Goal: Feedback & Contribution: Leave review/rating

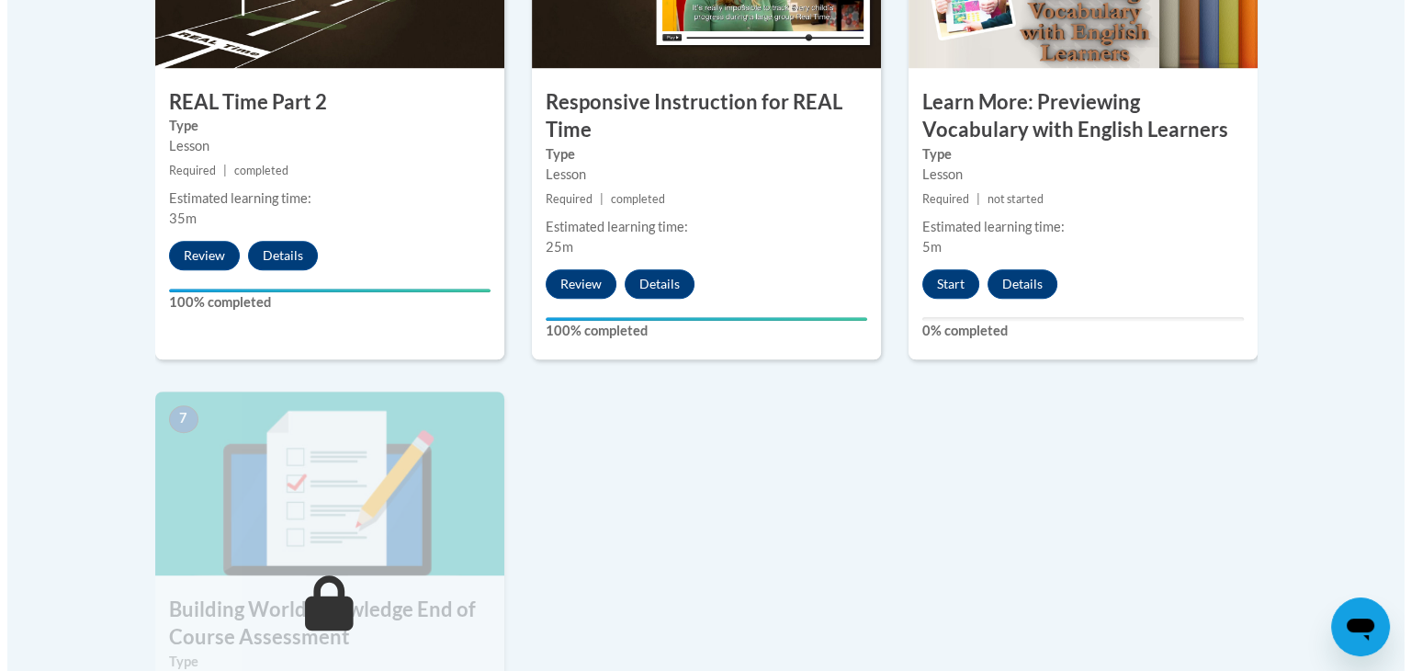
scroll to position [1286, 0]
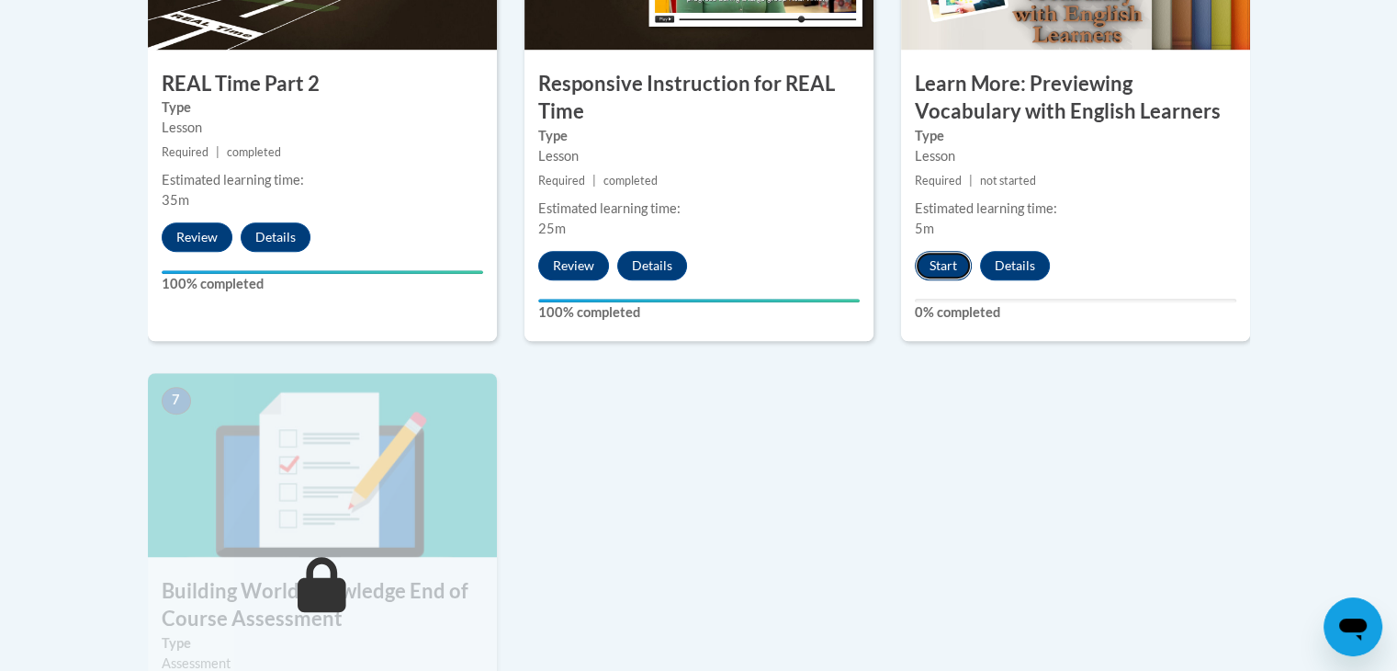
click at [933, 259] on button "Start" at bounding box center [943, 265] width 57 height 29
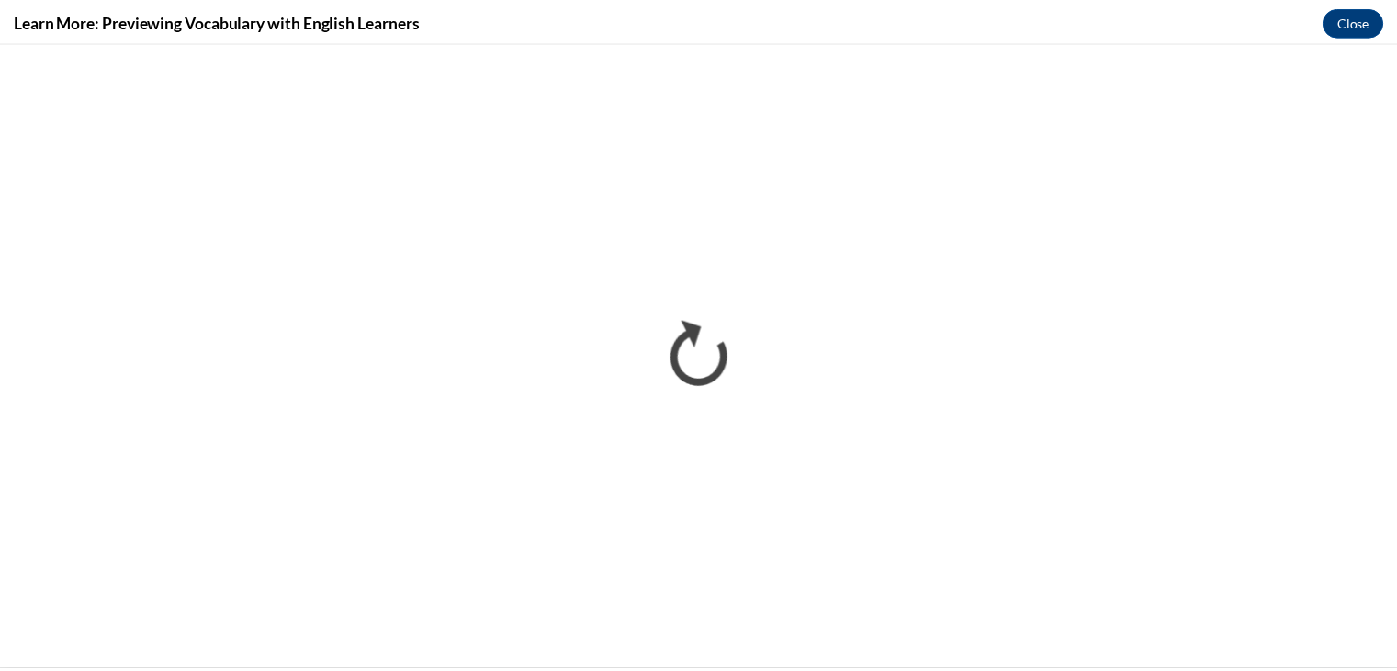
scroll to position [0, 0]
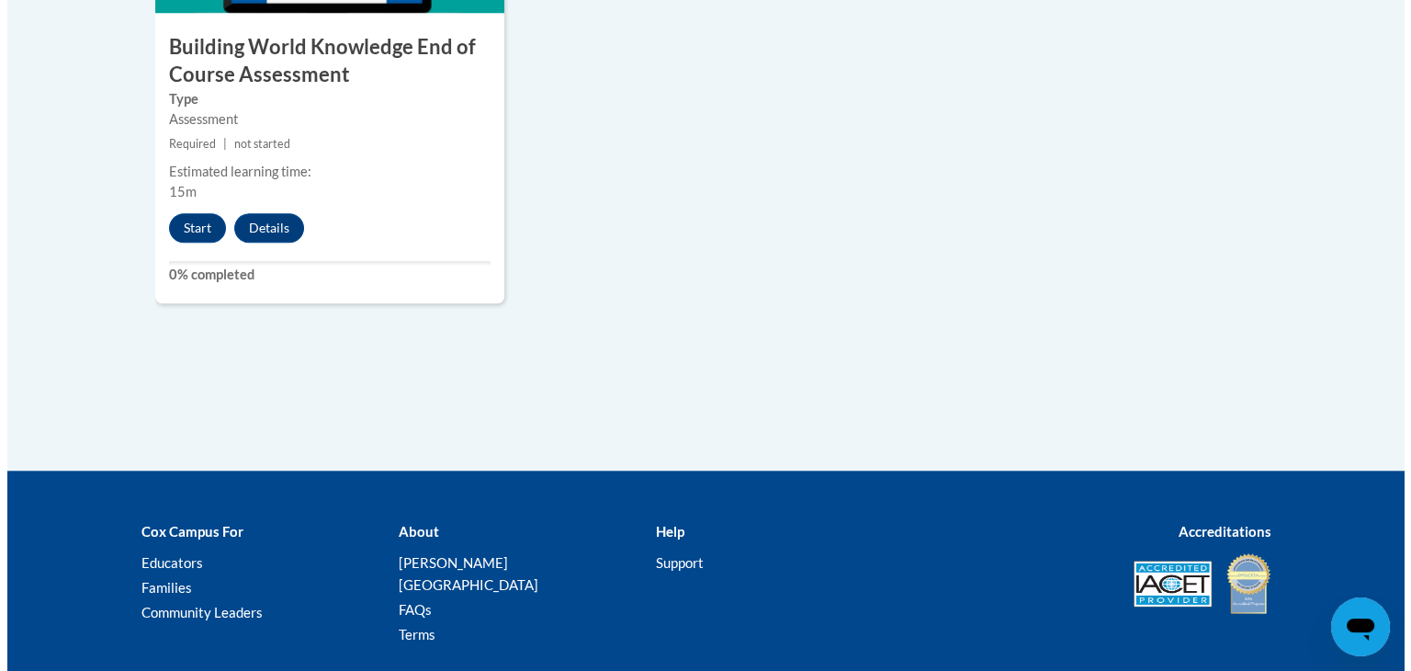
scroll to position [1837, 0]
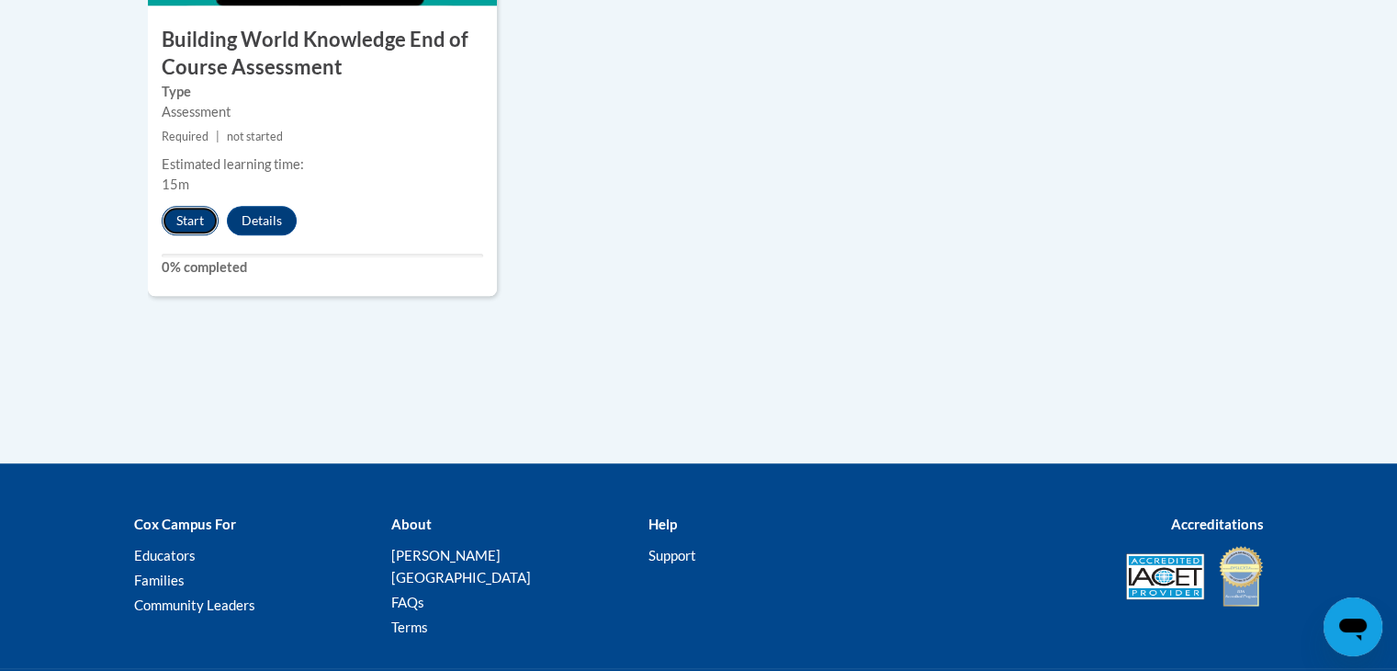
click at [180, 220] on button "Start" at bounding box center [190, 220] width 57 height 29
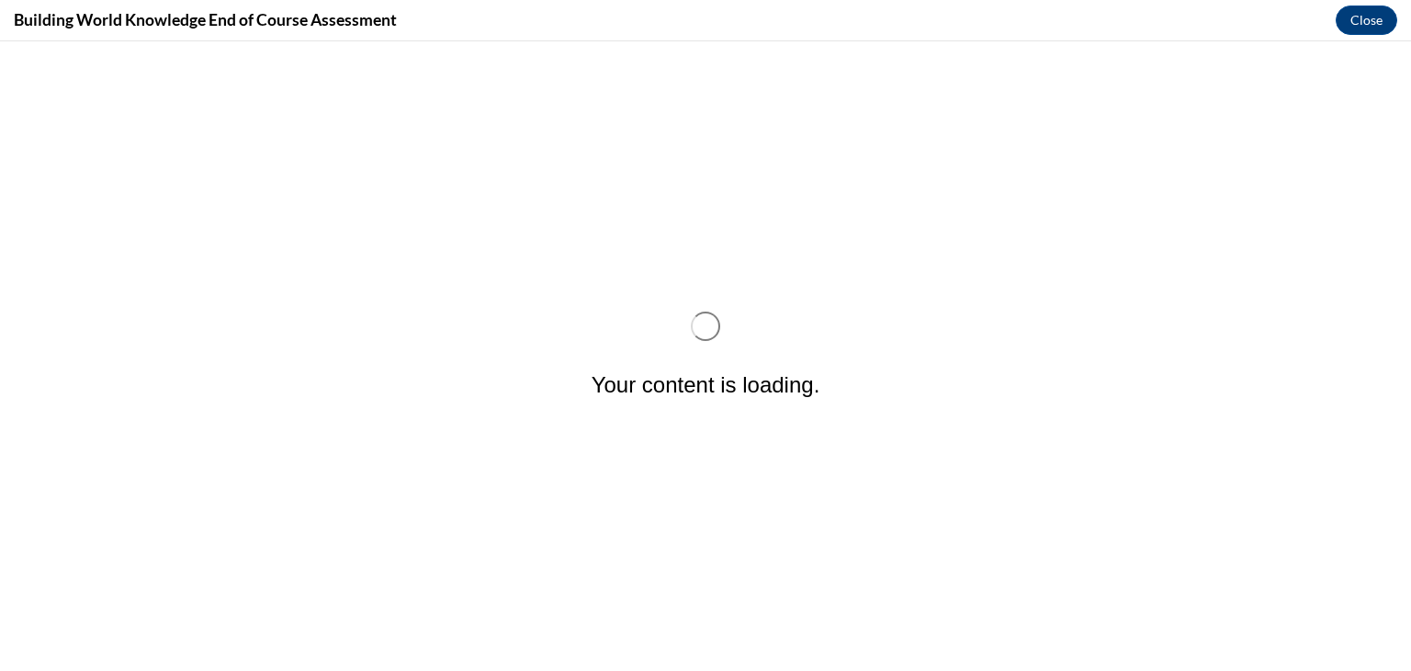
scroll to position [0, 0]
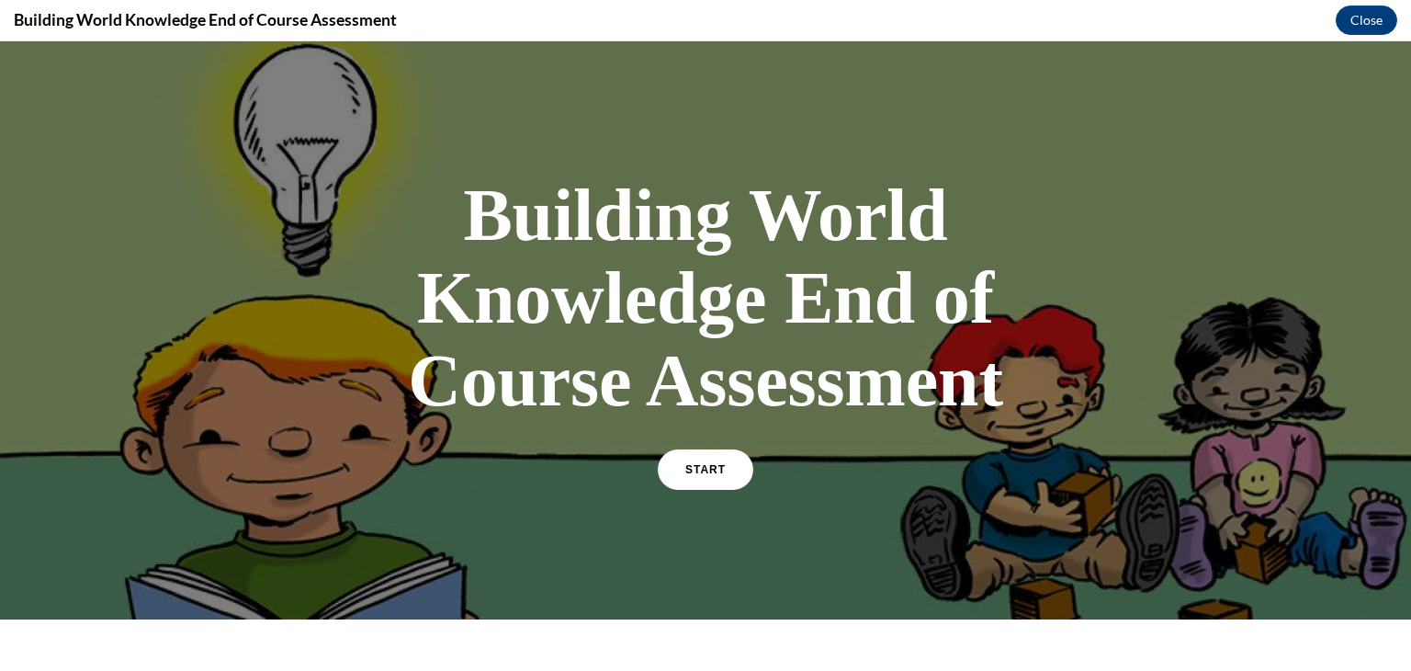
click at [676, 490] on div "START" at bounding box center [706, 477] width 96 height 56
click at [676, 484] on link "START" at bounding box center [705, 469] width 100 height 42
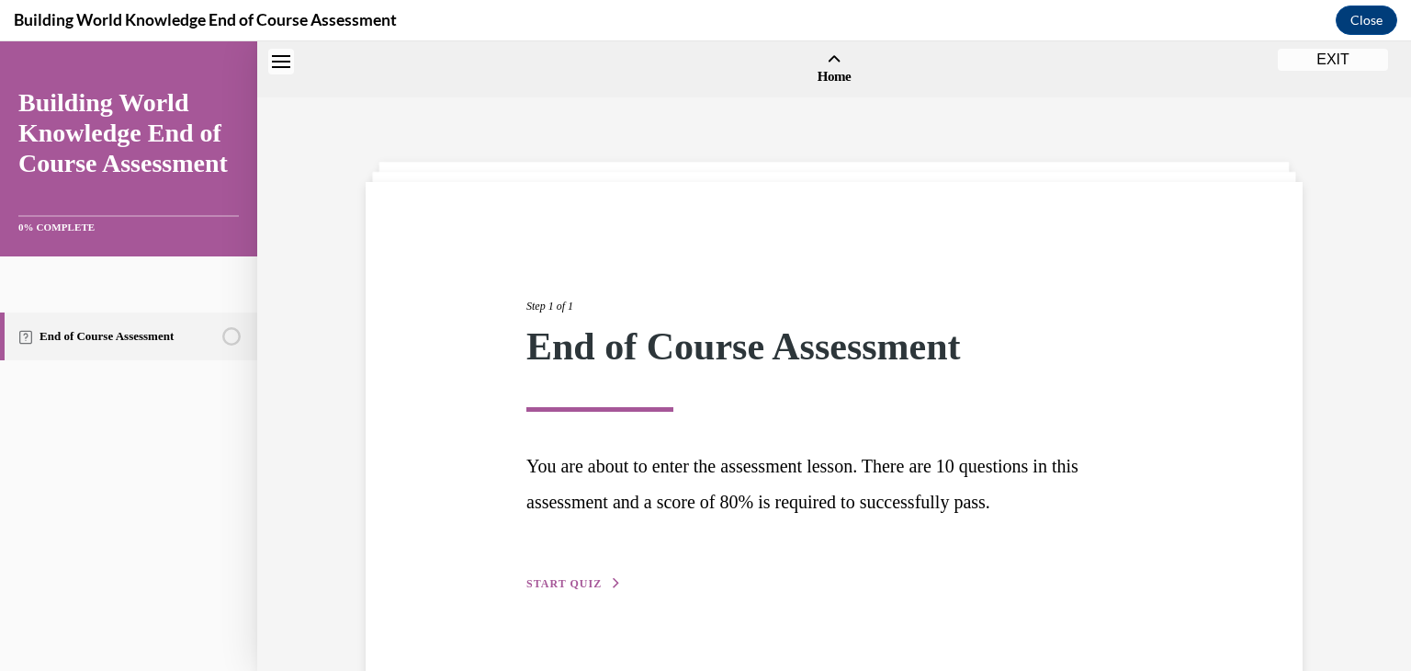
scroll to position [57, 0]
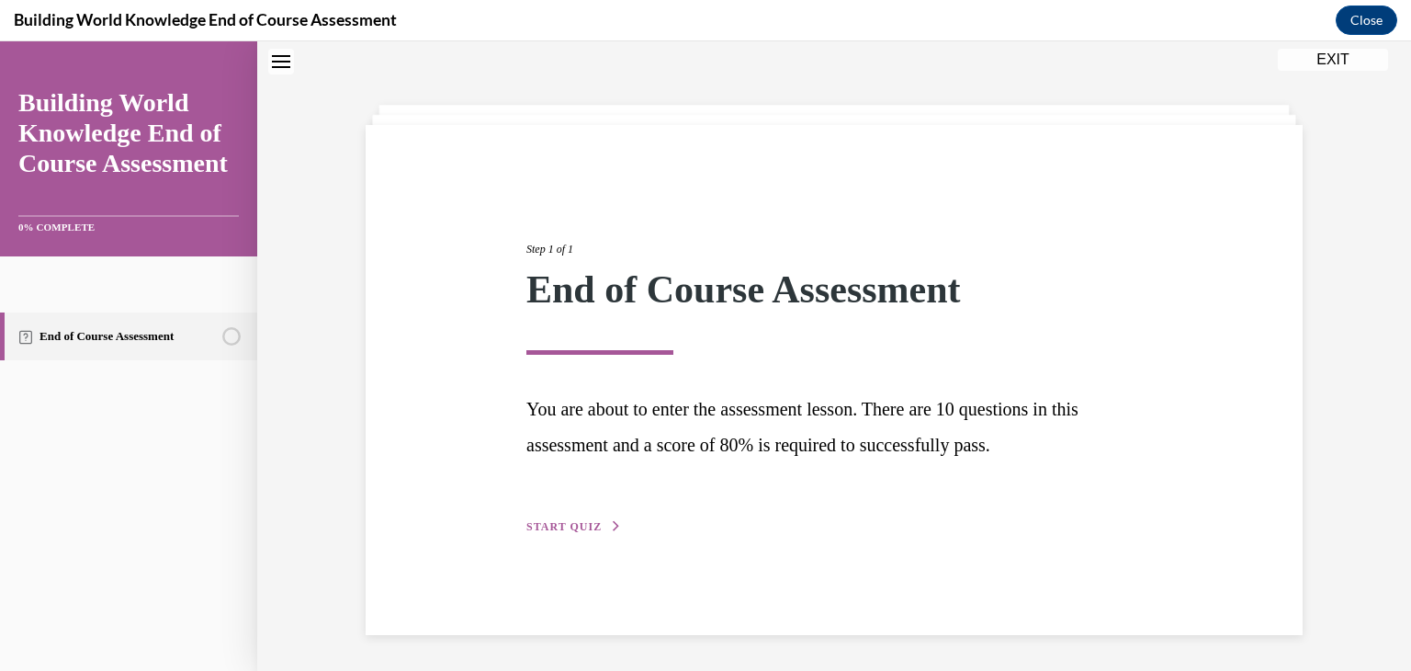
click at [558, 523] on span "START QUIZ" at bounding box center [563, 526] width 75 height 13
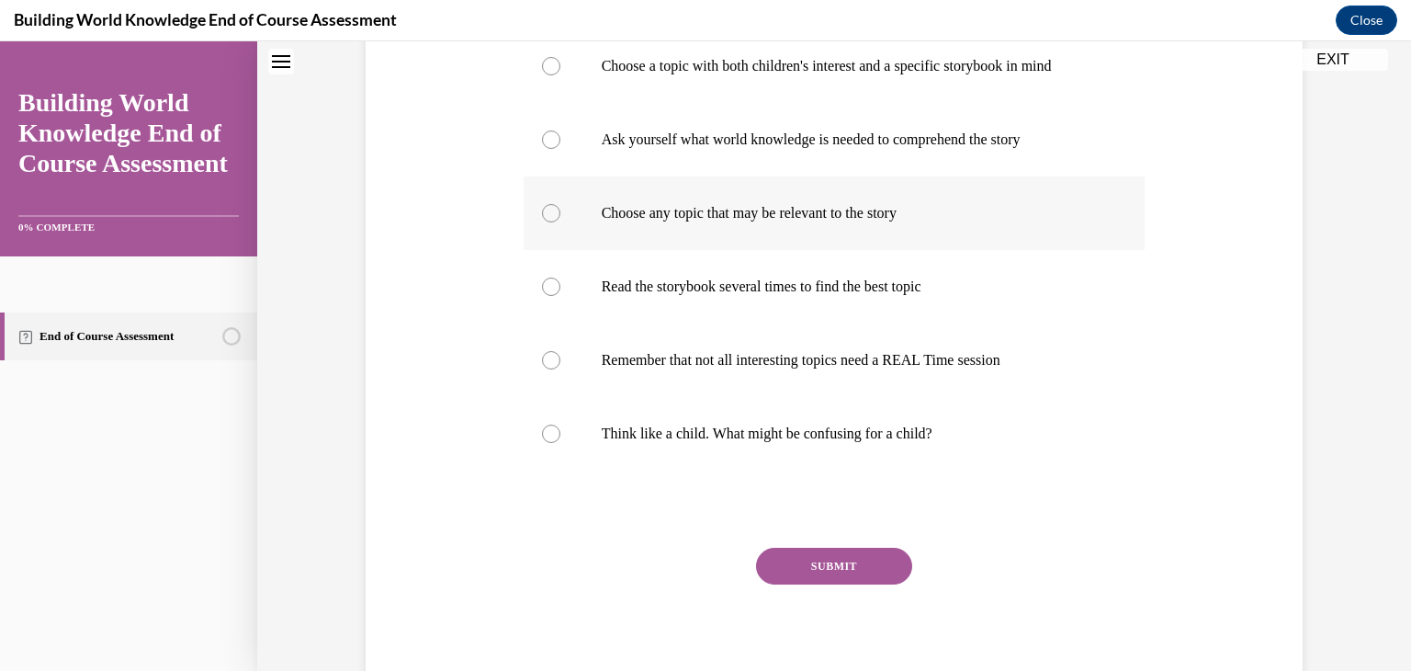
scroll to position [432, 0]
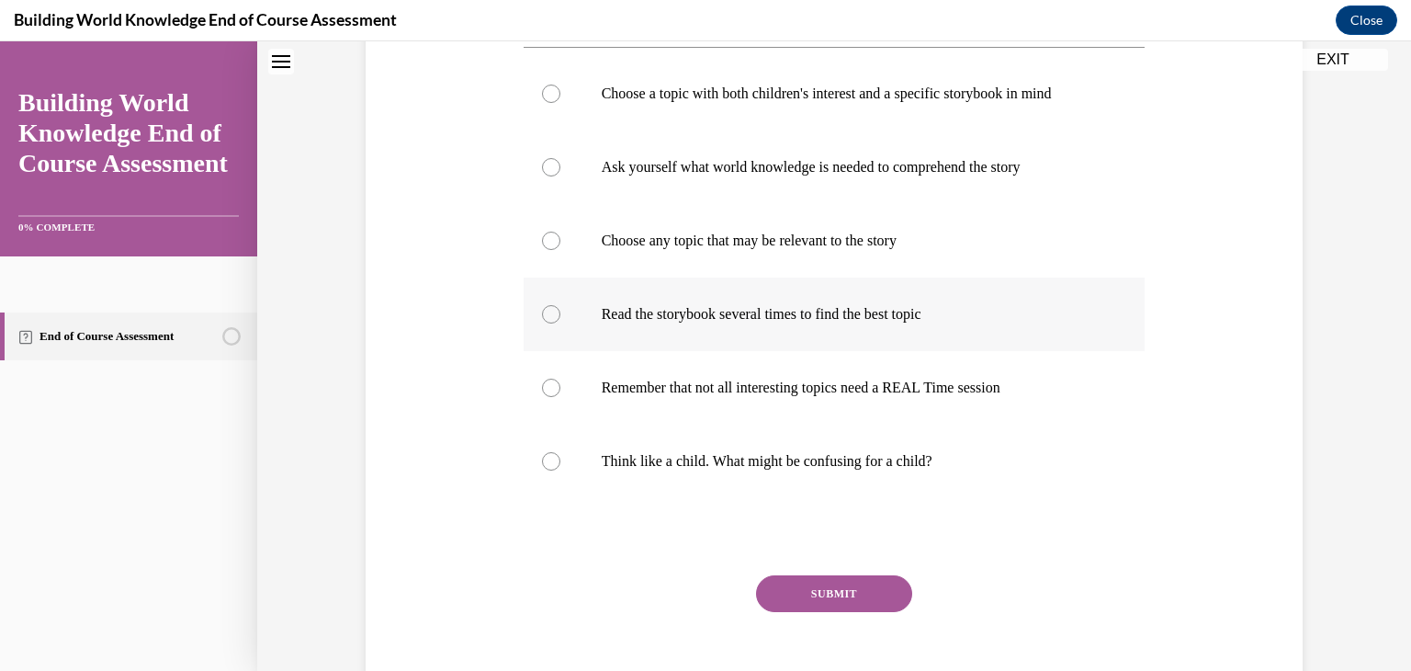
click at [544, 313] on div at bounding box center [551, 314] width 18 height 18
click at [544, 313] on input "Read the storybook several times to find the best topic" at bounding box center [551, 314] width 18 height 18
radio input "true"
click at [794, 581] on button "SUBMIT" at bounding box center [834, 593] width 156 height 37
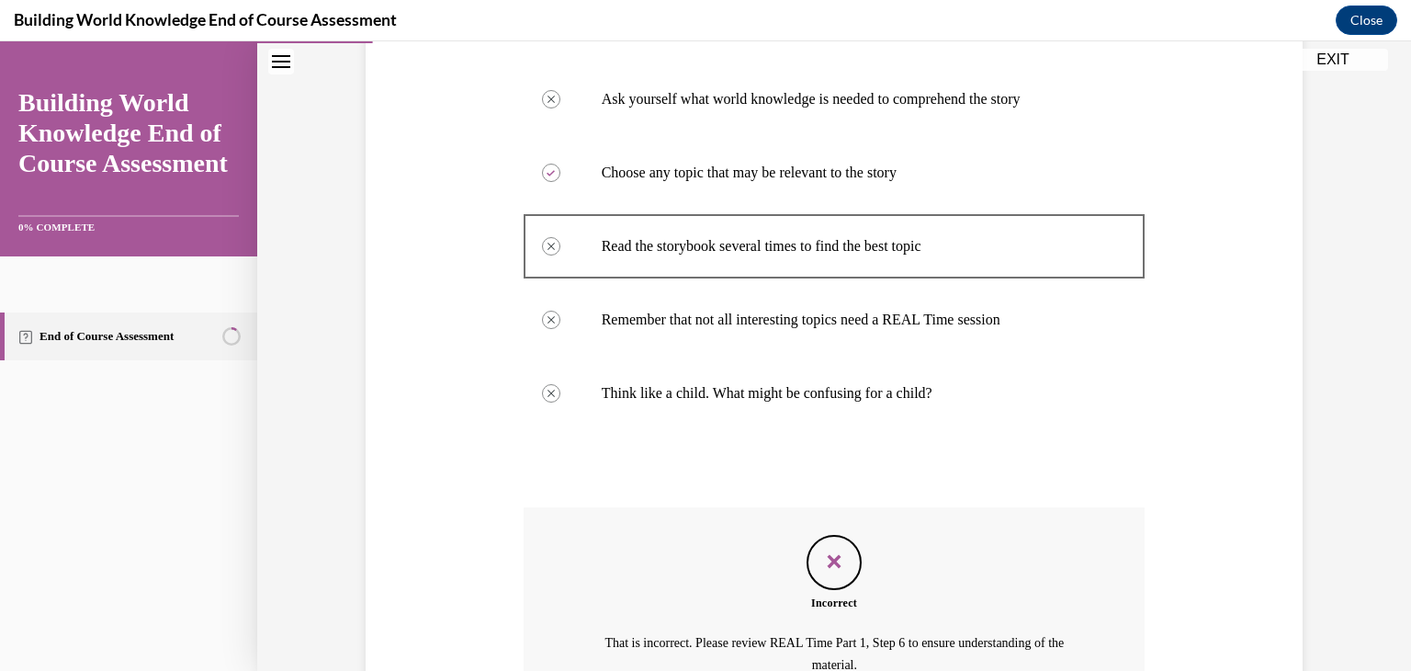
scroll to position [694, 0]
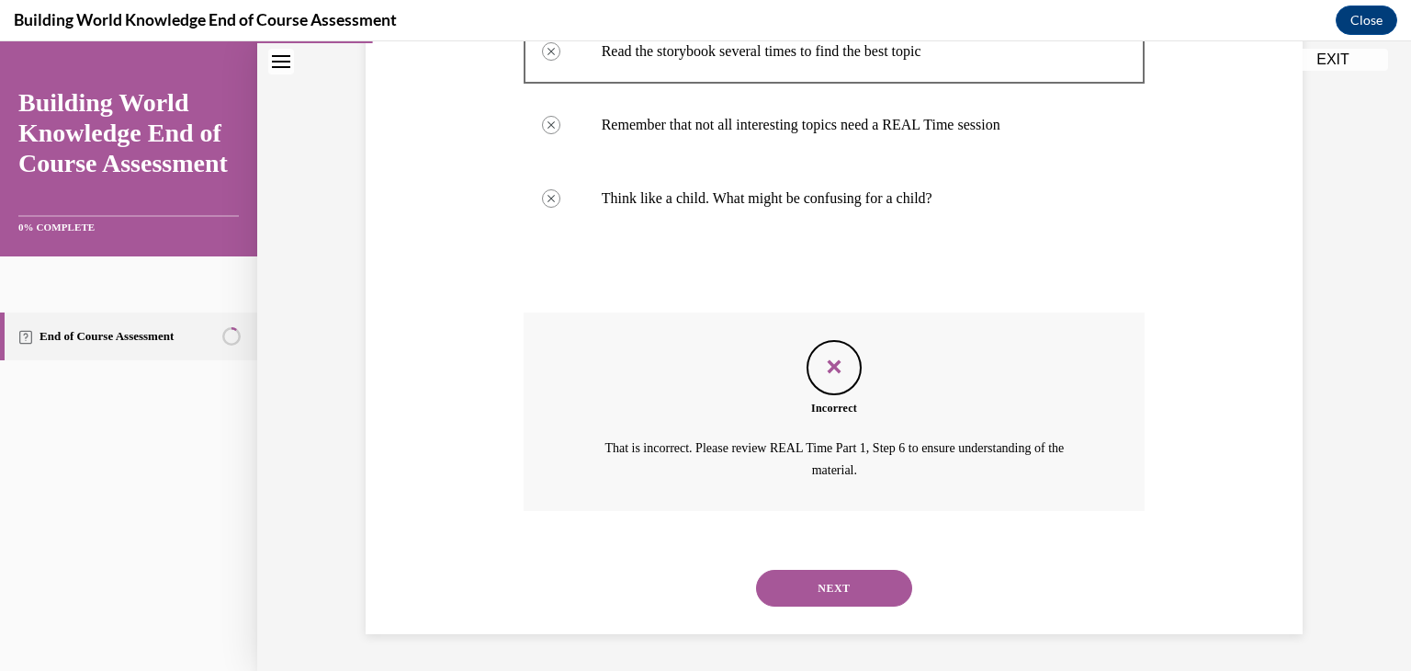
click at [890, 578] on button "NEXT" at bounding box center [834, 588] width 156 height 37
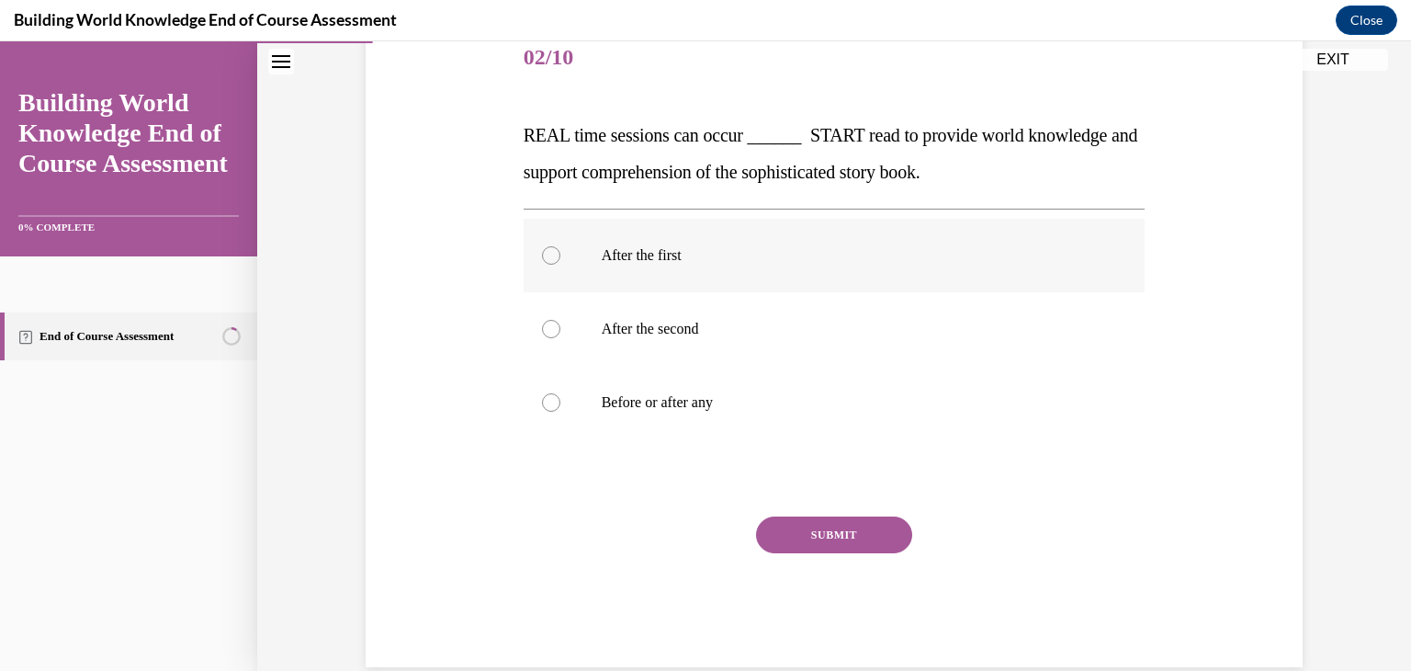
scroll to position [266, 0]
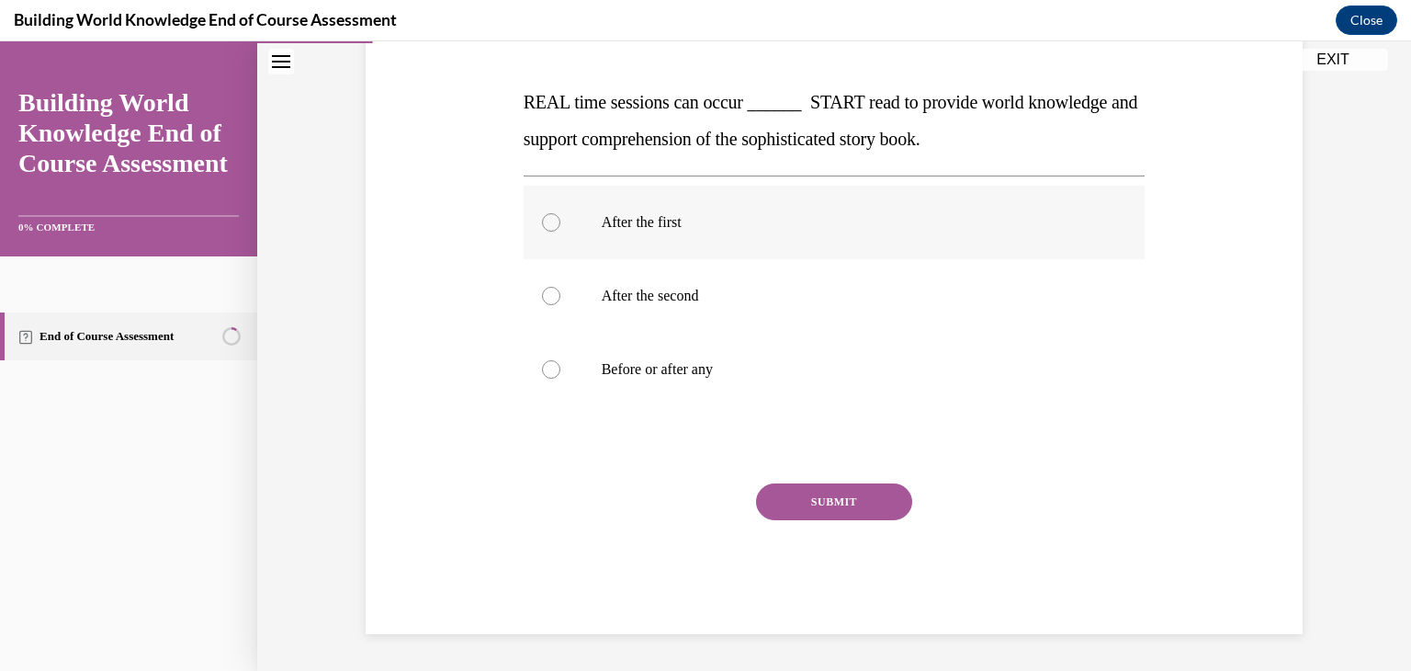
click at [542, 218] on div at bounding box center [551, 222] width 18 height 18
click at [542, 218] on input "After the first" at bounding box center [551, 222] width 18 height 18
radio input "true"
click at [836, 498] on button "SUBMIT" at bounding box center [834, 501] width 156 height 37
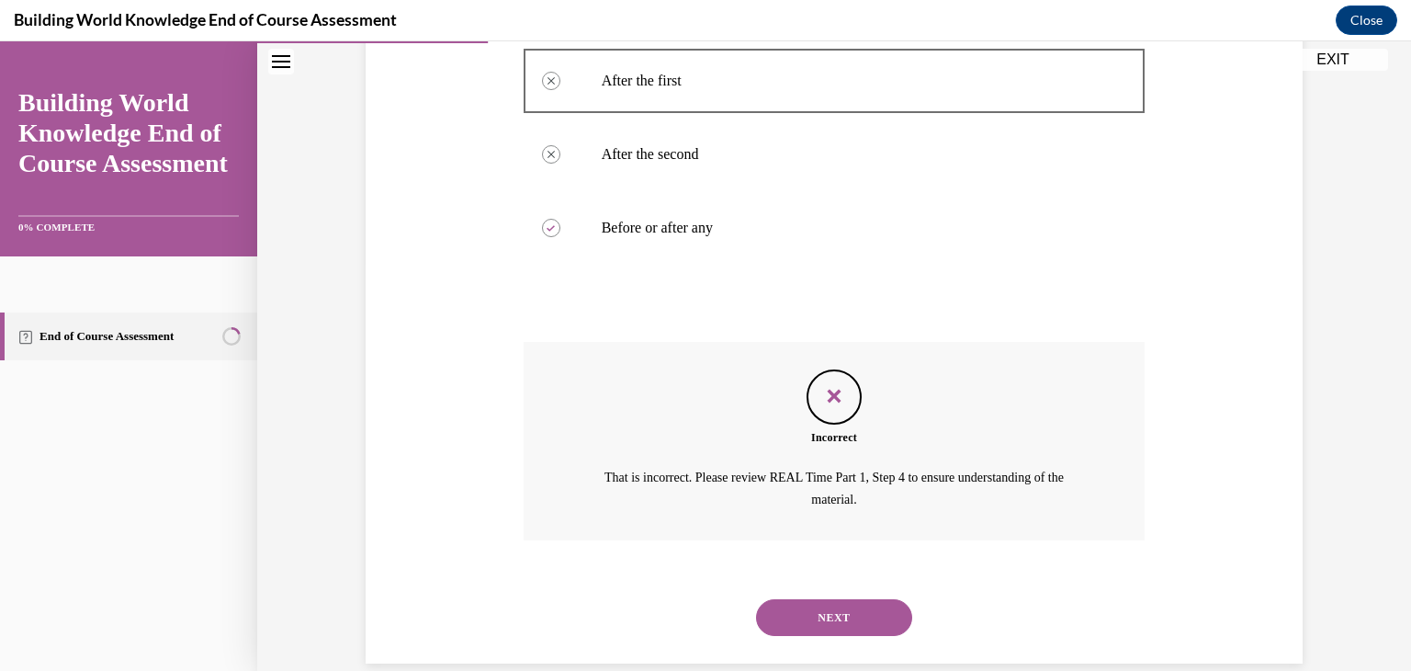
scroll to position [437, 0]
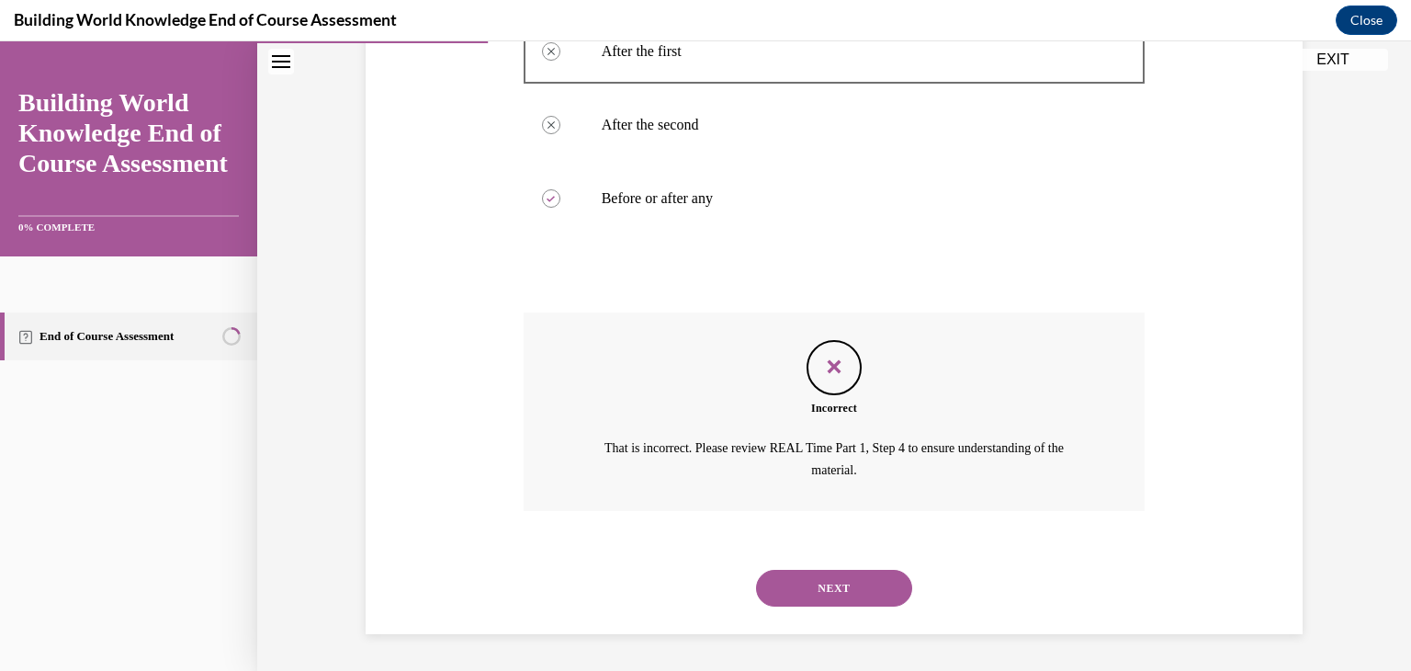
click at [776, 576] on button "NEXT" at bounding box center [834, 588] width 156 height 37
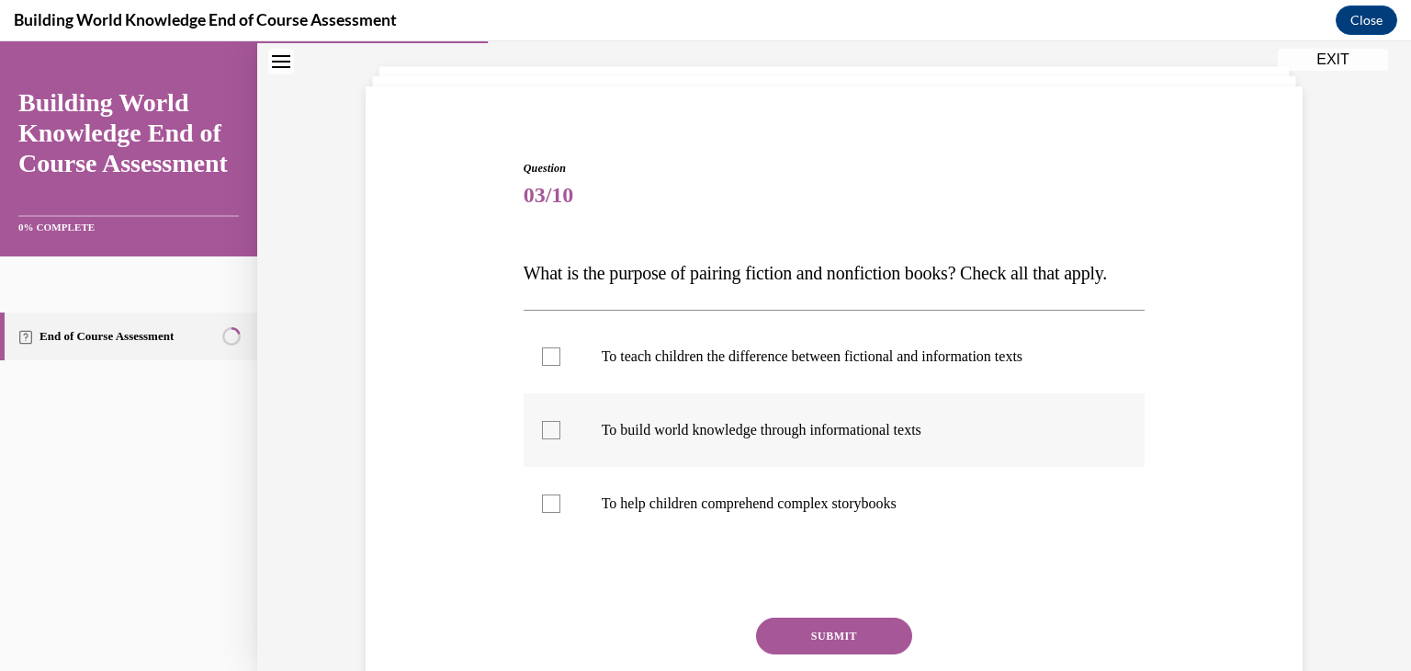
scroll to position [184, 0]
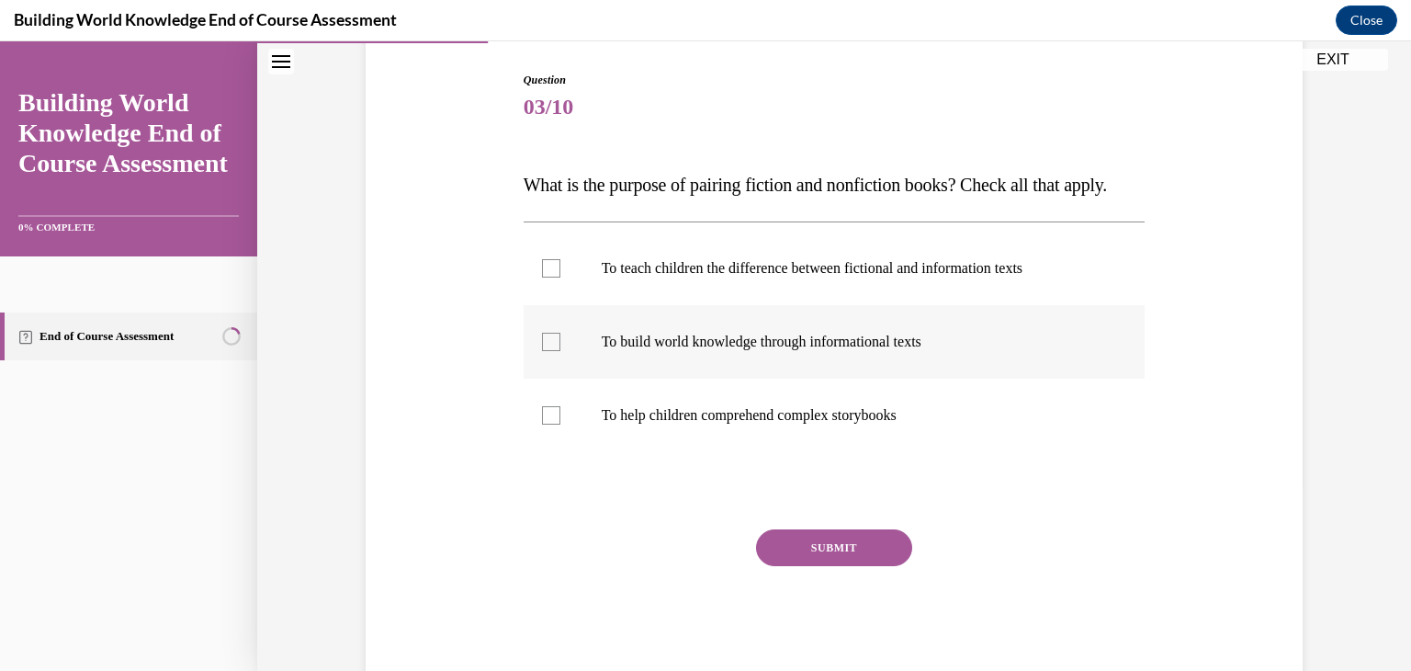
click at [551, 351] on div at bounding box center [551, 342] width 18 height 18
click at [551, 351] on input "To build world knowledge through informational texts" at bounding box center [551, 342] width 18 height 18
checkbox input "true"
click at [830, 566] on button "SUBMIT" at bounding box center [834, 547] width 156 height 37
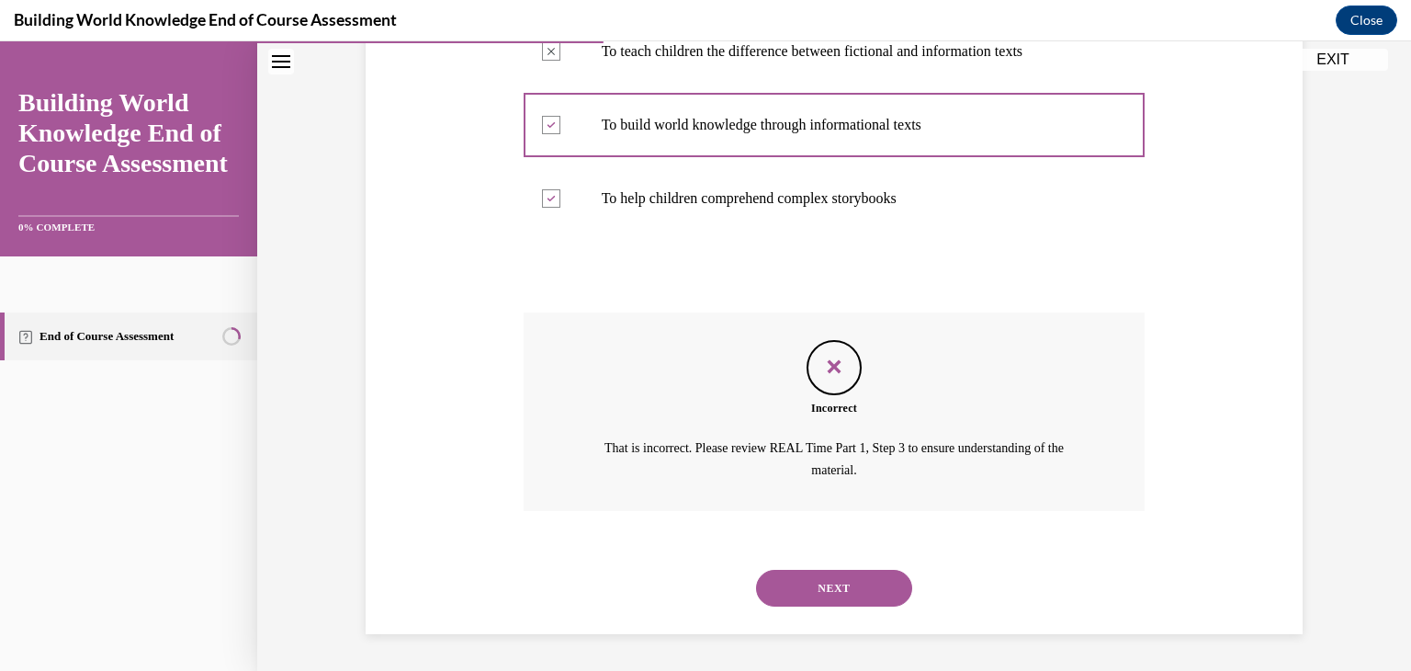
scroll to position [437, 0]
click at [793, 586] on button "NEXT" at bounding box center [834, 588] width 156 height 37
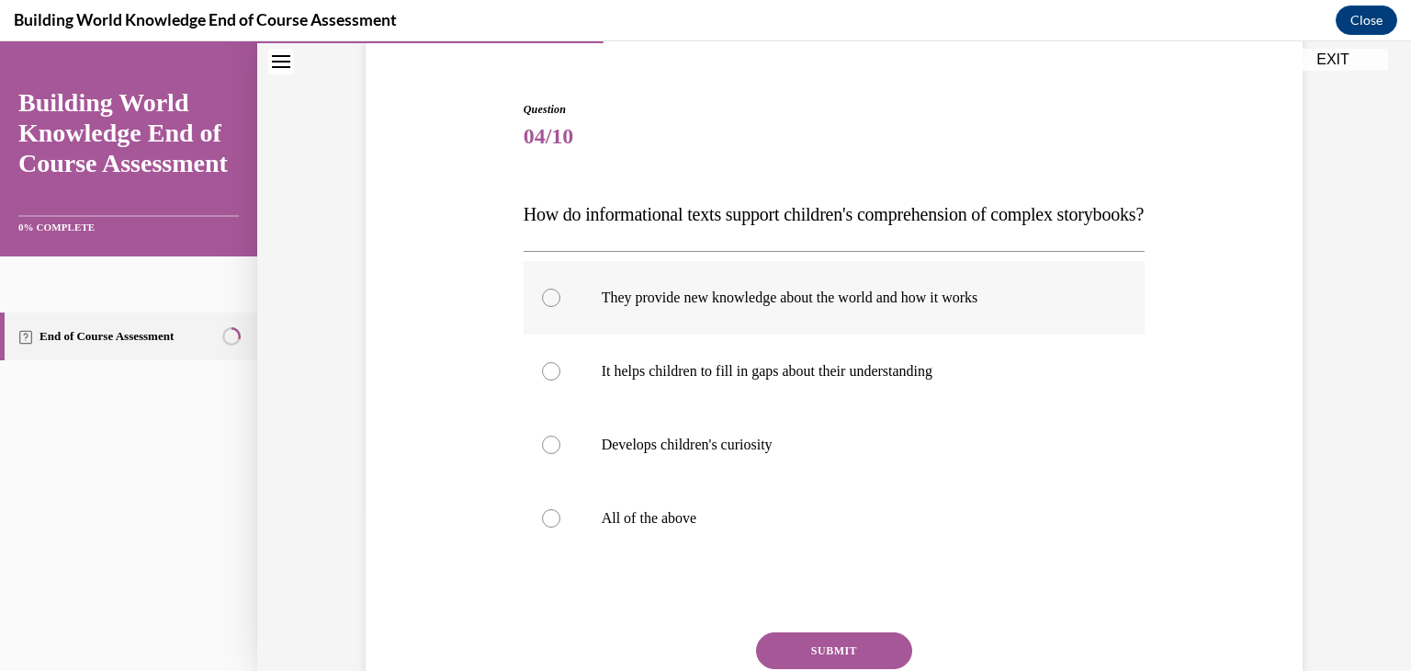
scroll to position [184, 0]
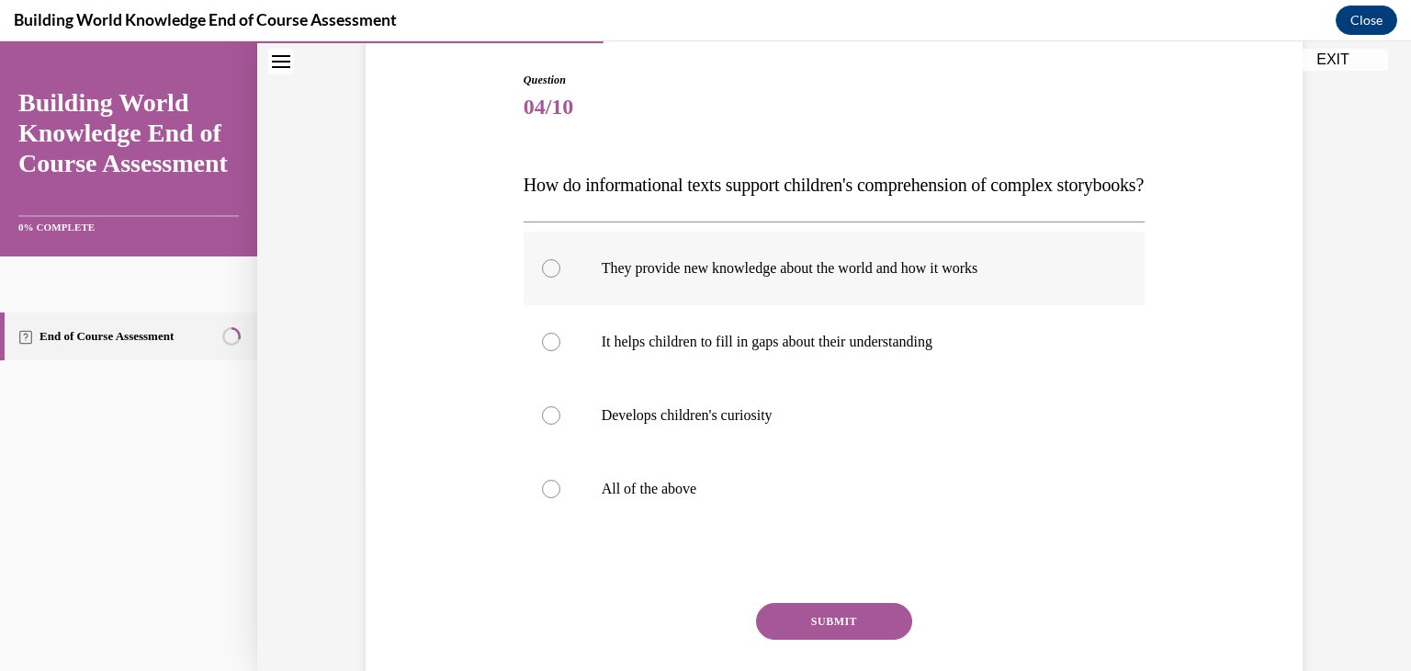
click at [544, 277] on div at bounding box center [551, 268] width 18 height 18
click at [544, 277] on input "They provide new knowledge about the world and how it works" at bounding box center [551, 268] width 18 height 18
radio input "true"
click at [544, 498] on div at bounding box center [551, 489] width 18 height 18
click at [544, 498] on input "All of the above" at bounding box center [551, 489] width 18 height 18
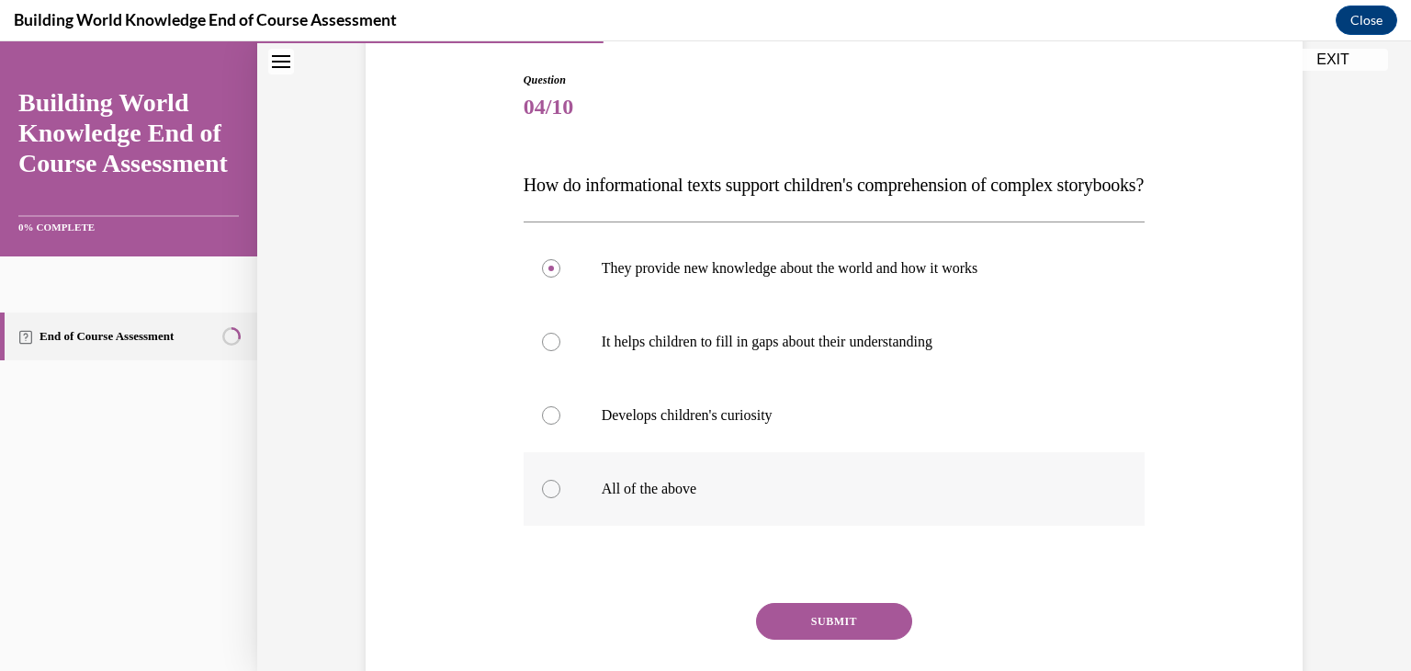
radio input "true"
click at [833, 639] on button "SUBMIT" at bounding box center [834, 621] width 156 height 37
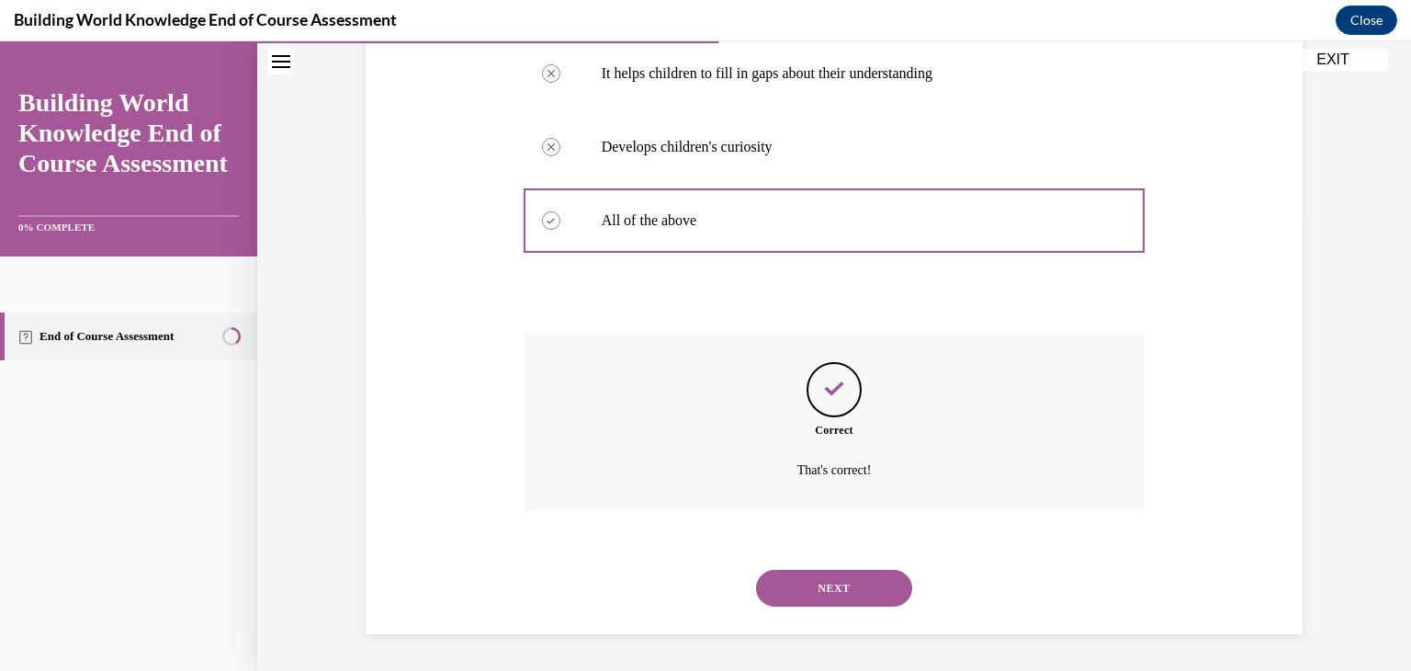
scroll to position [489, 0]
click at [790, 581] on button "NEXT" at bounding box center [834, 588] width 156 height 37
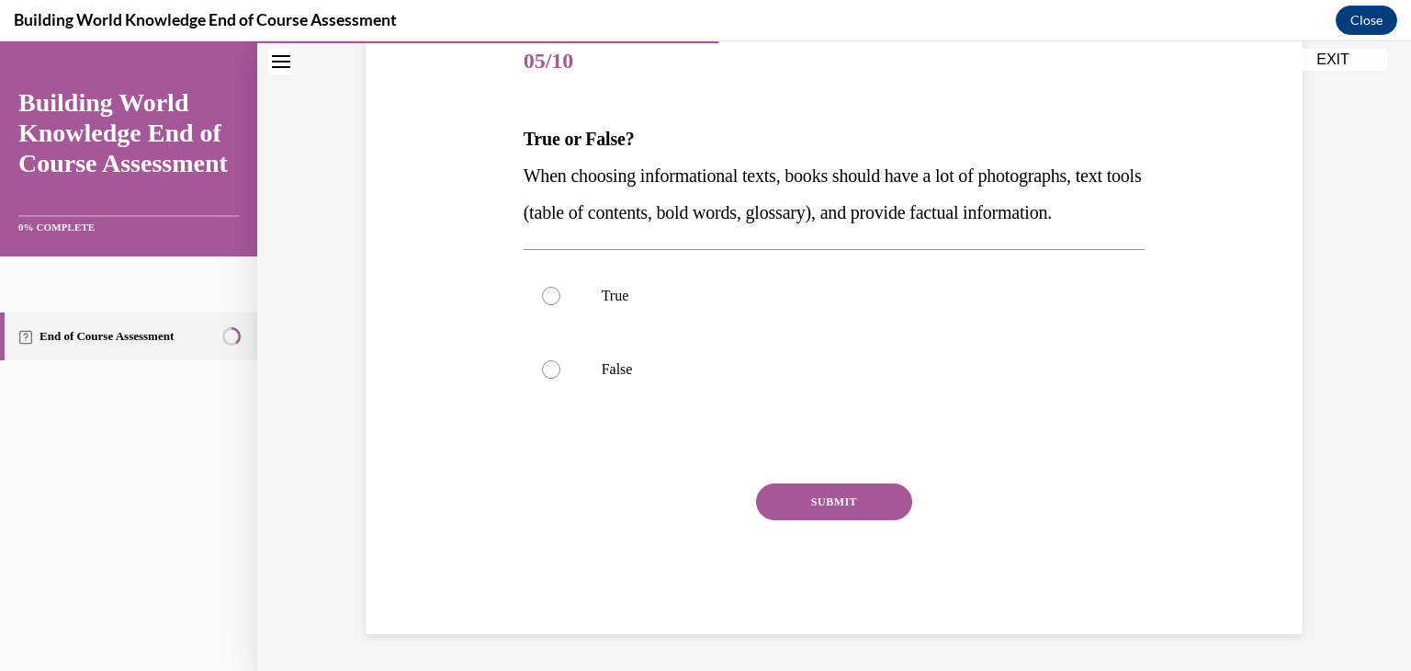
scroll to position [266, 0]
click at [544, 294] on div at bounding box center [551, 296] width 18 height 18
click at [544, 294] on input "True" at bounding box center [551, 296] width 18 height 18
radio input "true"
click at [779, 499] on button "SUBMIT" at bounding box center [834, 501] width 156 height 37
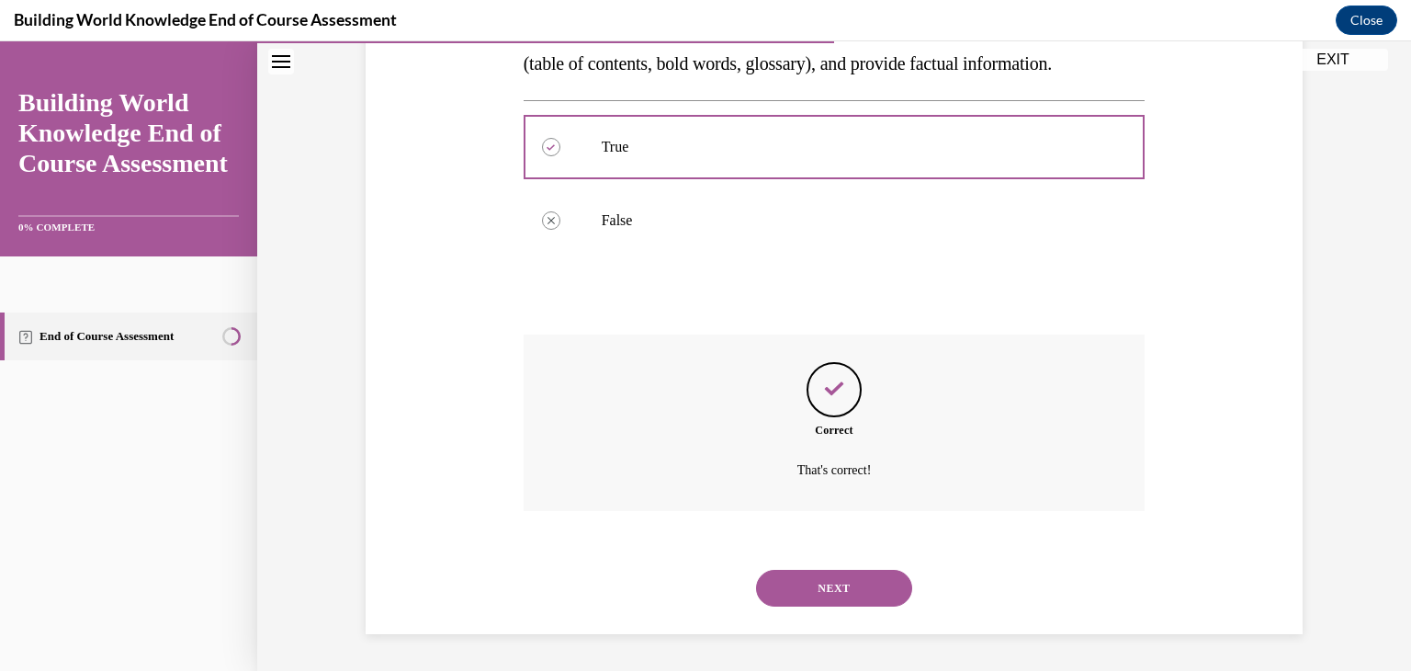
scroll to position [415, 0]
click at [823, 570] on div "NEXT" at bounding box center [835, 587] width 622 height 73
click at [817, 573] on button "NEXT" at bounding box center [834, 588] width 156 height 37
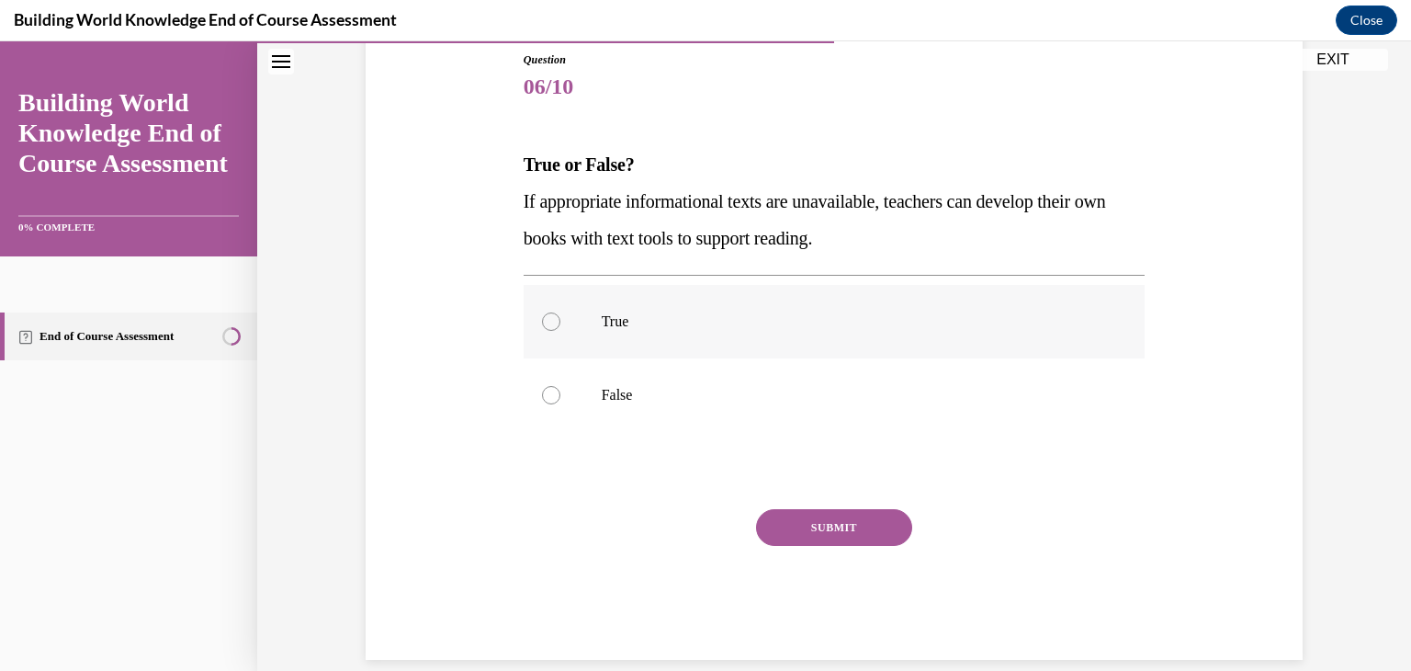
click at [526, 310] on label "True" at bounding box center [835, 321] width 622 height 73
click at [542, 312] on input "True" at bounding box center [551, 321] width 18 height 18
radio input "true"
click at [809, 534] on button "SUBMIT" at bounding box center [834, 527] width 156 height 37
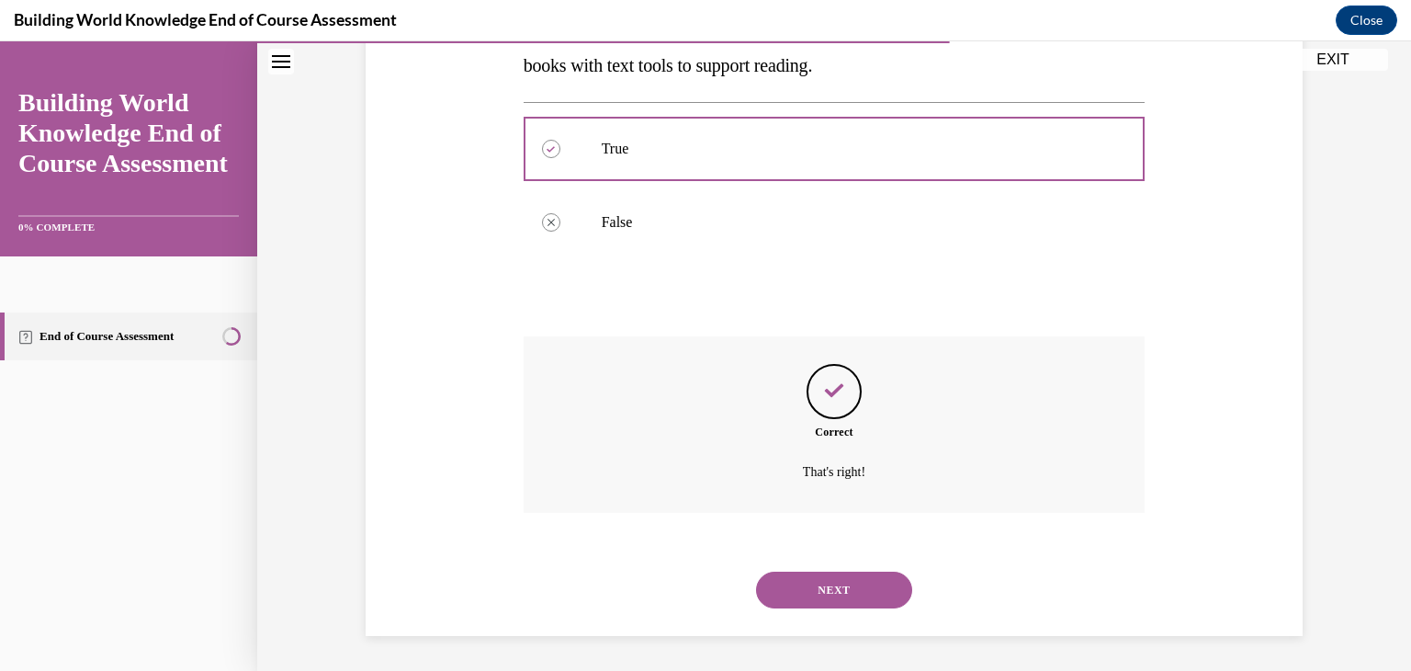
scroll to position [378, 0]
click at [834, 610] on div "NEXT" at bounding box center [835, 587] width 622 height 73
click at [833, 586] on button "NEXT" at bounding box center [834, 588] width 156 height 37
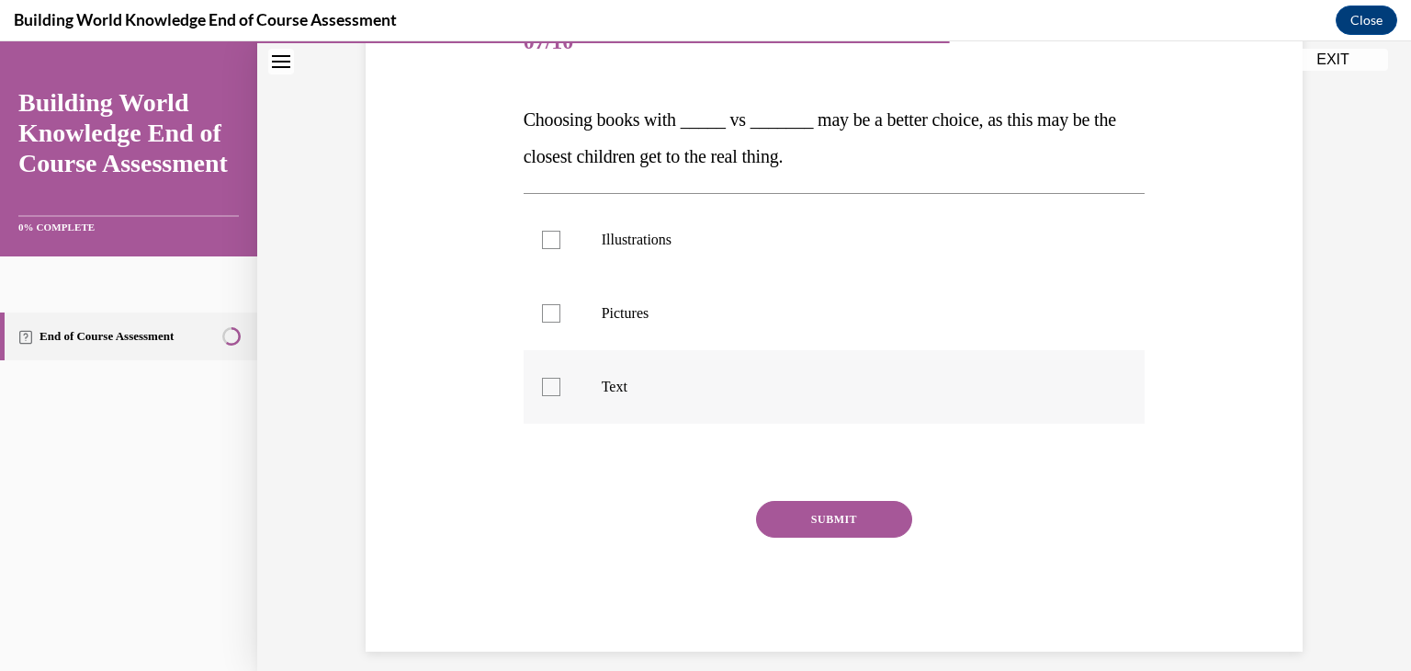
scroll to position [266, 0]
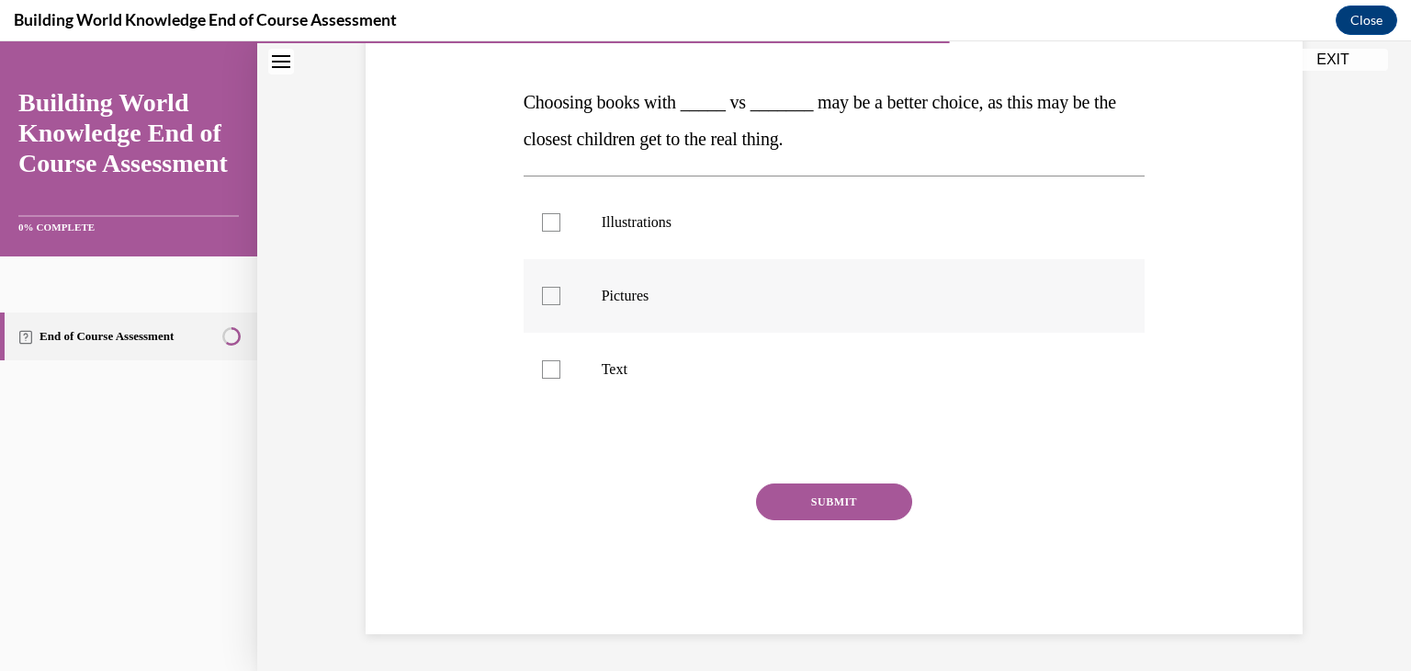
click at [542, 293] on div at bounding box center [551, 296] width 18 height 18
click at [542, 293] on input "Pictures" at bounding box center [551, 296] width 18 height 18
checkbox input "true"
click at [543, 225] on div at bounding box center [551, 222] width 18 height 18
click at [543, 225] on input "Illustrations" at bounding box center [551, 222] width 18 height 18
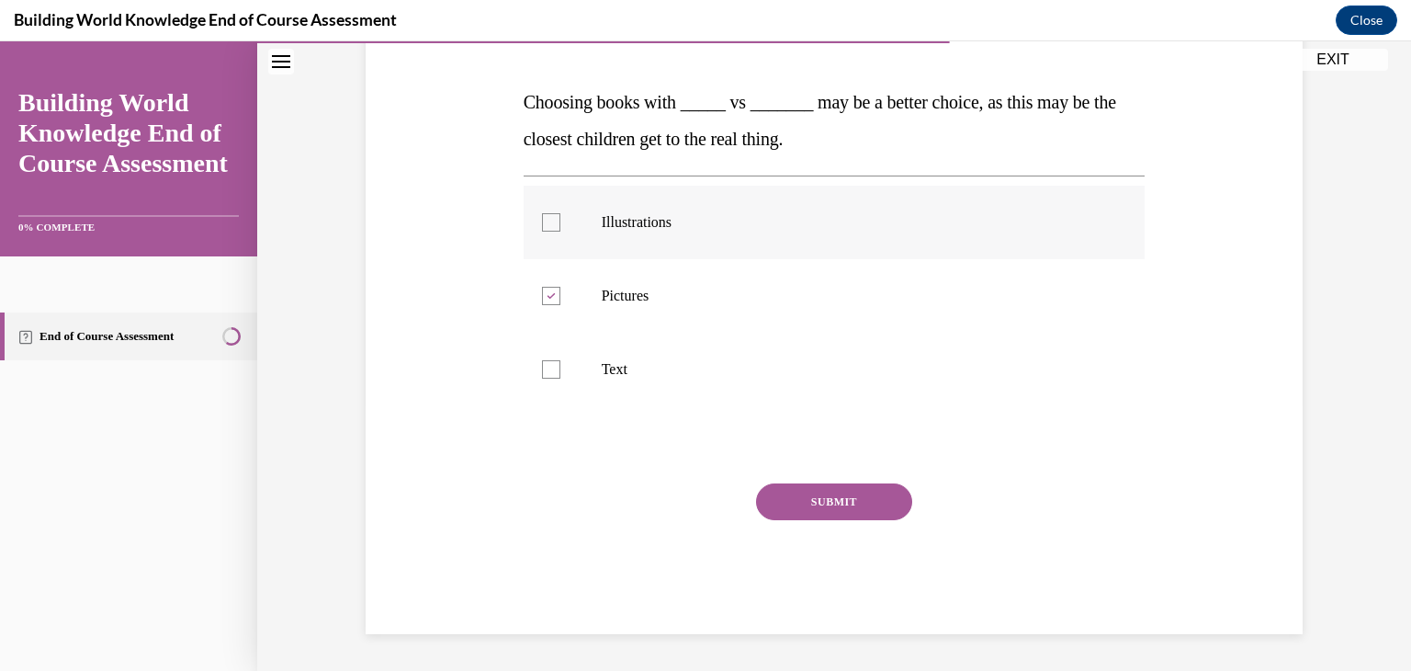
checkbox input "true"
click at [875, 504] on button "SUBMIT" at bounding box center [834, 501] width 156 height 37
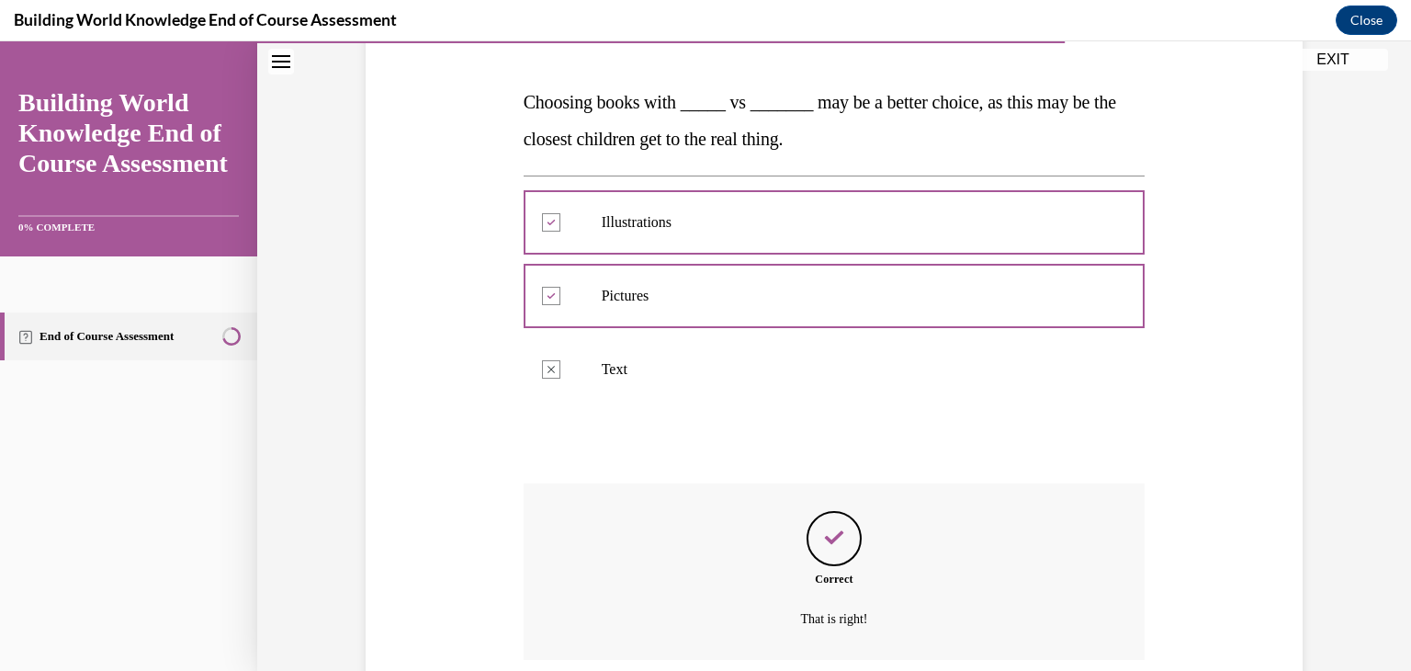
scroll to position [415, 0]
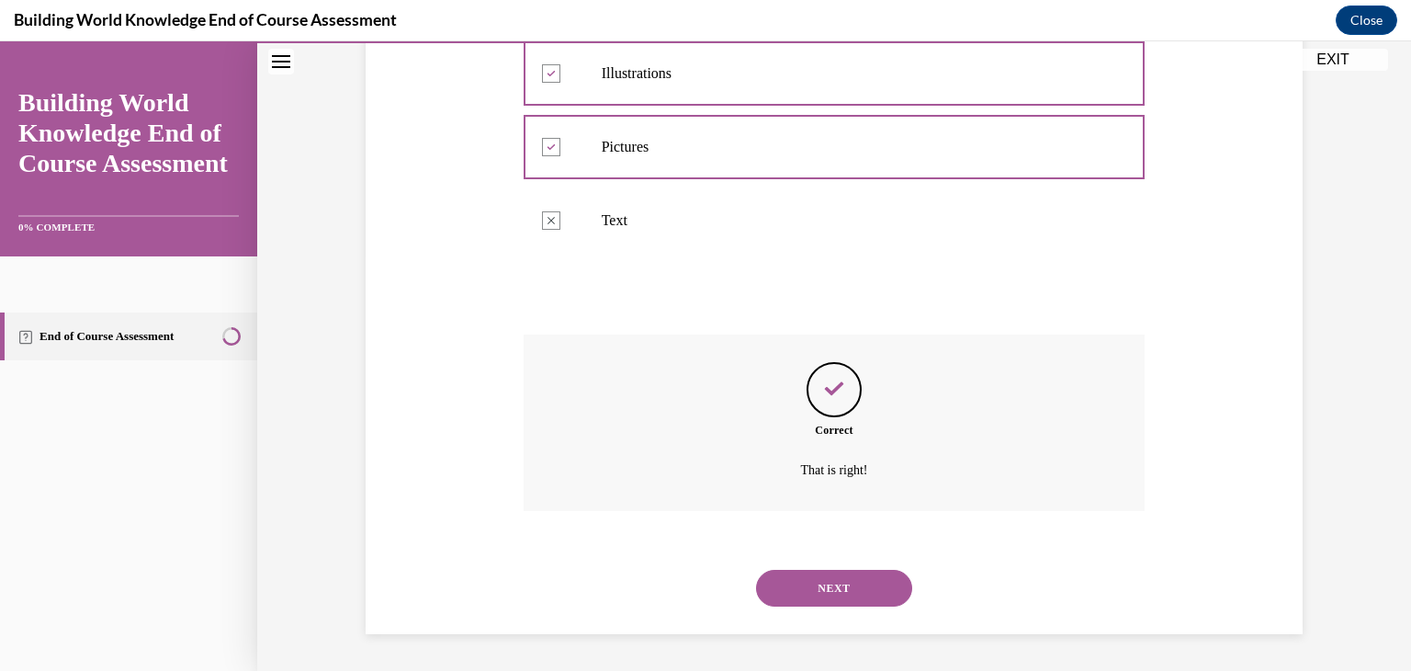
click at [883, 587] on button "NEXT" at bounding box center [834, 588] width 156 height 37
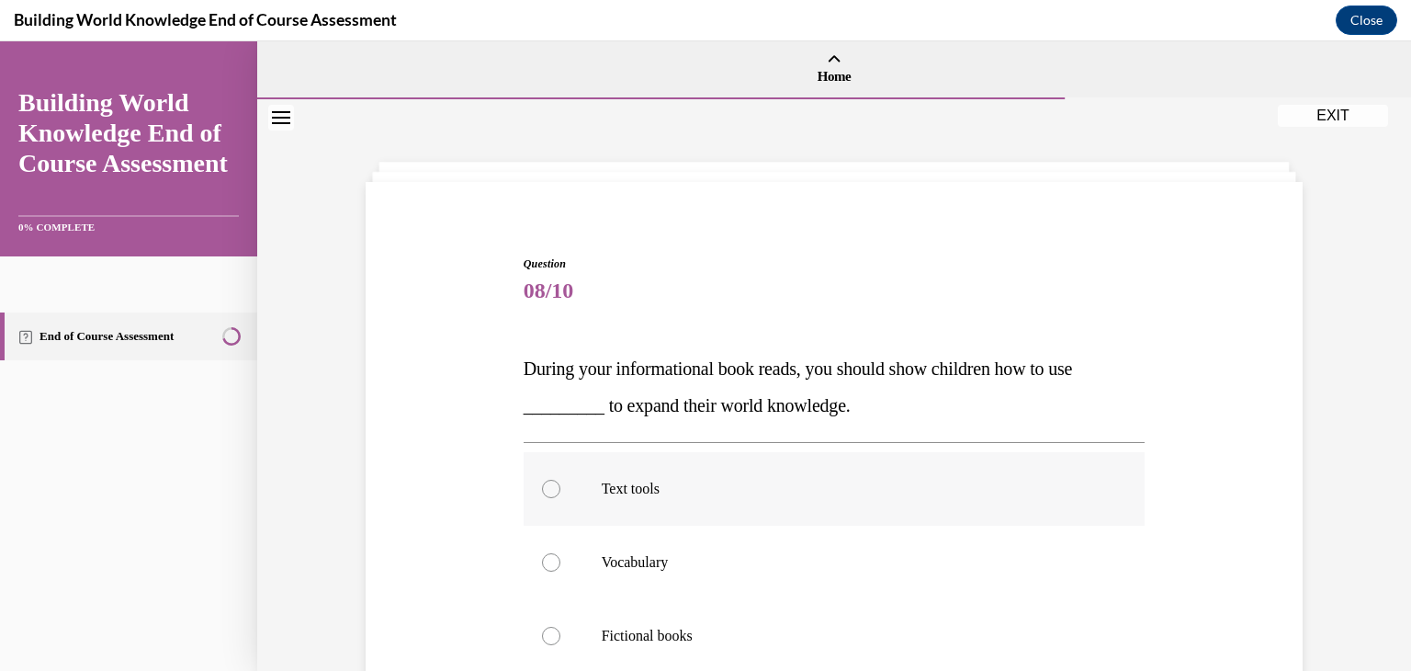
click at [542, 480] on div at bounding box center [551, 489] width 18 height 18
click at [542, 480] on input "Text tools" at bounding box center [551, 489] width 18 height 18
radio input "true"
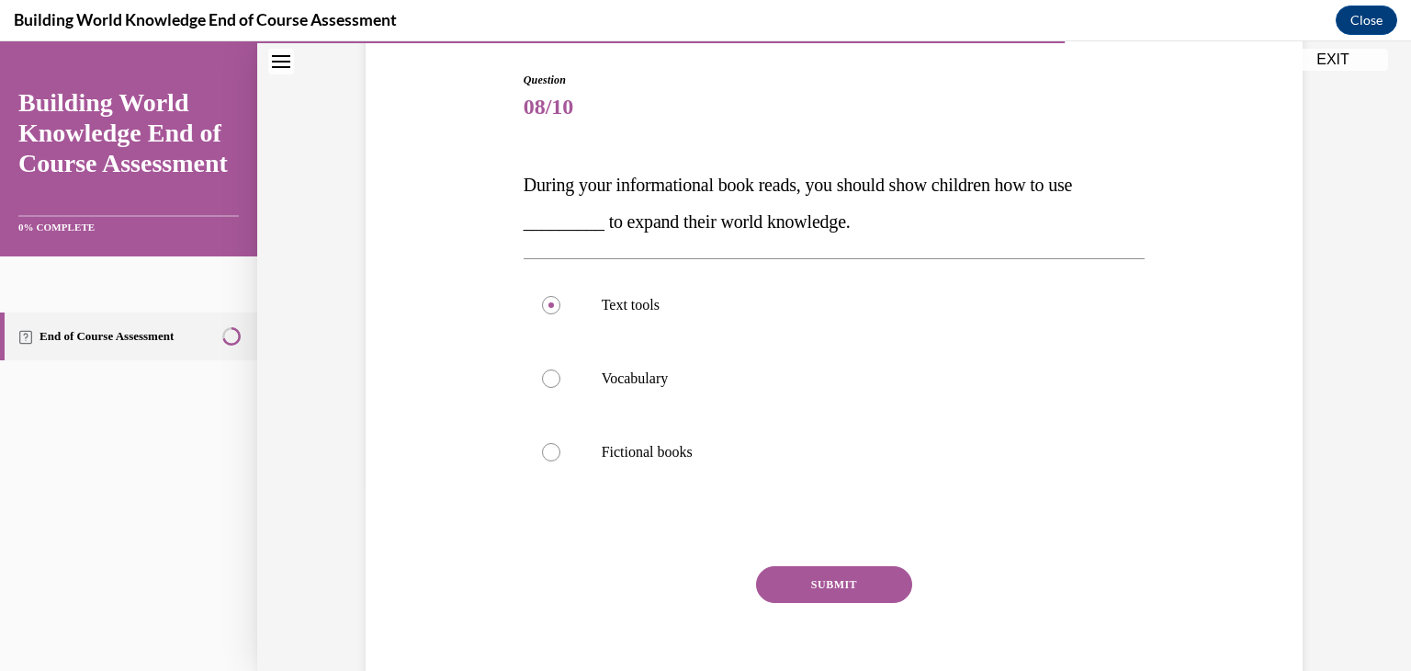
click at [857, 592] on button "SUBMIT" at bounding box center [834, 584] width 156 height 37
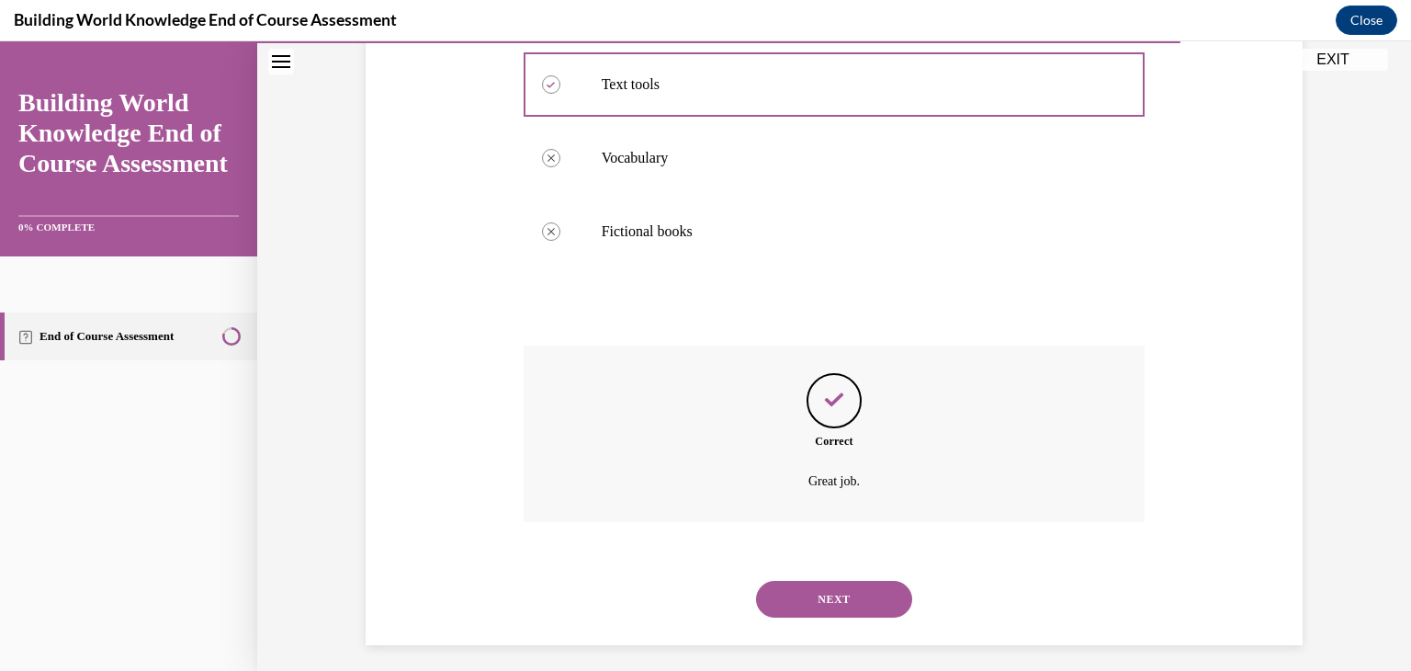
scroll to position [415, 0]
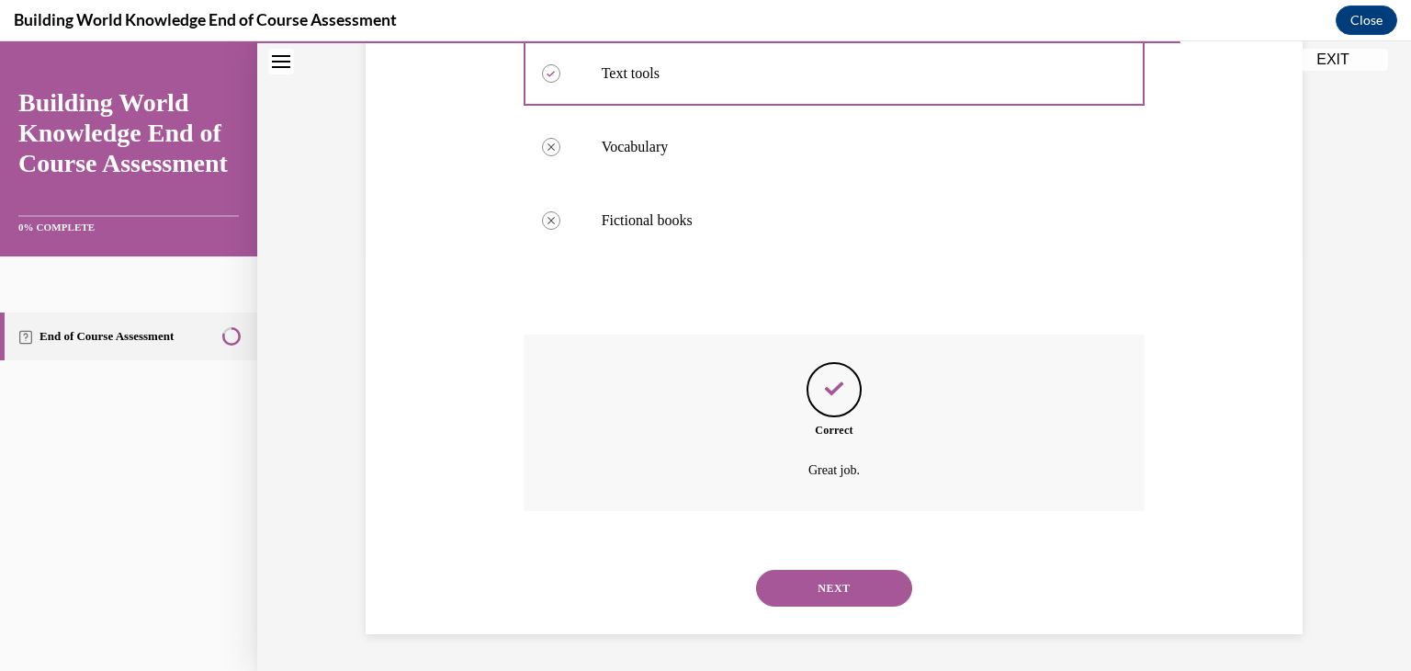
drag, startPoint x: 881, startPoint y: 589, endPoint x: 842, endPoint y: 568, distance: 44.0
click at [880, 589] on button "NEXT" at bounding box center [834, 588] width 156 height 37
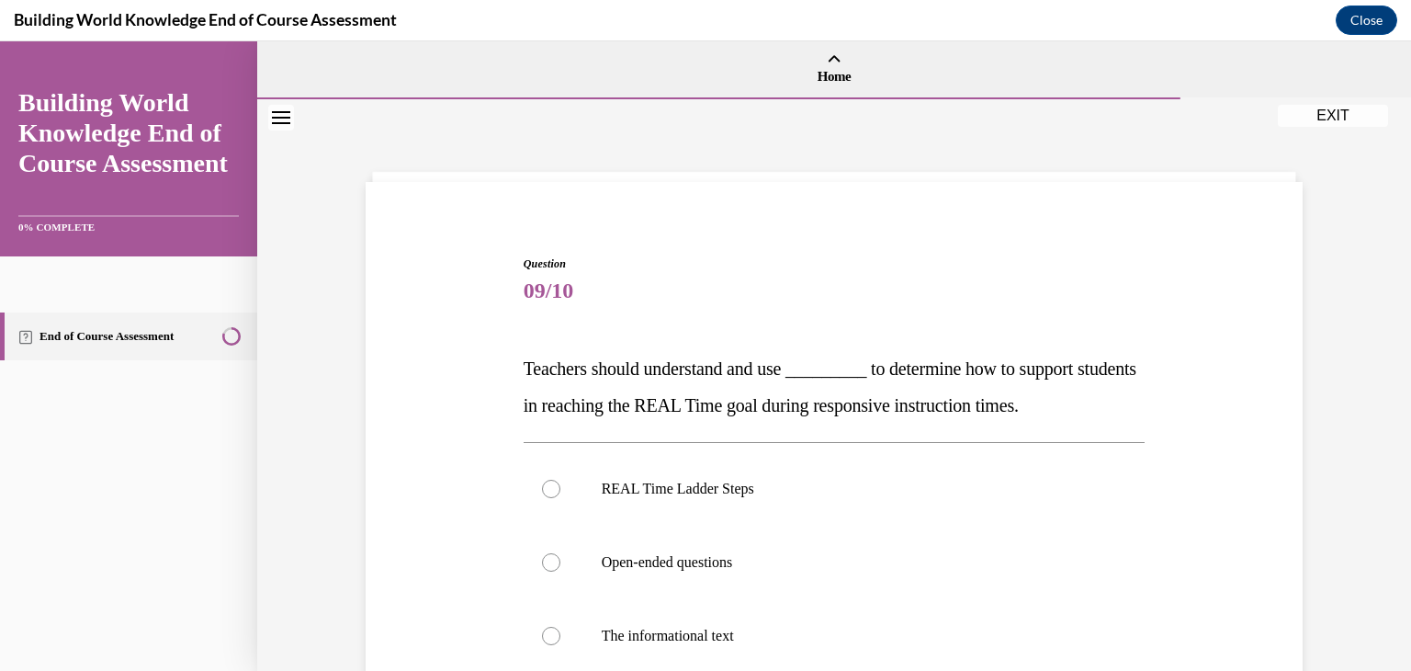
scroll to position [92, 0]
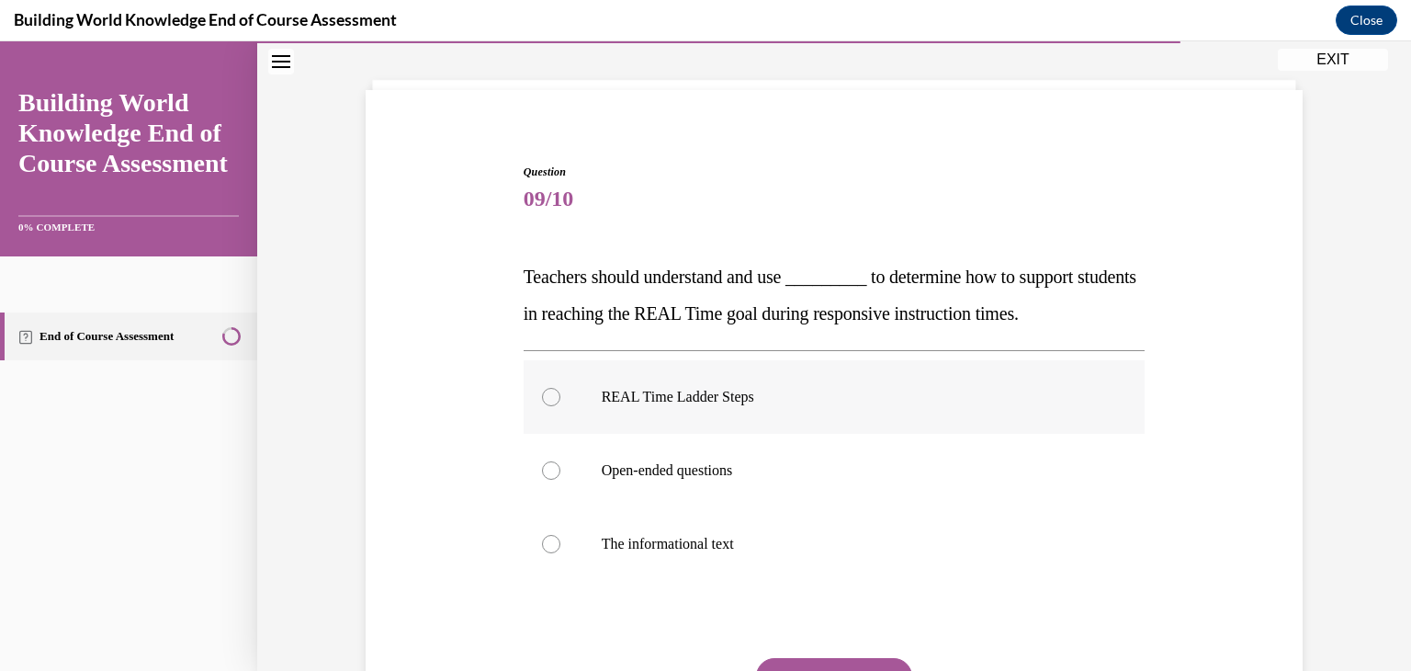
click at [546, 395] on div at bounding box center [551, 397] width 18 height 18
click at [546, 395] on input "REAL Time Ladder Steps" at bounding box center [551, 397] width 18 height 18
radio input "true"
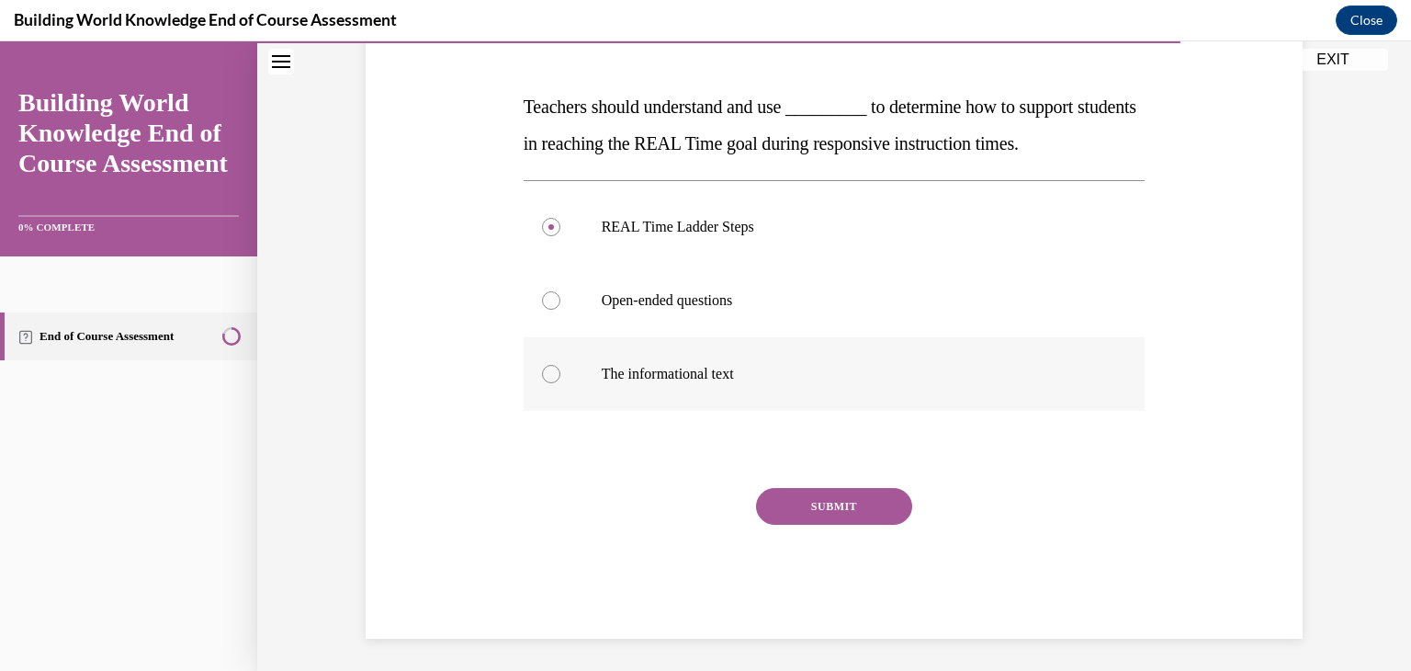
scroll to position [266, 0]
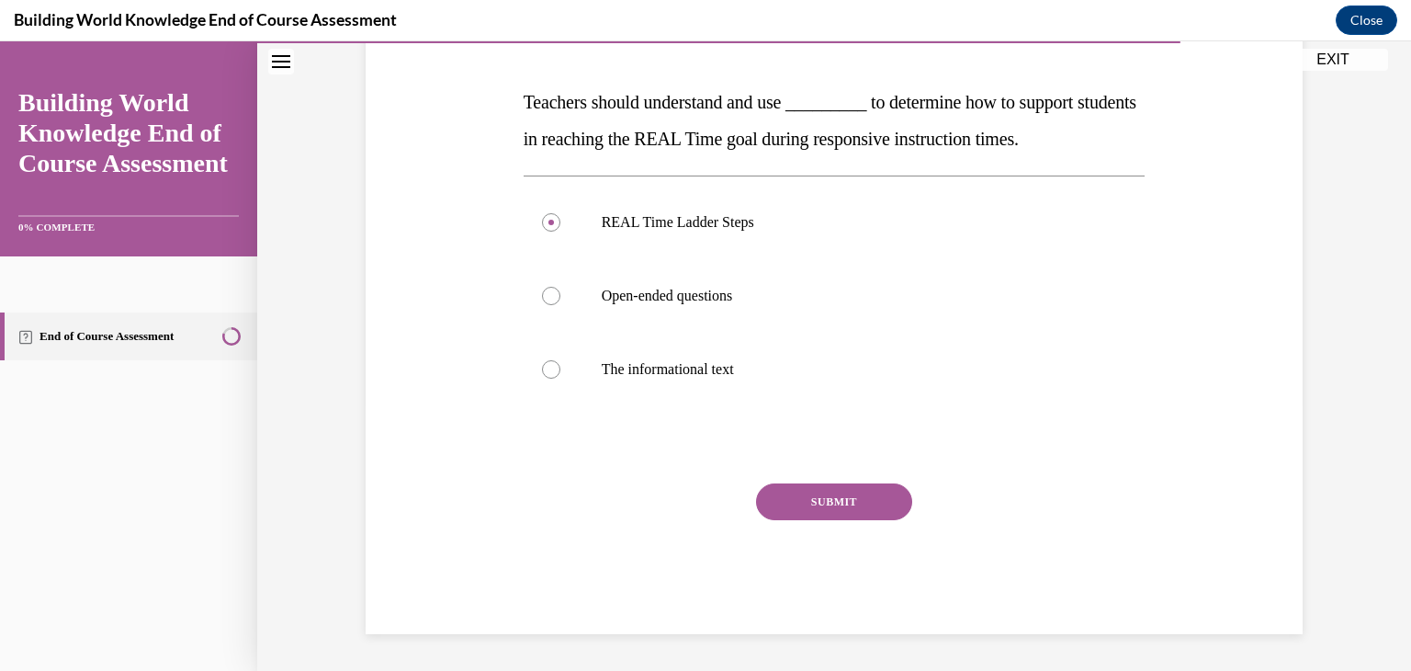
click at [832, 495] on button "SUBMIT" at bounding box center [834, 501] width 156 height 37
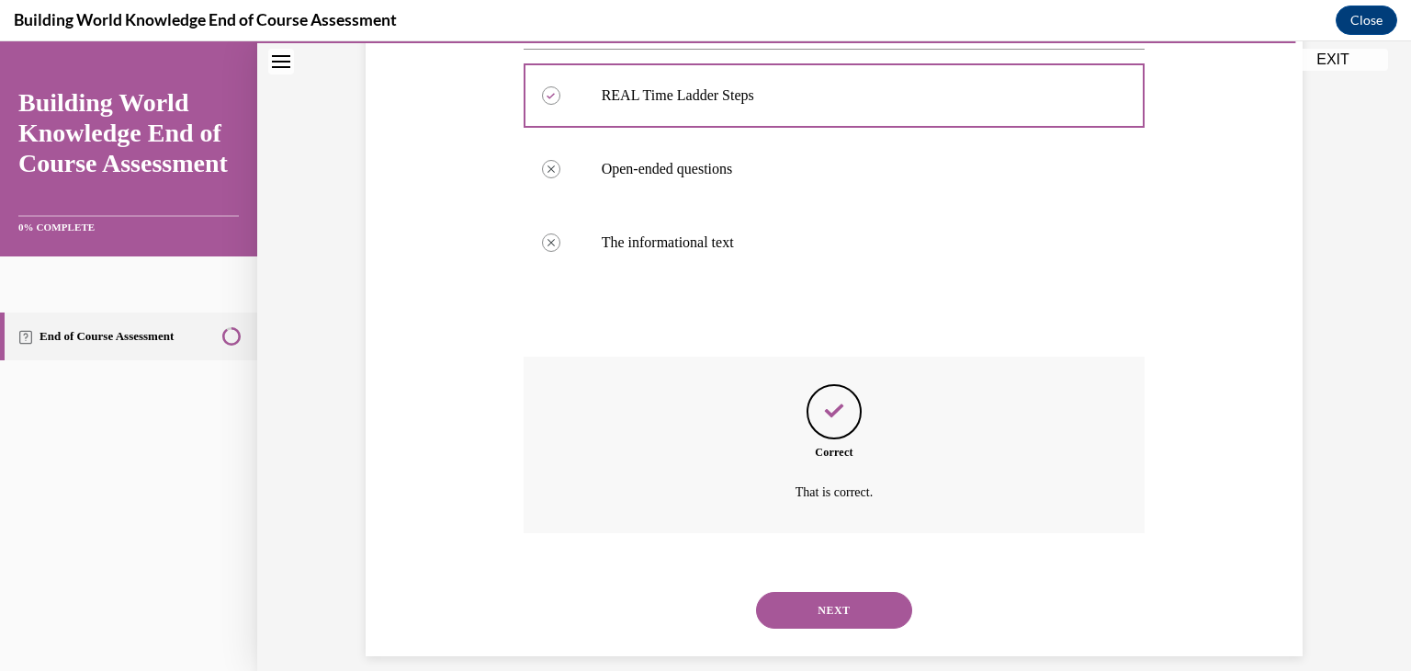
scroll to position [415, 0]
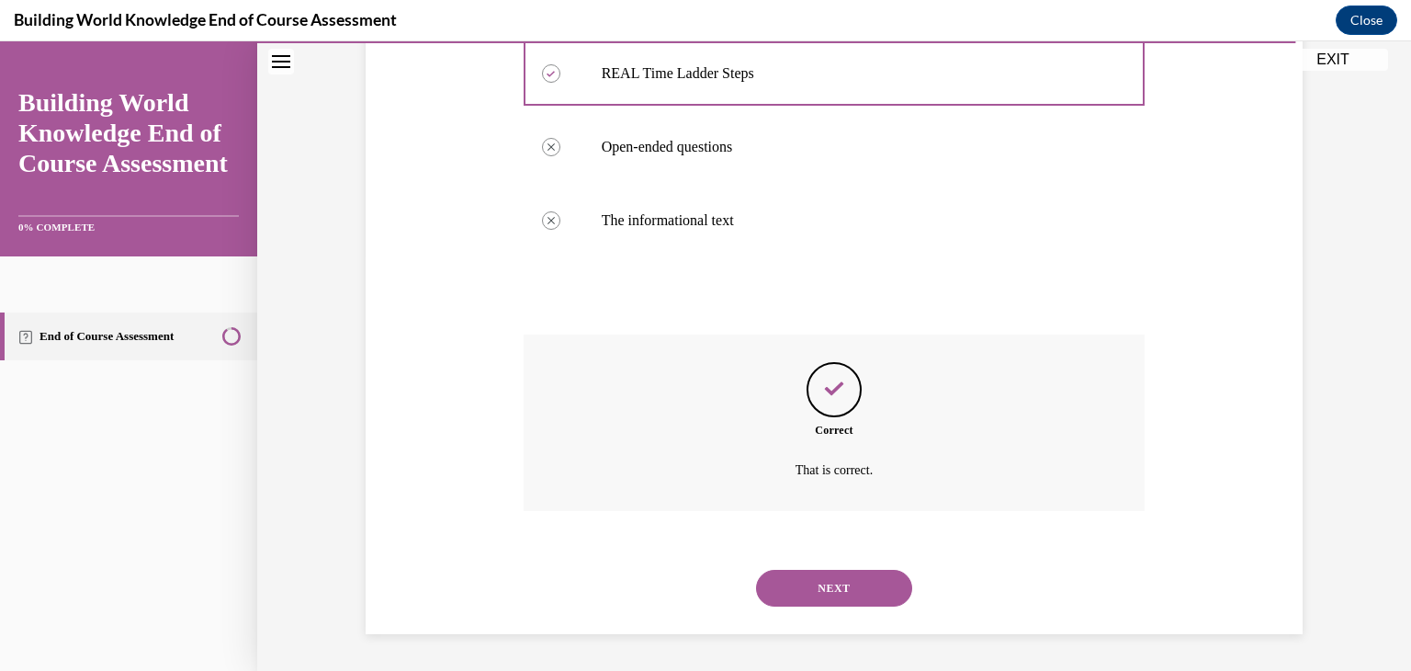
click at [789, 592] on button "NEXT" at bounding box center [834, 588] width 156 height 37
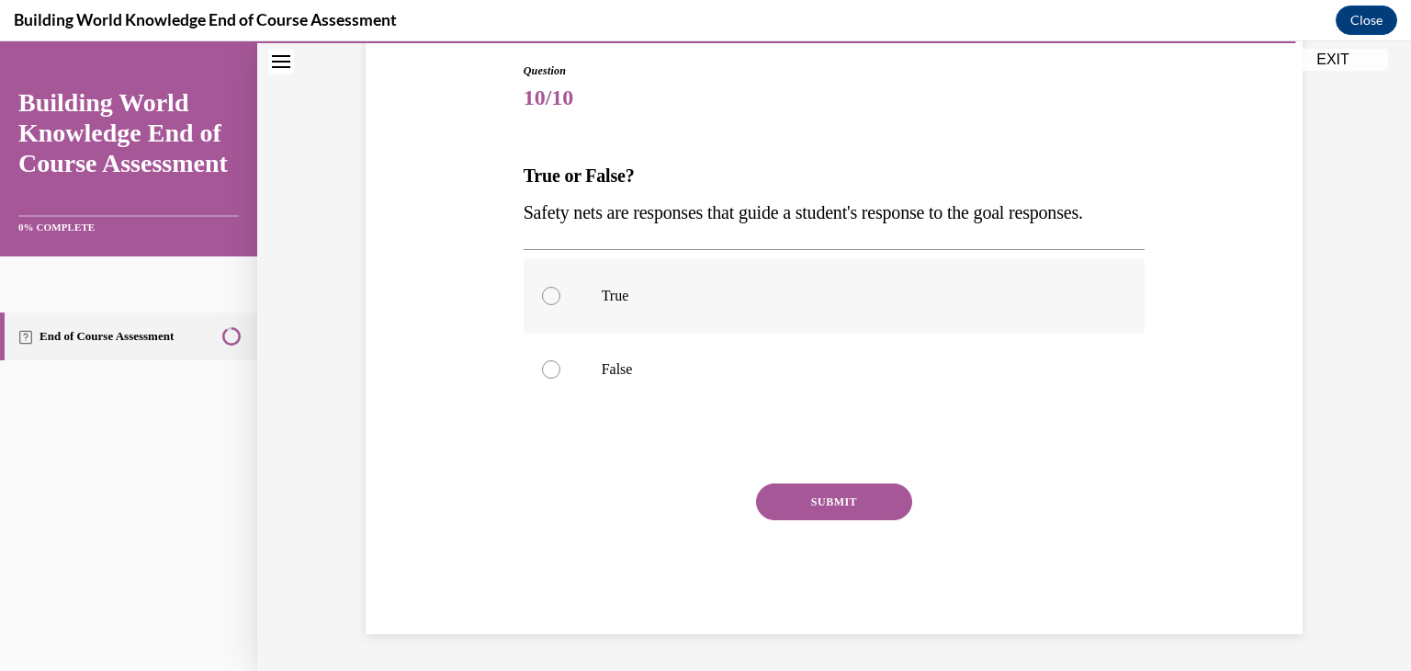
drag, startPoint x: 544, startPoint y: 320, endPoint x: 568, endPoint y: 343, distance: 33.1
click at [544, 305] on div at bounding box center [551, 296] width 18 height 18
click at [544, 305] on input "True" at bounding box center [551, 296] width 18 height 18
radio input "true"
click at [781, 520] on button "SUBMIT" at bounding box center [834, 501] width 156 height 37
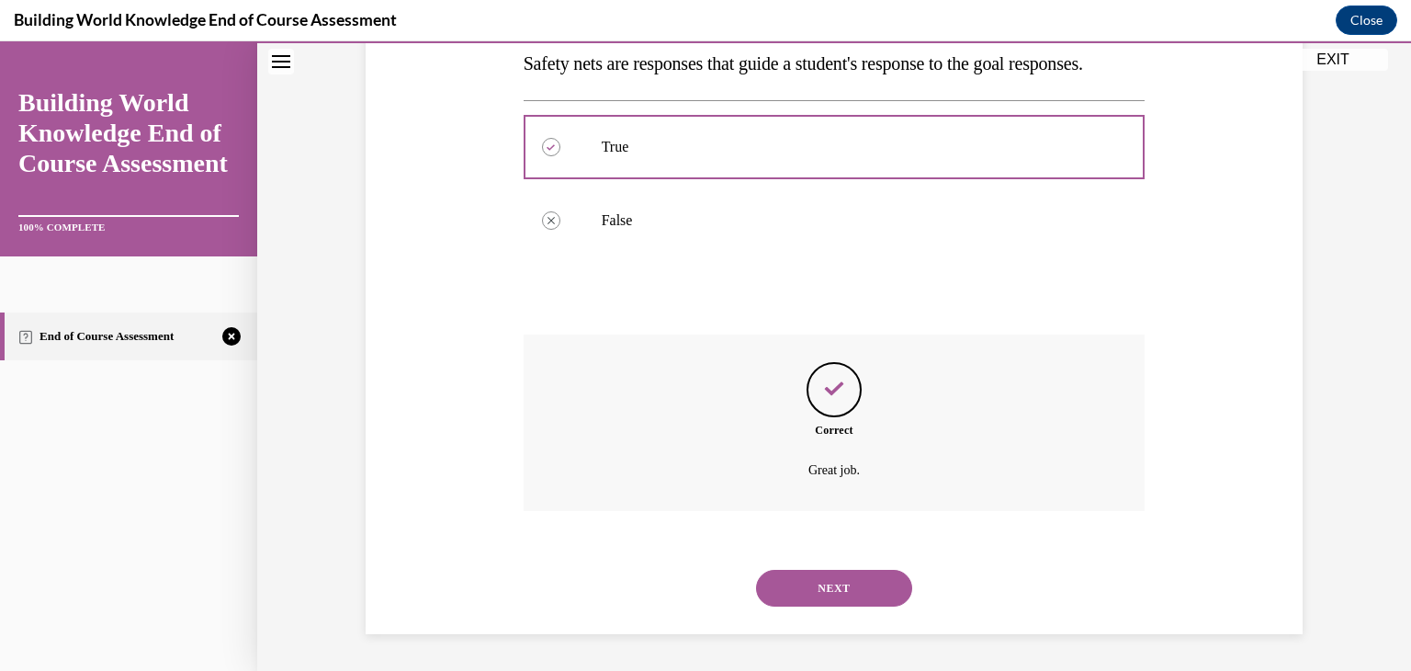
scroll to position [378, 0]
click at [801, 597] on button "NEXT" at bounding box center [834, 588] width 156 height 37
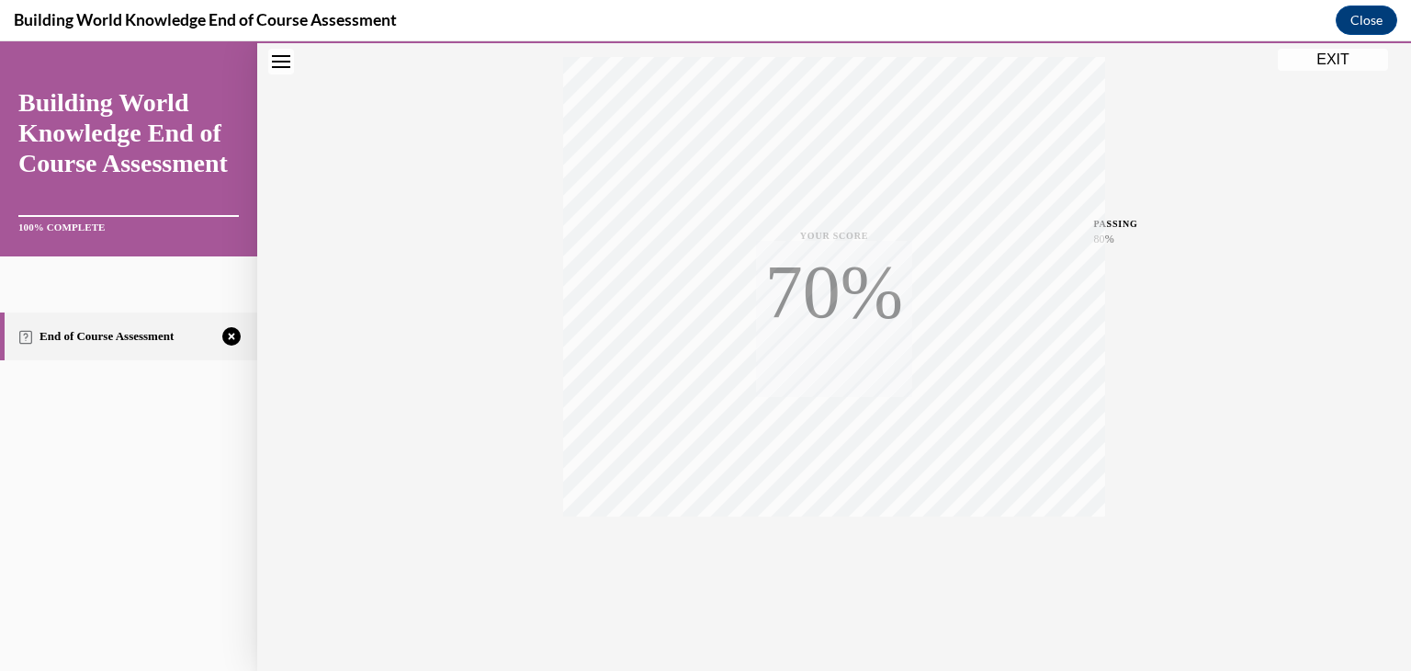
scroll to position [312, 0]
click at [827, 541] on div "TAKE AGAIN" at bounding box center [834, 546] width 65 height 43
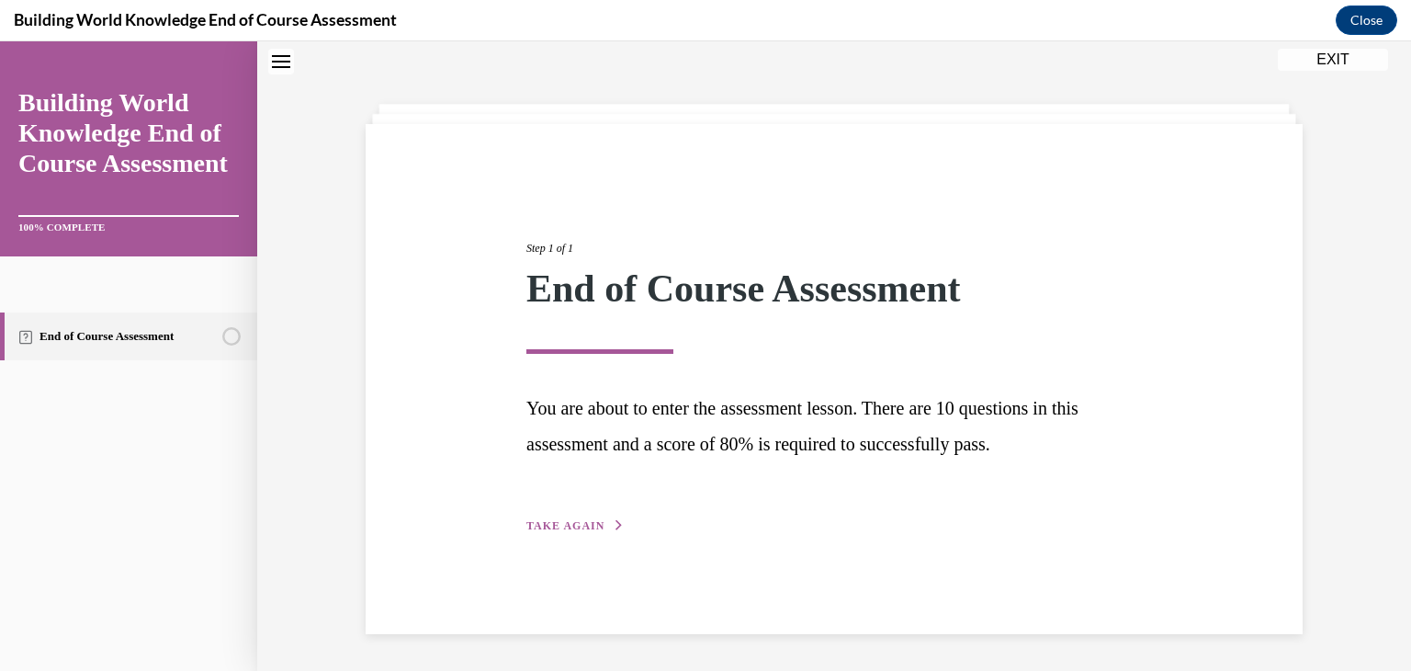
click at [538, 522] on span "TAKE AGAIN" at bounding box center [565, 525] width 78 height 13
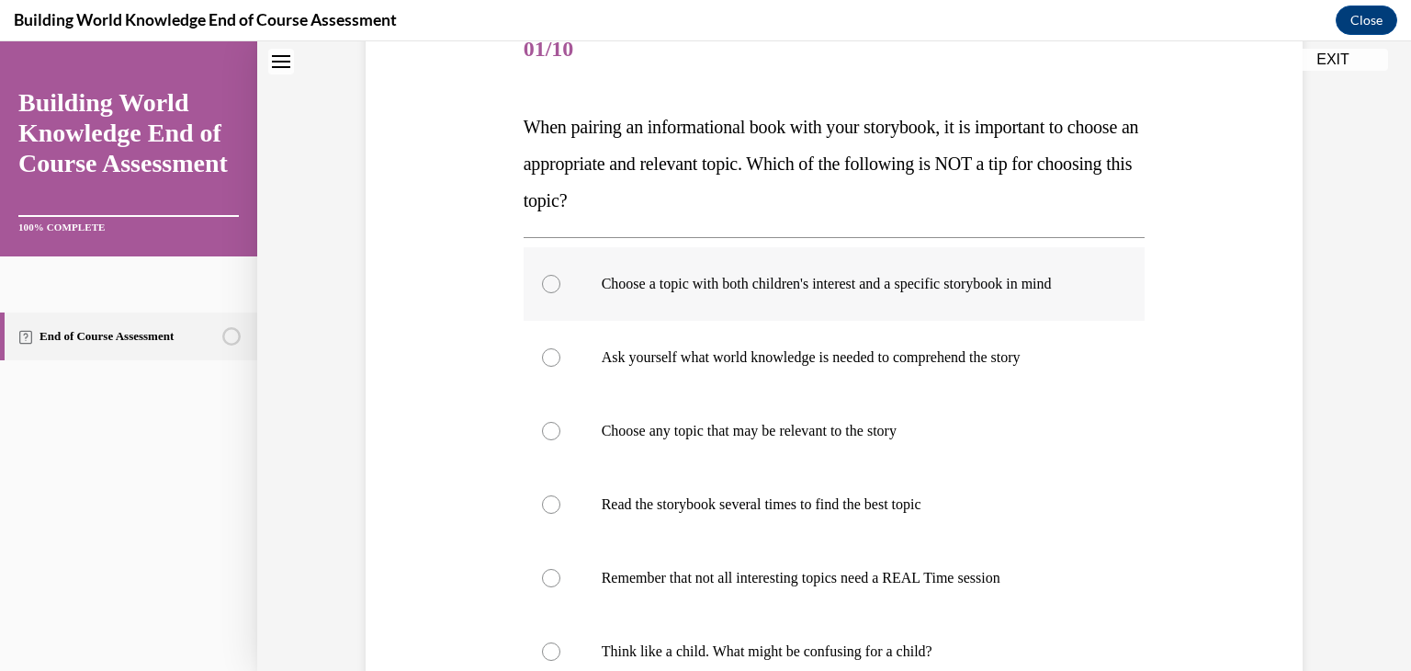
scroll to position [333, 0]
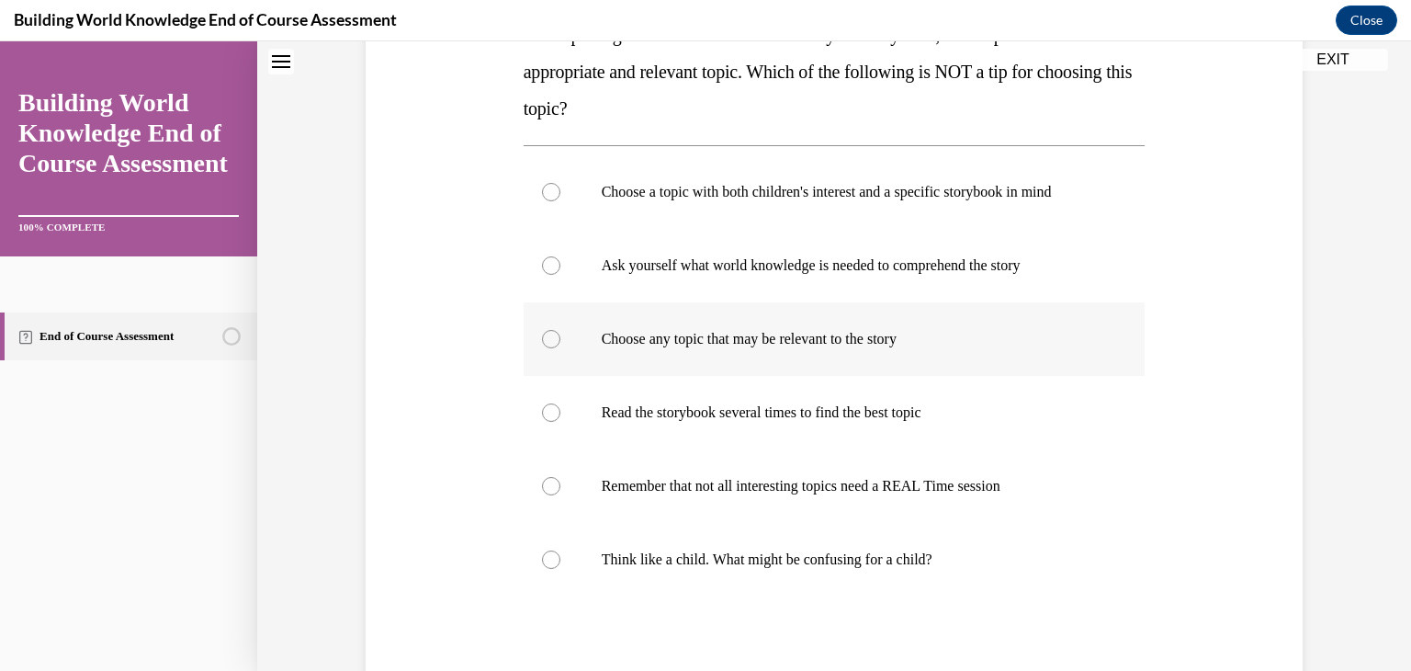
click at [543, 344] on div at bounding box center [551, 339] width 18 height 18
click at [543, 344] on input "Choose any topic that may be relevant to the story" at bounding box center [551, 339] width 18 height 18
radio input "true"
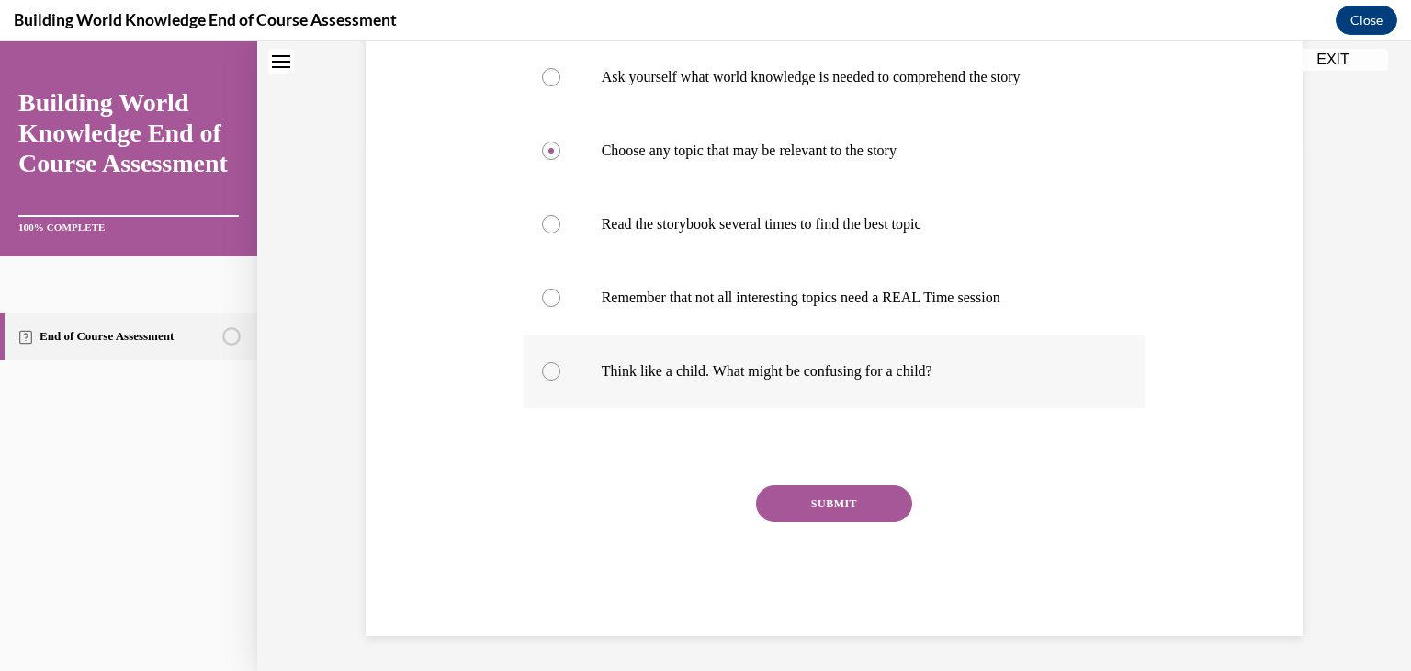
scroll to position [524, 0]
click at [863, 497] on button "SUBMIT" at bounding box center [834, 501] width 156 height 37
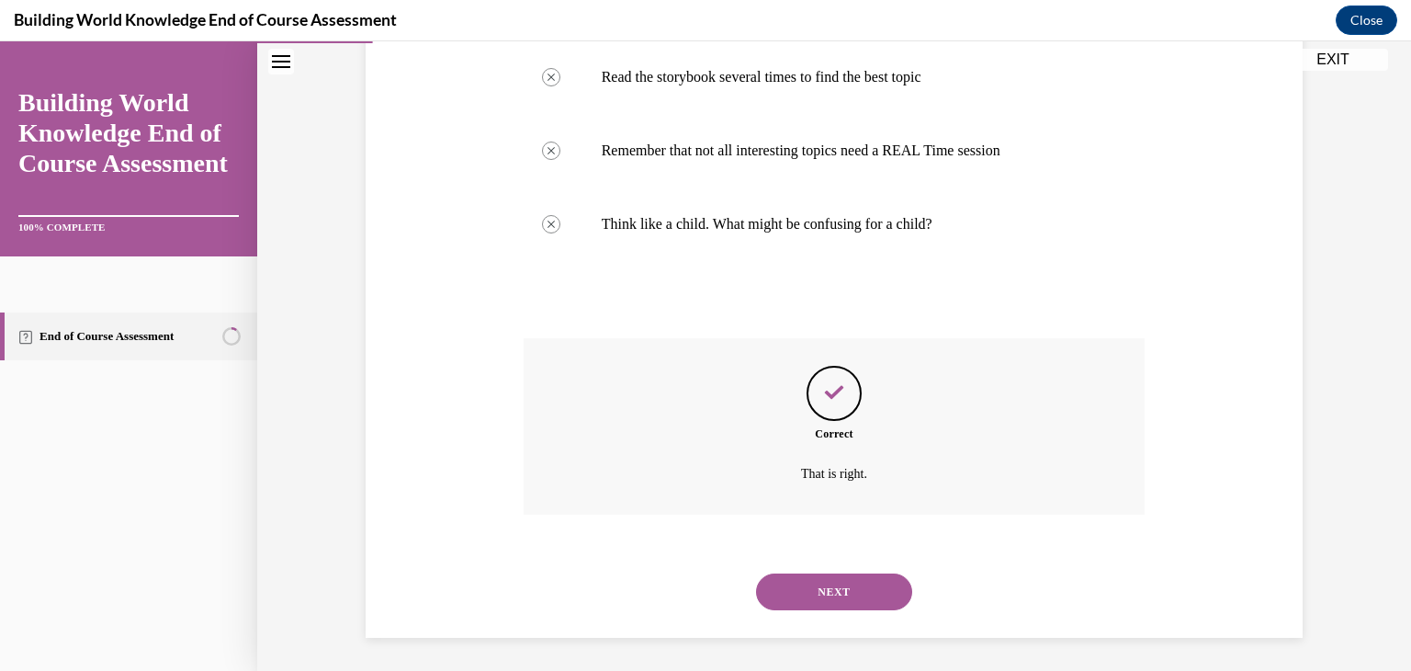
scroll to position [672, 0]
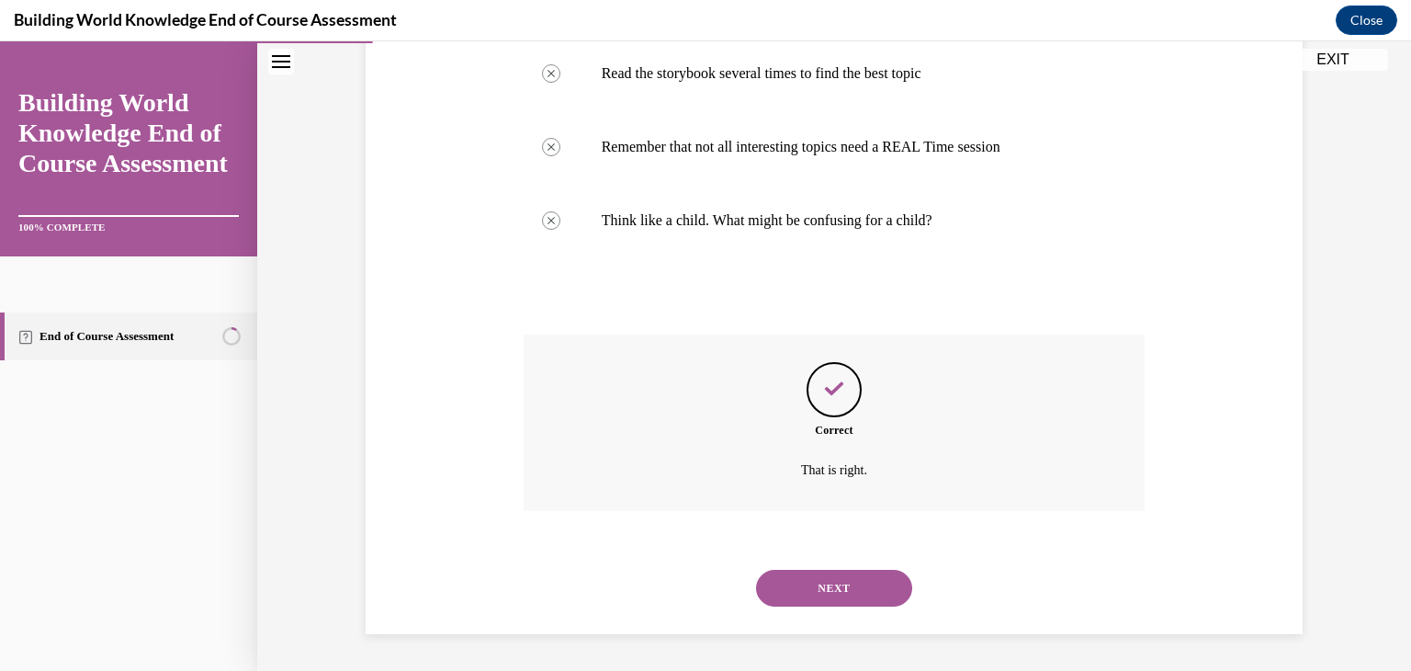
click at [825, 597] on button "NEXT" at bounding box center [834, 588] width 156 height 37
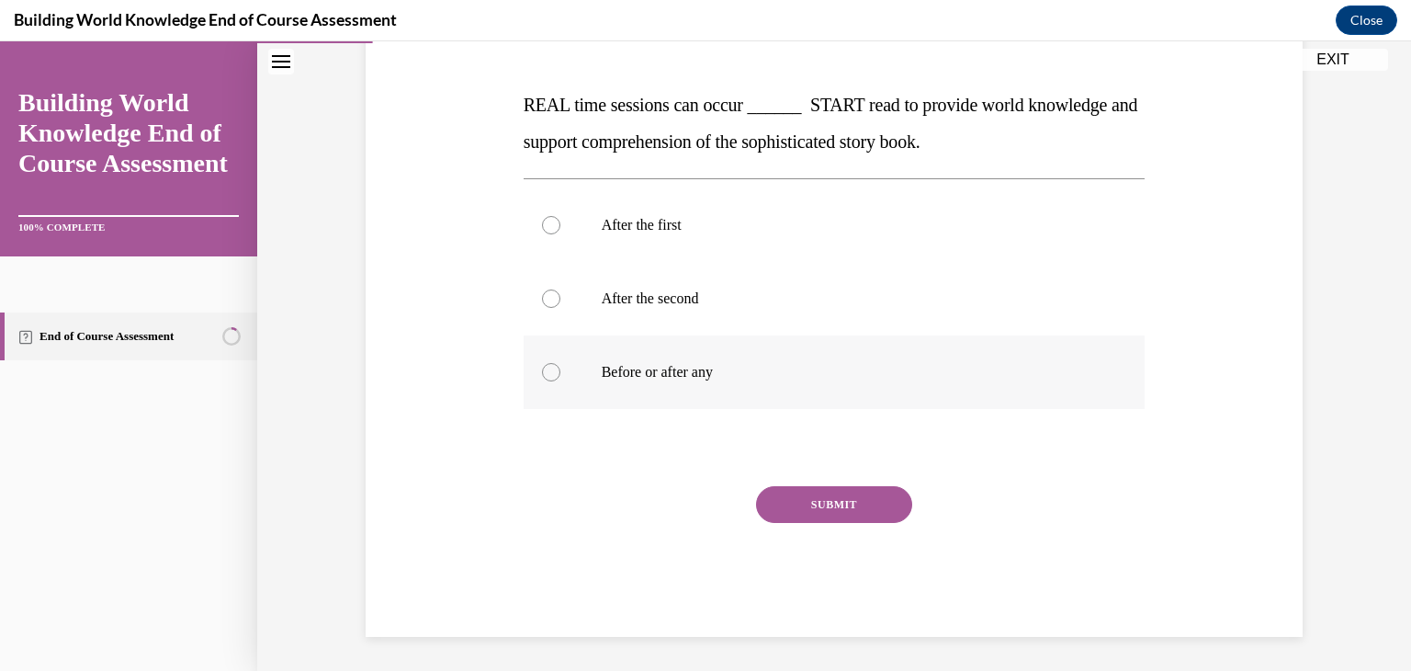
scroll to position [266, 0]
click at [547, 368] on div at bounding box center [551, 369] width 18 height 18
click at [547, 368] on input "Before or after any" at bounding box center [551, 369] width 18 height 18
radio input "true"
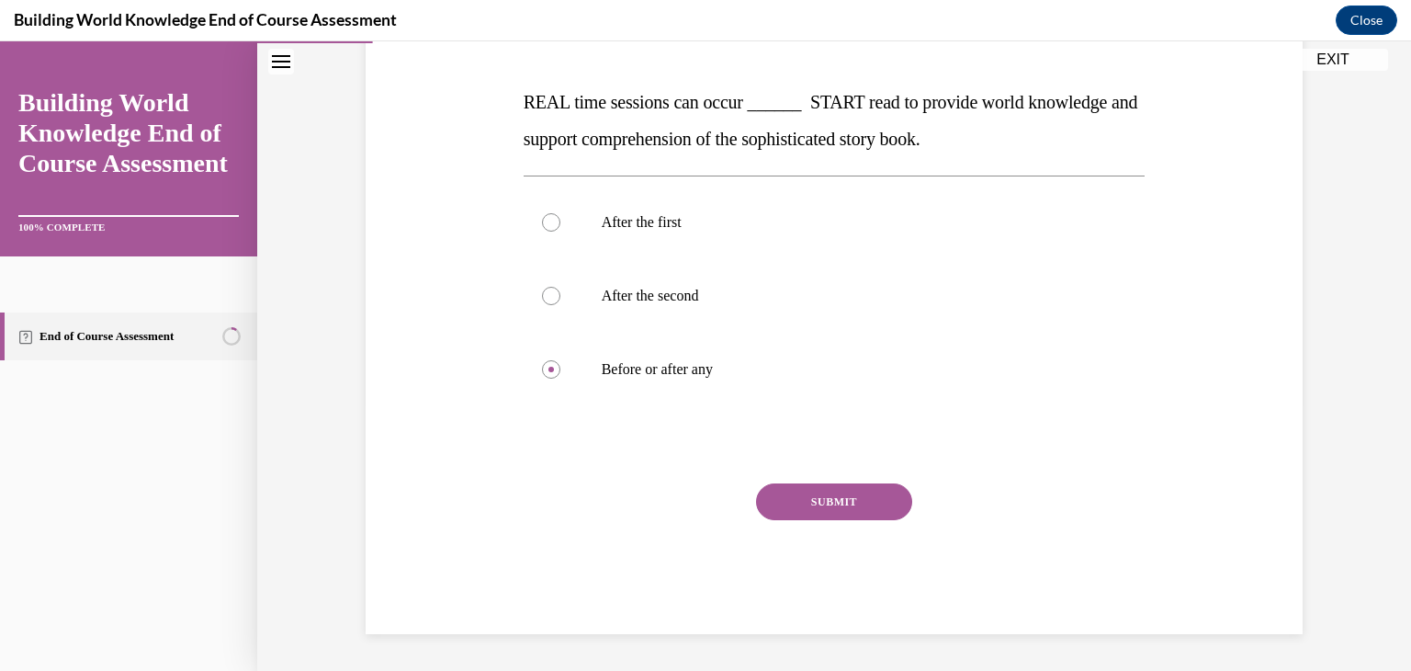
click at [785, 500] on button "SUBMIT" at bounding box center [834, 501] width 156 height 37
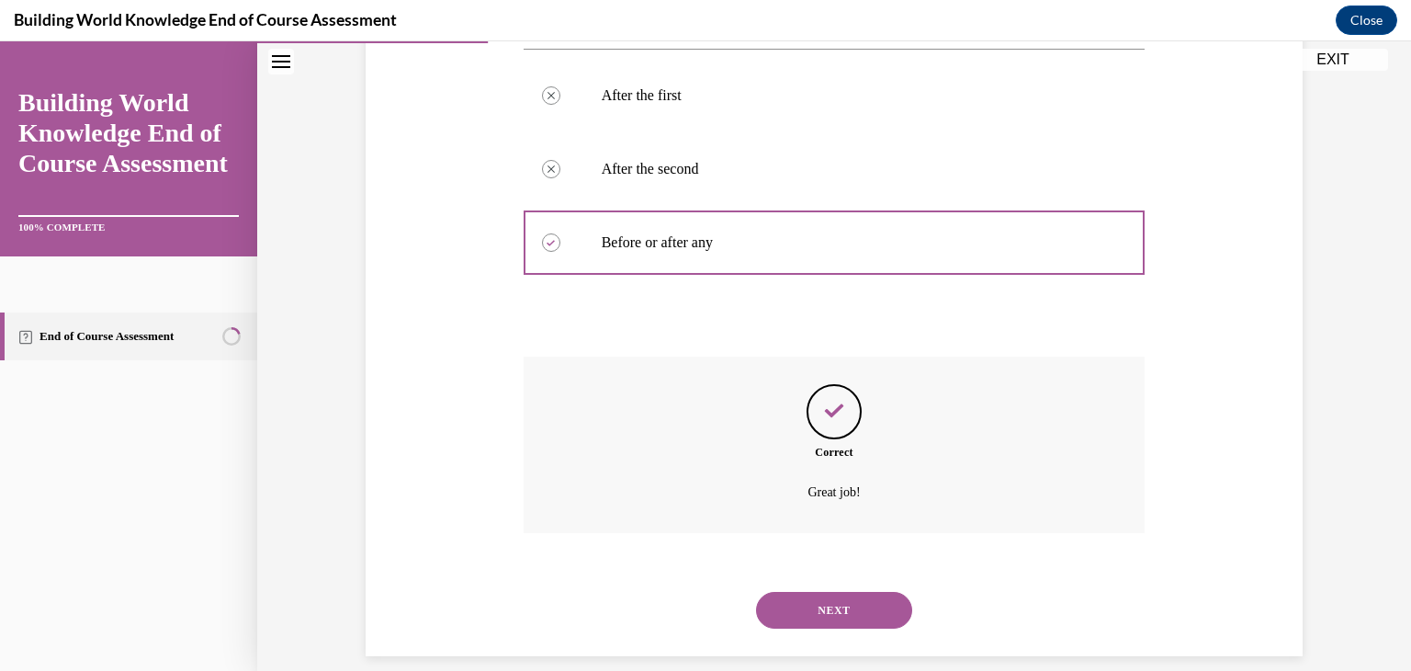
scroll to position [415, 0]
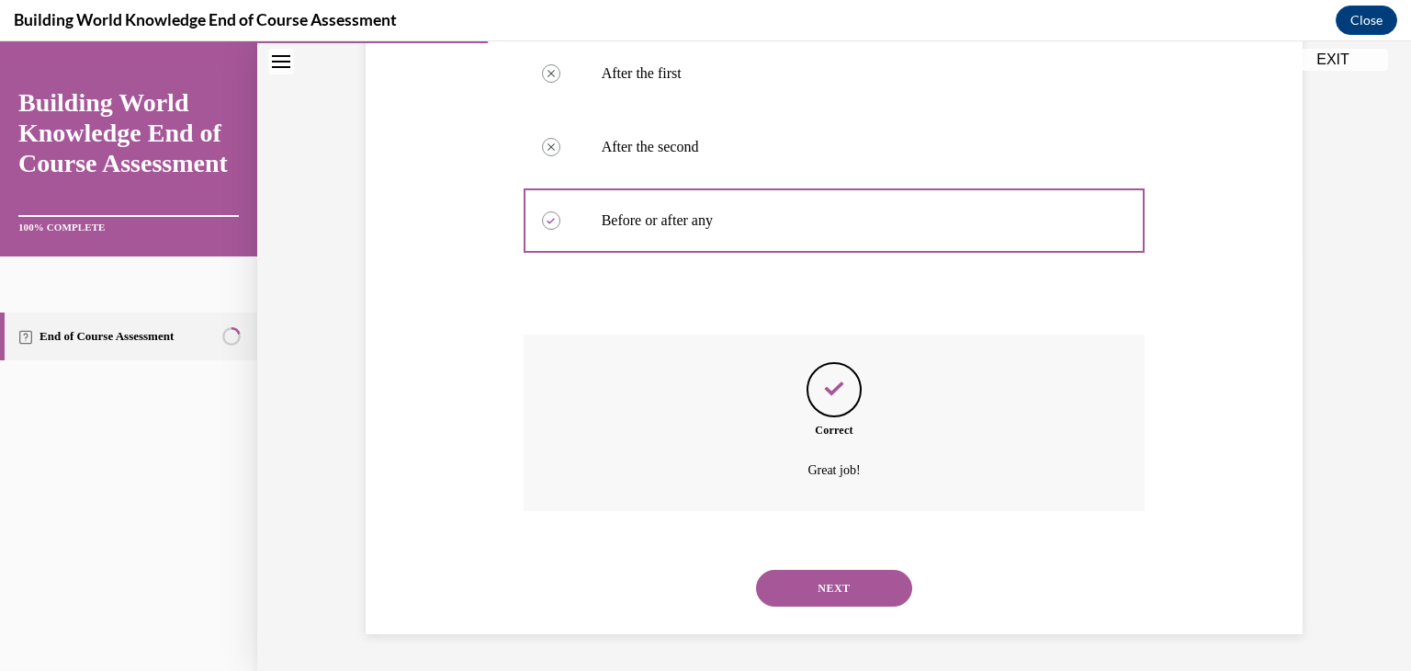
click at [759, 560] on div "NEXT" at bounding box center [835, 587] width 622 height 73
click at [762, 577] on button "NEXT" at bounding box center [834, 588] width 156 height 37
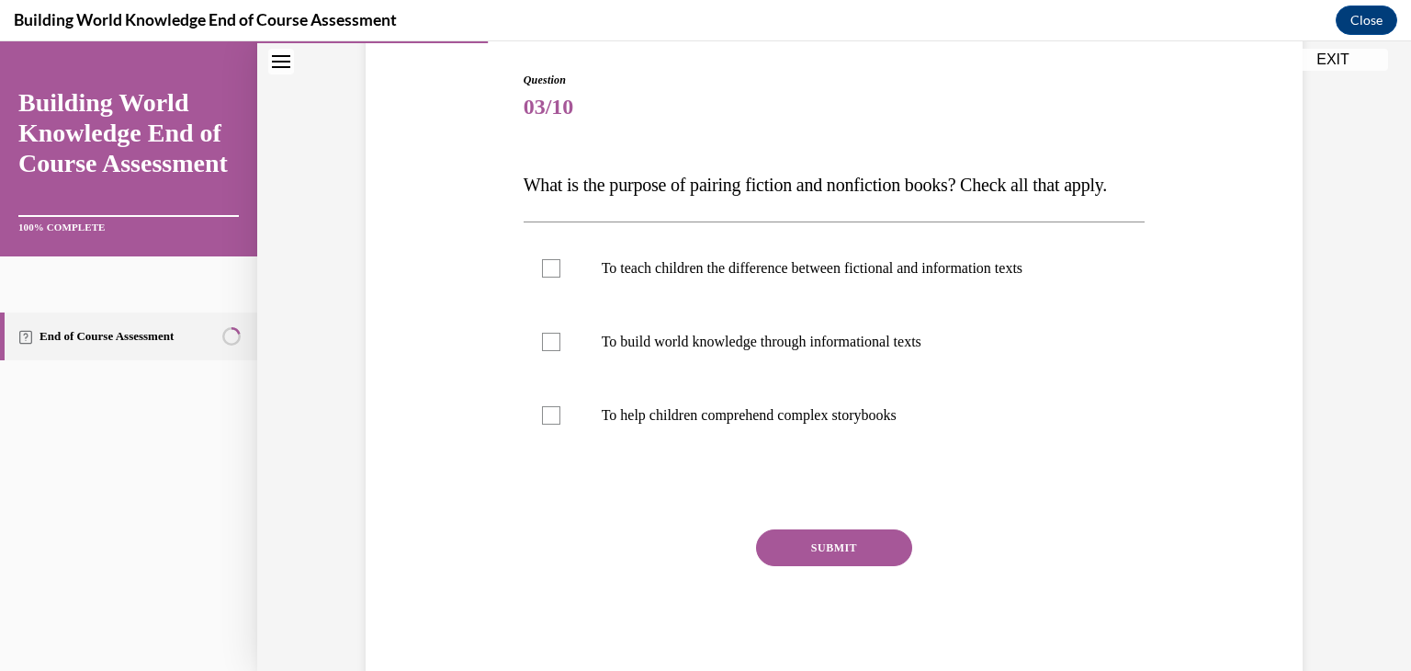
scroll to position [266, 0]
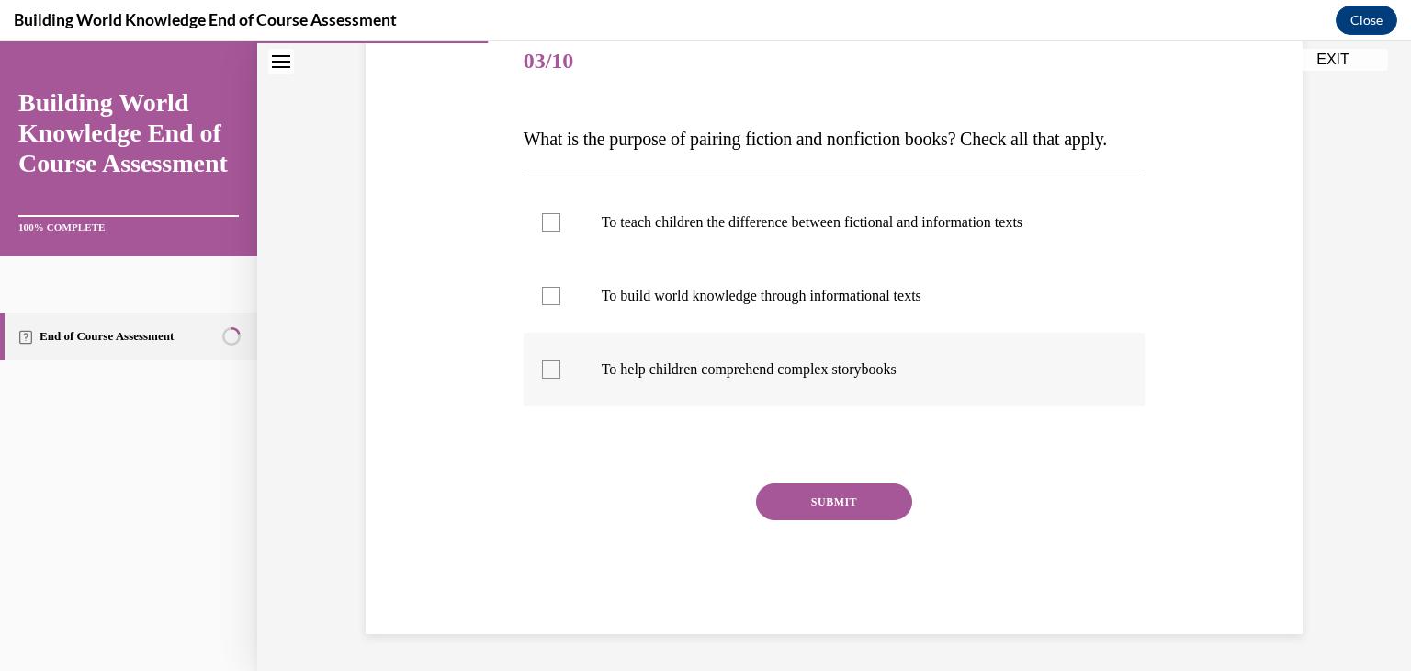
click at [542, 367] on div at bounding box center [551, 369] width 18 height 18
click at [542, 367] on input "To help children comprehend complex storybooks" at bounding box center [551, 369] width 18 height 18
checkbox input "true"
click at [543, 301] on div at bounding box center [551, 296] width 18 height 18
click at [543, 301] on input "To build world knowledge through informational texts" at bounding box center [551, 296] width 18 height 18
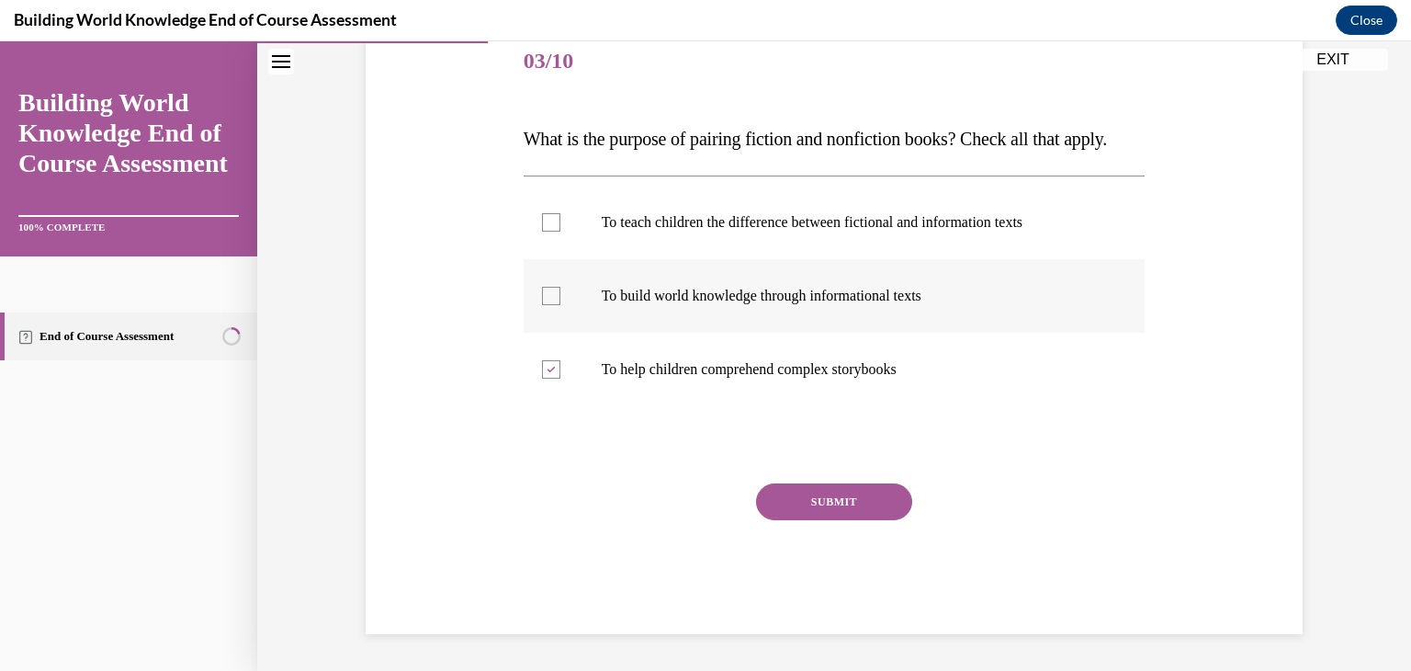
checkbox input "true"
click at [873, 504] on button "SUBMIT" at bounding box center [834, 501] width 156 height 37
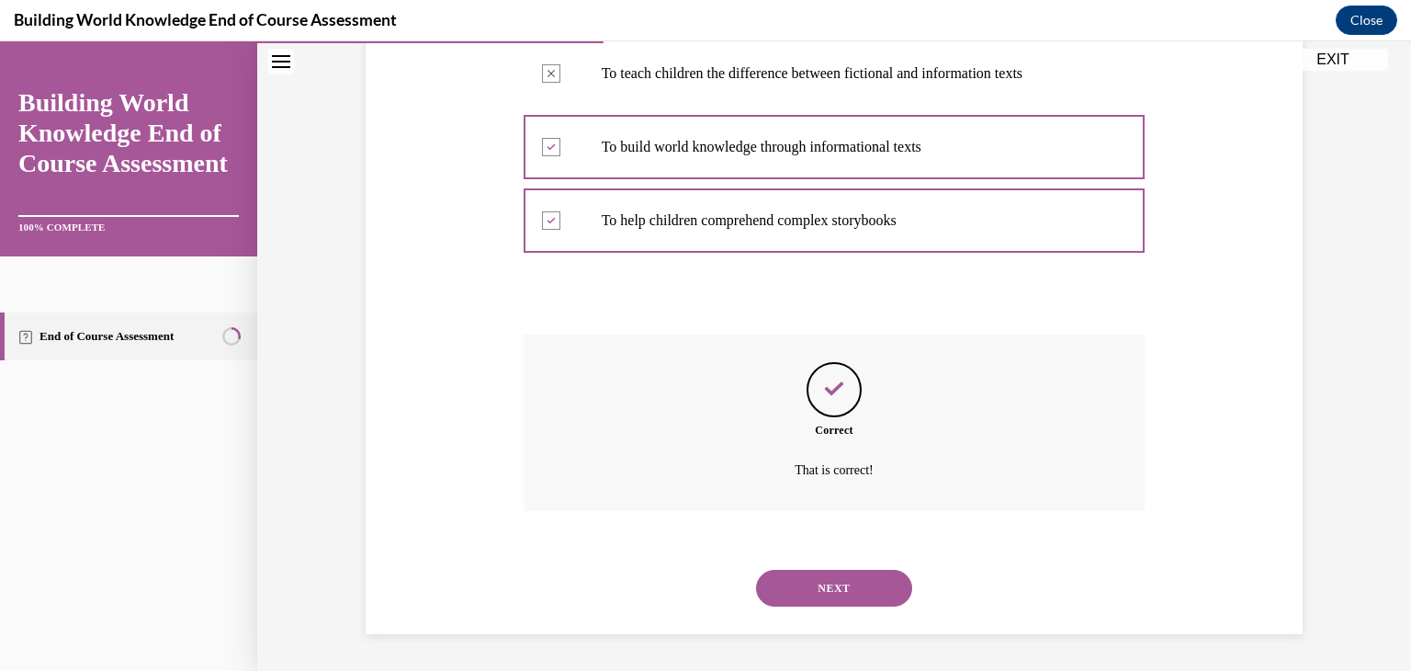
scroll to position [415, 0]
click at [854, 587] on button "NEXT" at bounding box center [834, 588] width 156 height 37
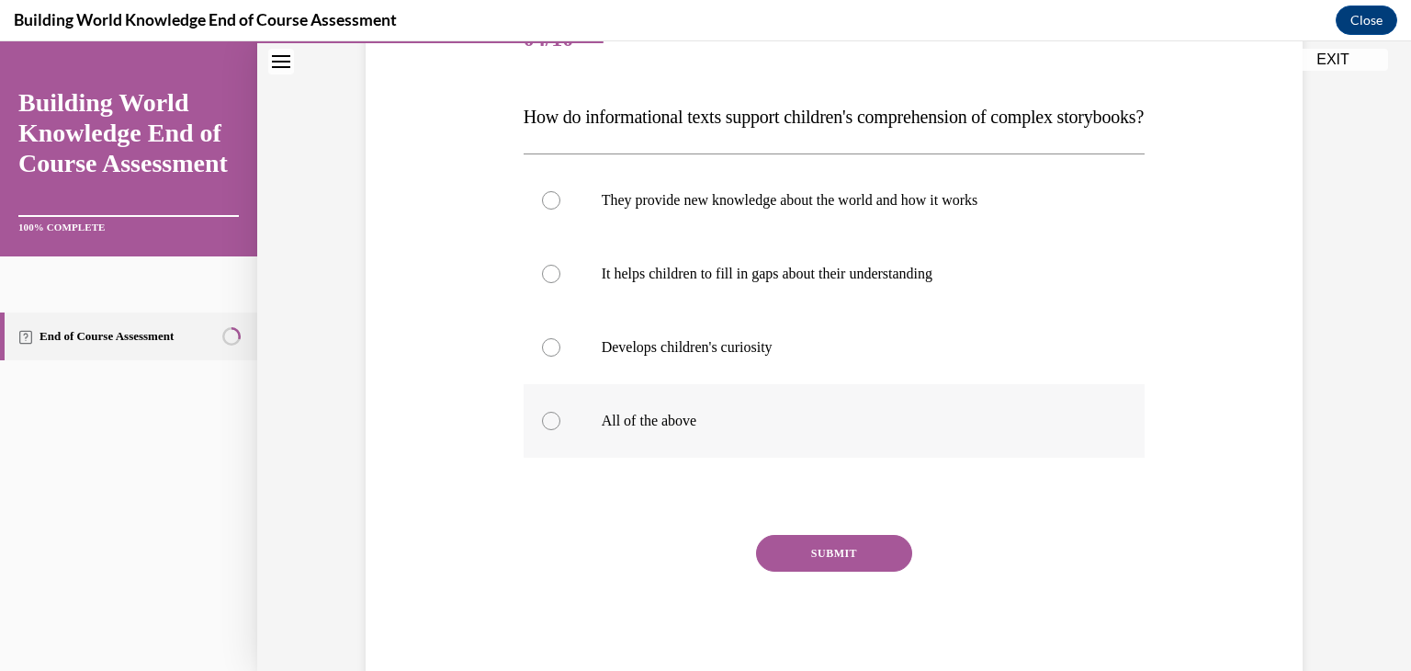
scroll to position [276, 0]
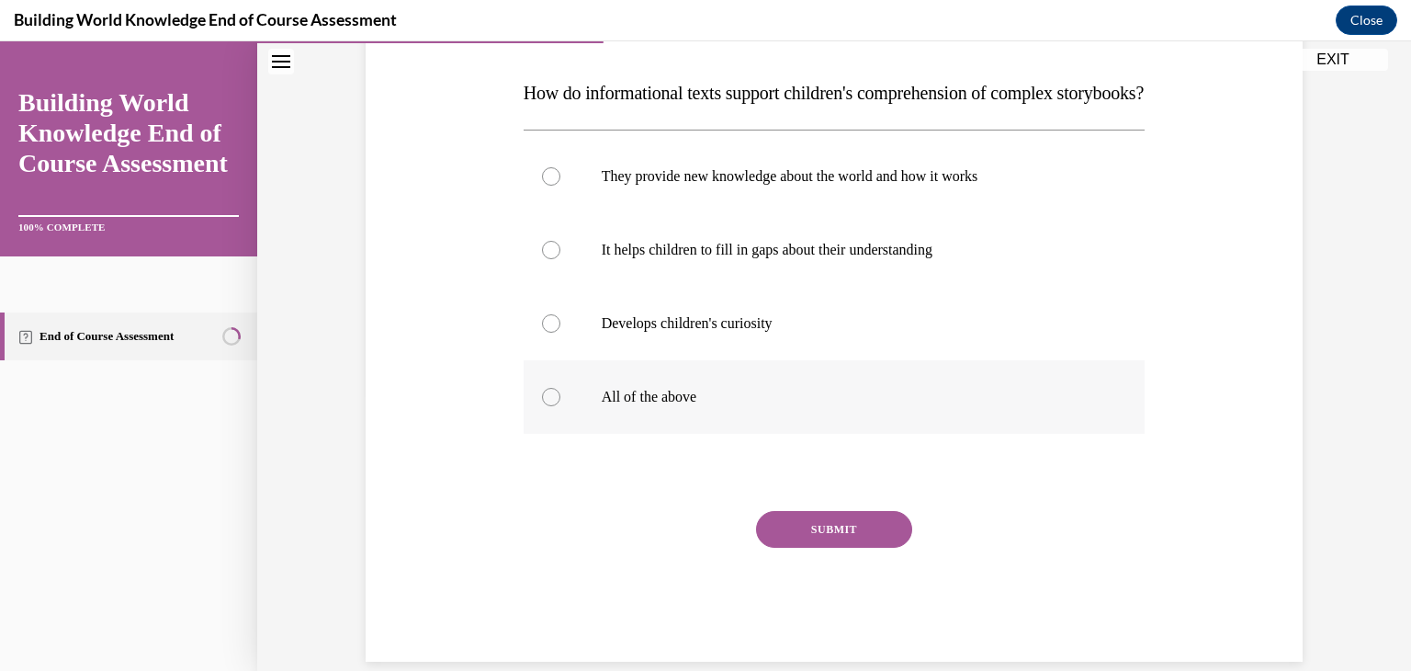
click at [549, 406] on div at bounding box center [551, 397] width 18 height 18
click at [549, 406] on input "All of the above" at bounding box center [551, 397] width 18 height 18
radio input "true"
click at [808, 547] on button "SUBMIT" at bounding box center [834, 529] width 156 height 37
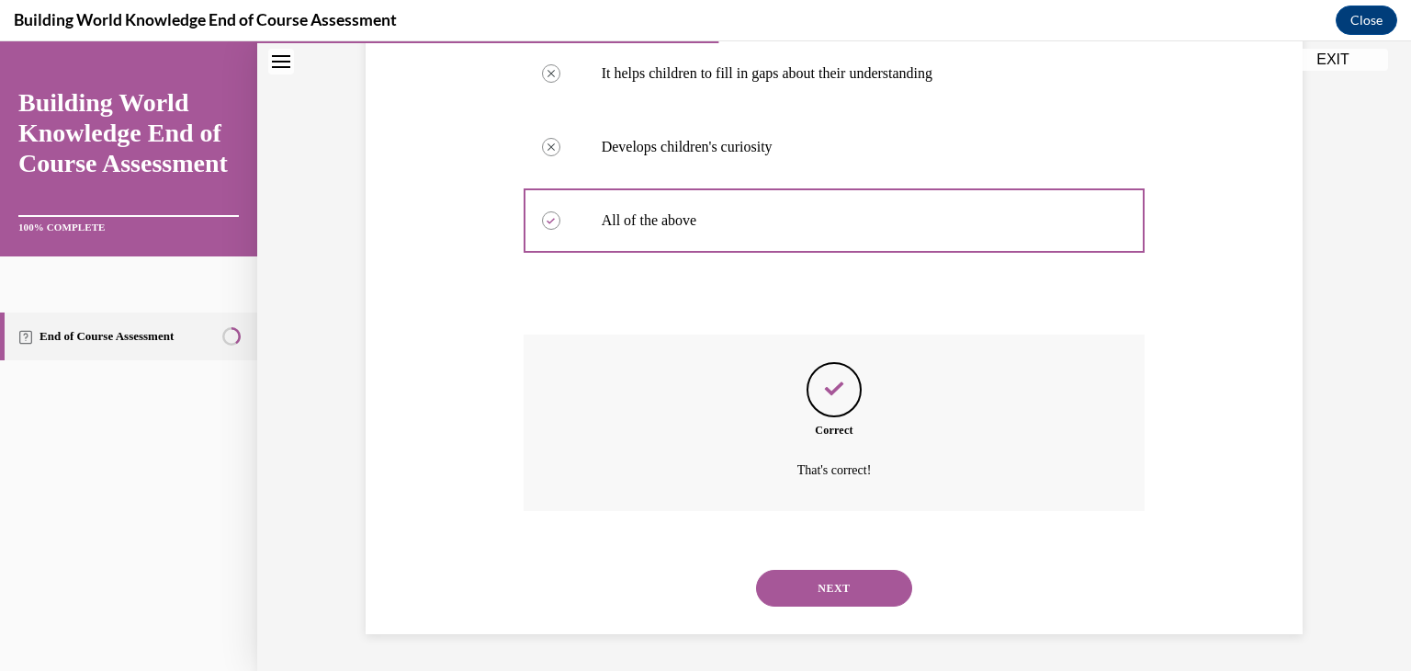
scroll to position [489, 0]
click at [838, 592] on button "NEXT" at bounding box center [834, 588] width 156 height 37
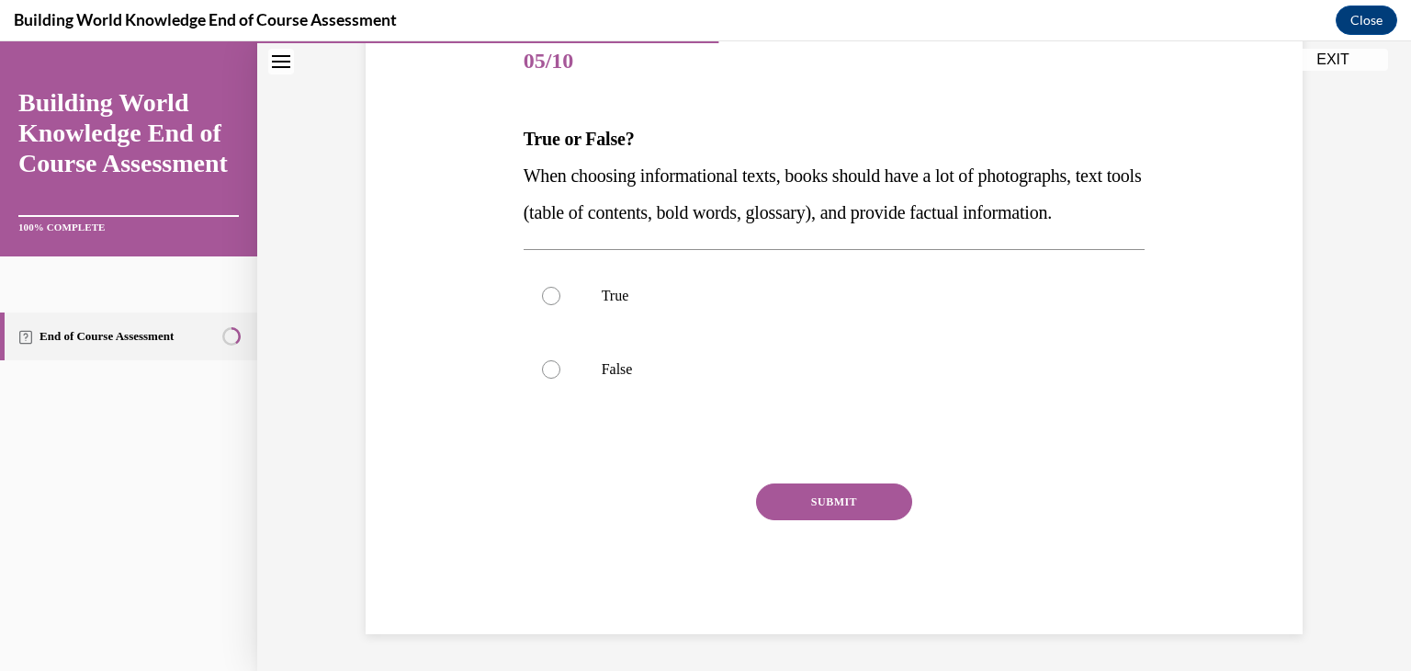
scroll to position [266, 0]
click at [542, 295] on div at bounding box center [551, 296] width 18 height 18
click at [542, 295] on input "True" at bounding box center [551, 296] width 18 height 18
radio input "true"
click at [868, 502] on button "SUBMIT" at bounding box center [834, 501] width 156 height 37
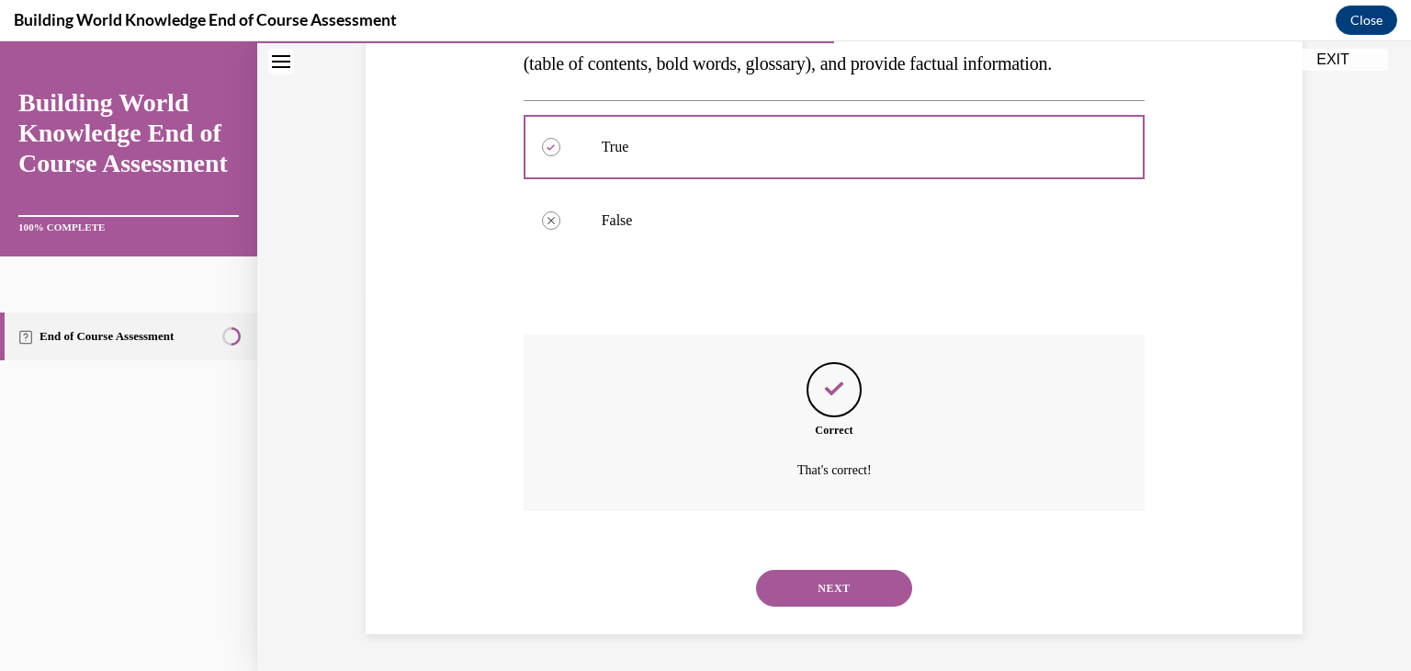
scroll to position [415, 0]
click at [779, 597] on button "NEXT" at bounding box center [834, 588] width 156 height 37
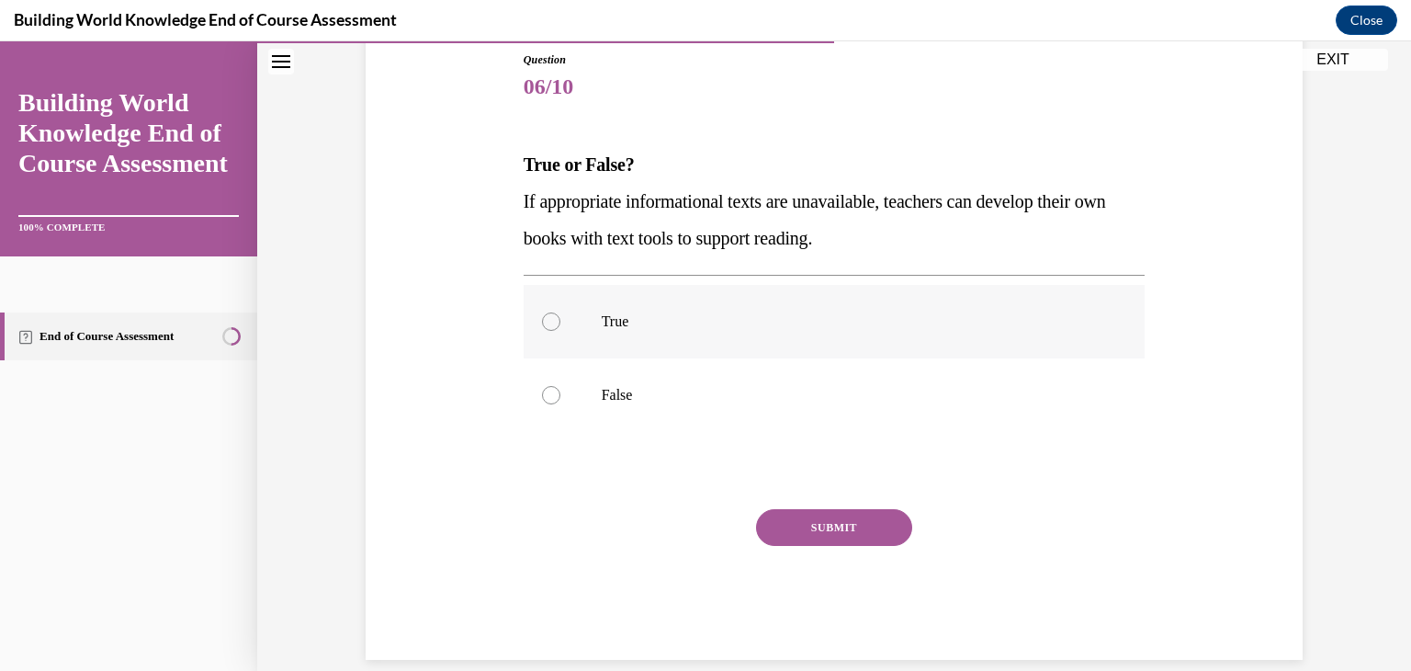
click at [546, 318] on div at bounding box center [551, 321] width 18 height 18
click at [546, 318] on input "True" at bounding box center [551, 321] width 18 height 18
radio input "true"
click at [796, 534] on button "SUBMIT" at bounding box center [834, 527] width 156 height 37
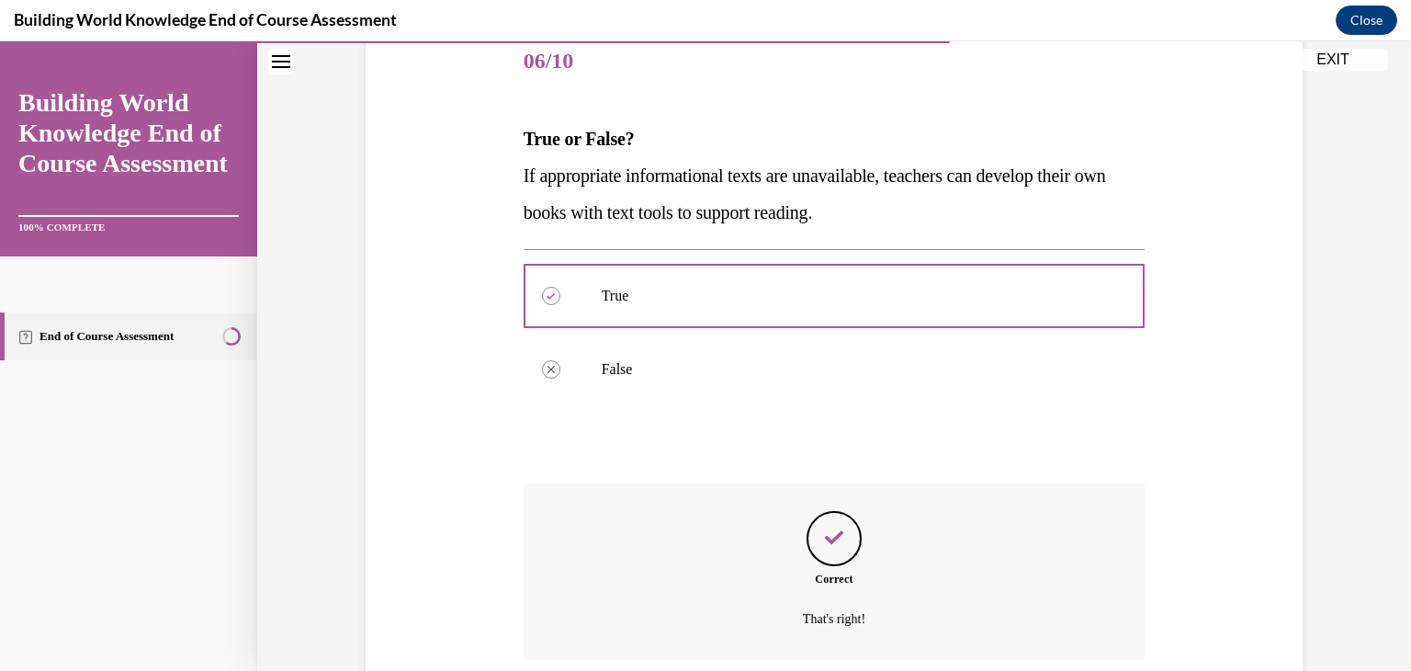
scroll to position [378, 0]
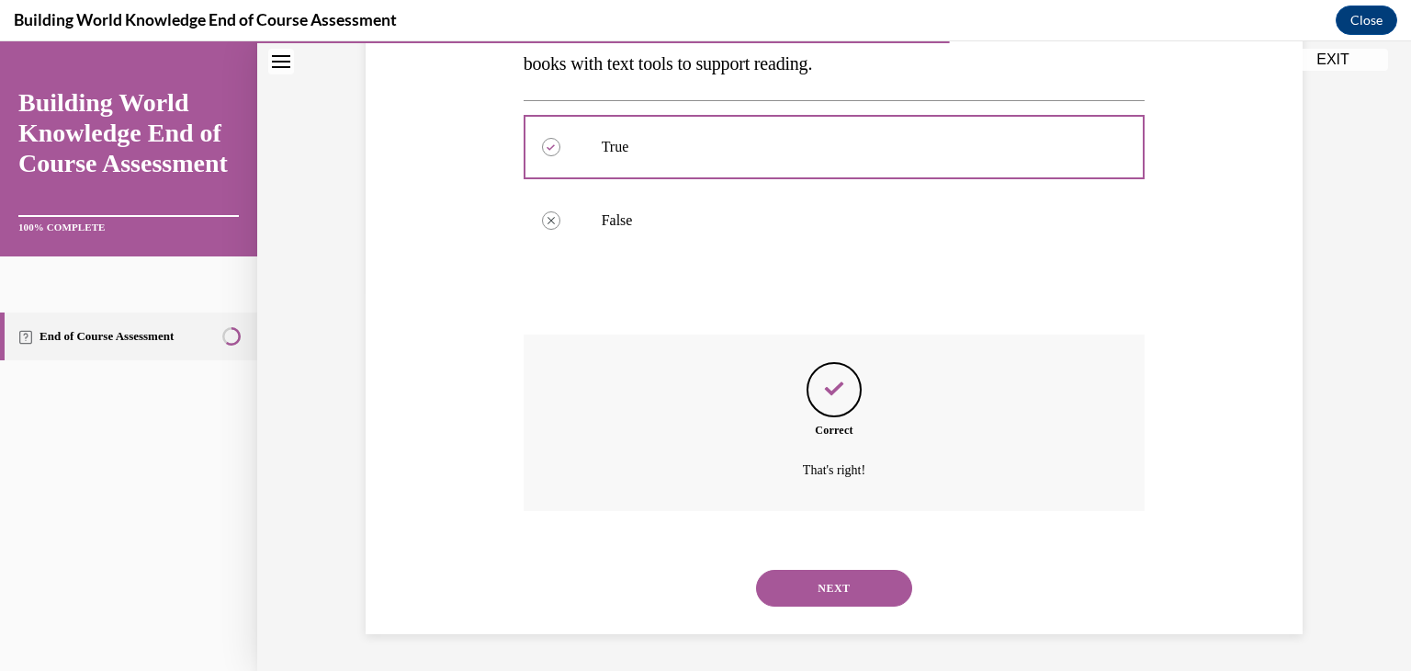
click at [797, 581] on button "NEXT" at bounding box center [834, 588] width 156 height 37
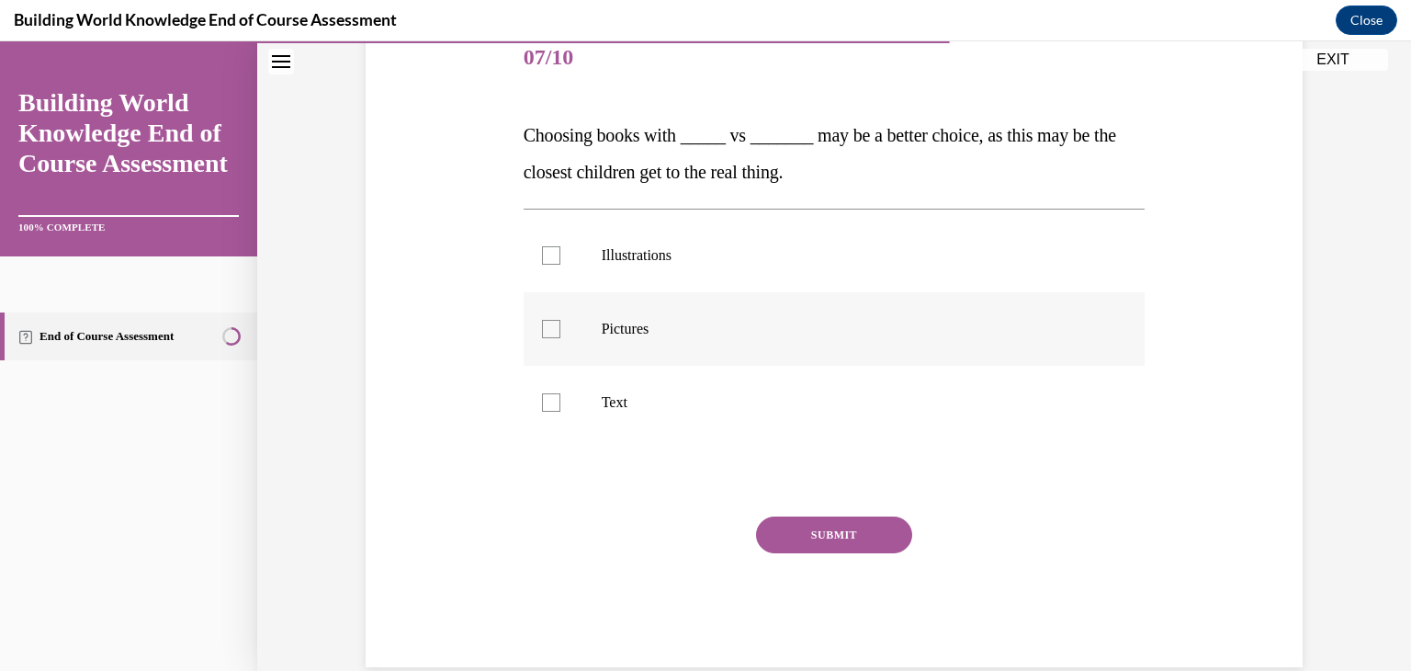
scroll to position [235, 0]
click at [542, 247] on div at bounding box center [551, 253] width 18 height 18
click at [542, 247] on input "Illustrations" at bounding box center [551, 253] width 18 height 18
checkbox input "true"
drag, startPoint x: 549, startPoint y: 339, endPoint x: 555, endPoint y: 328, distance: 12.3
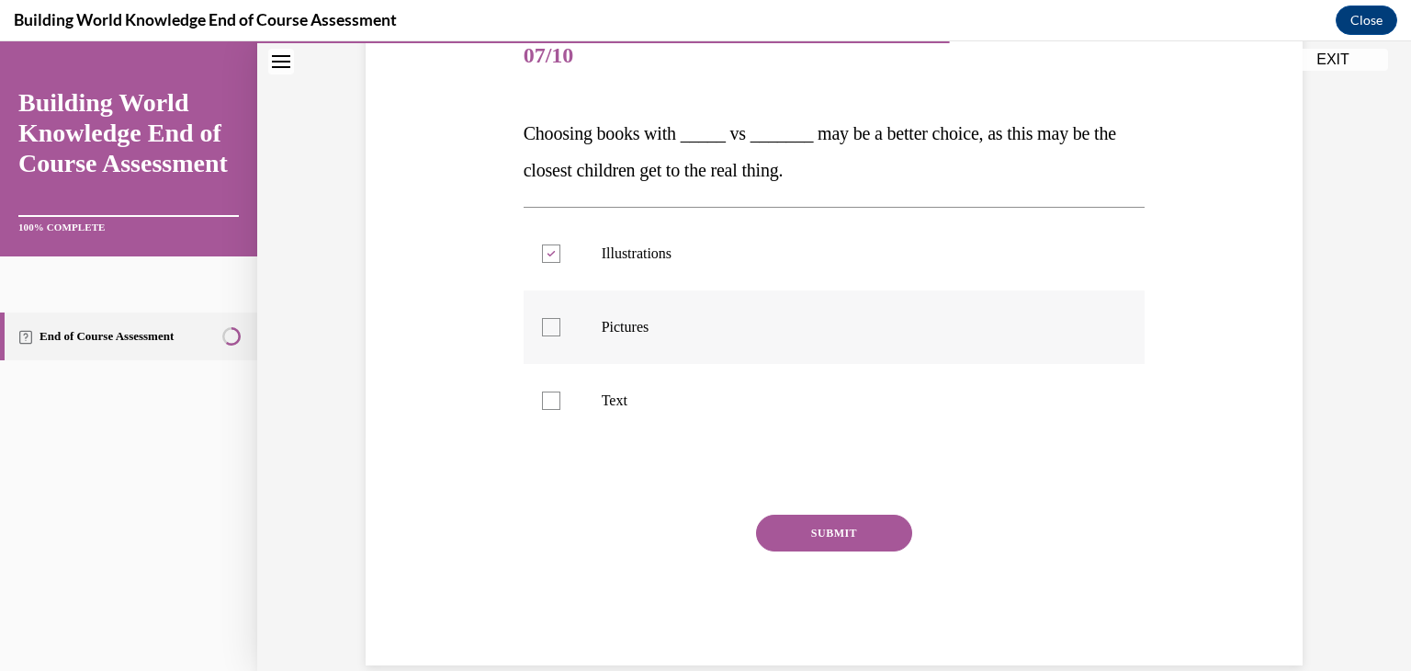
click at [551, 337] on label "Pictures" at bounding box center [835, 326] width 622 height 73
click at [551, 336] on input "Pictures" at bounding box center [551, 327] width 18 height 18
checkbox input "true"
click at [822, 541] on button "SUBMIT" at bounding box center [834, 532] width 156 height 37
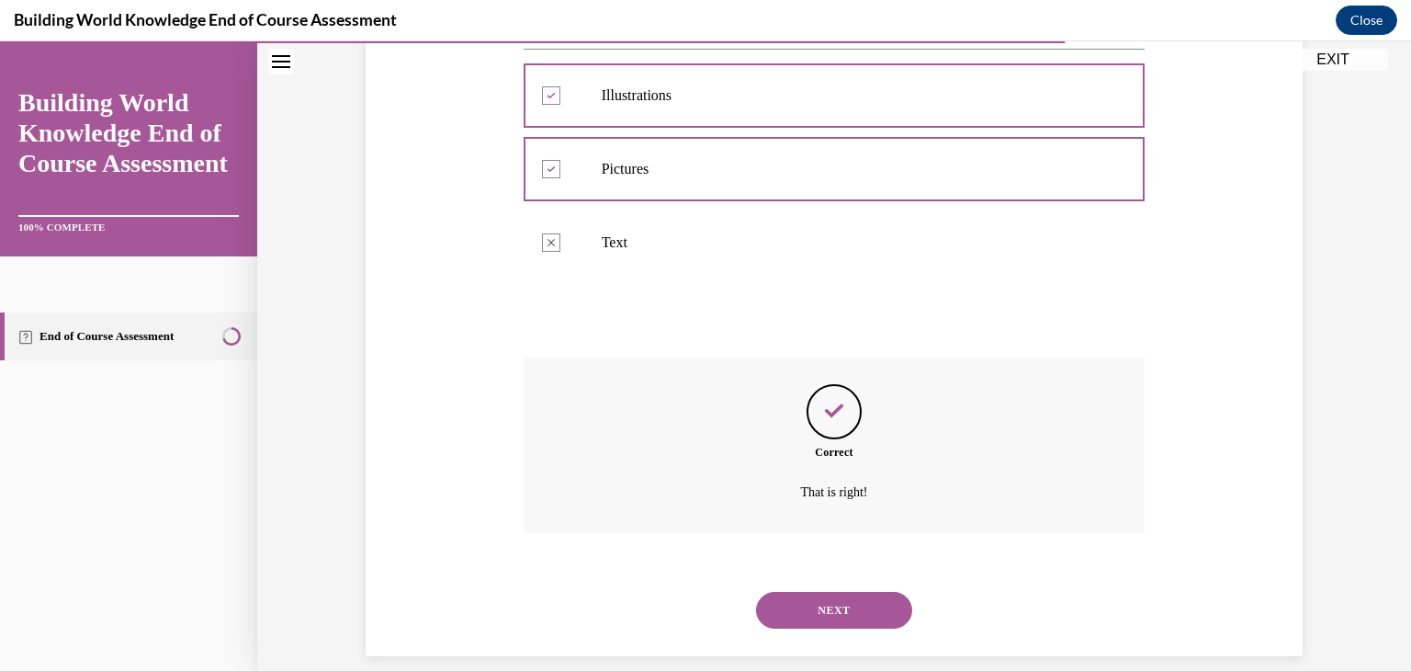
scroll to position [415, 0]
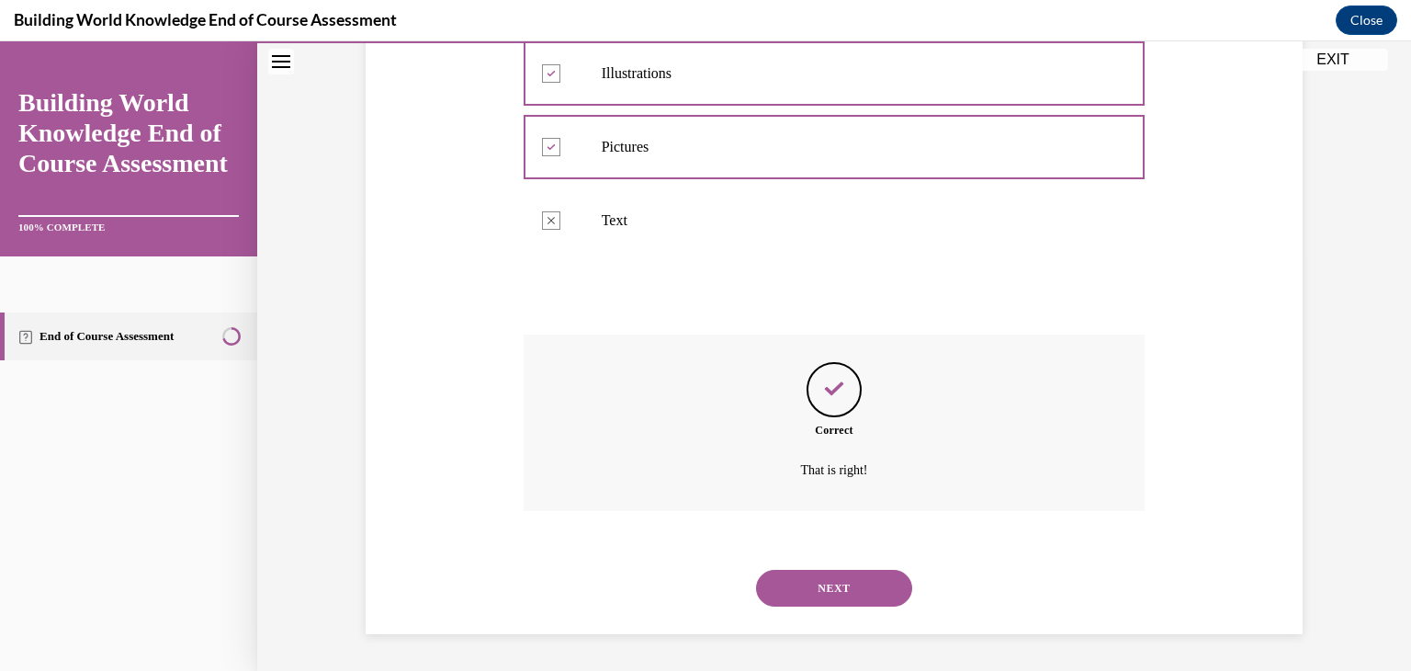
click at [890, 589] on button "NEXT" at bounding box center [834, 588] width 156 height 37
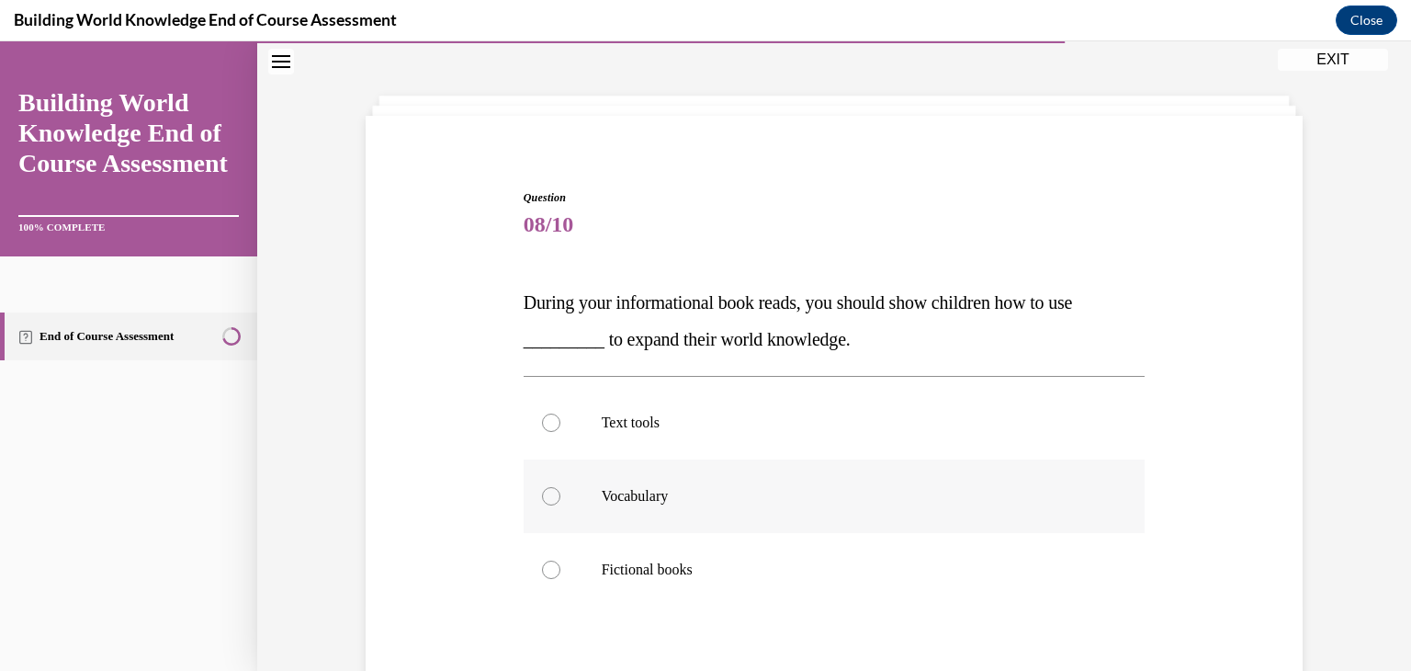
scroll to position [92, 0]
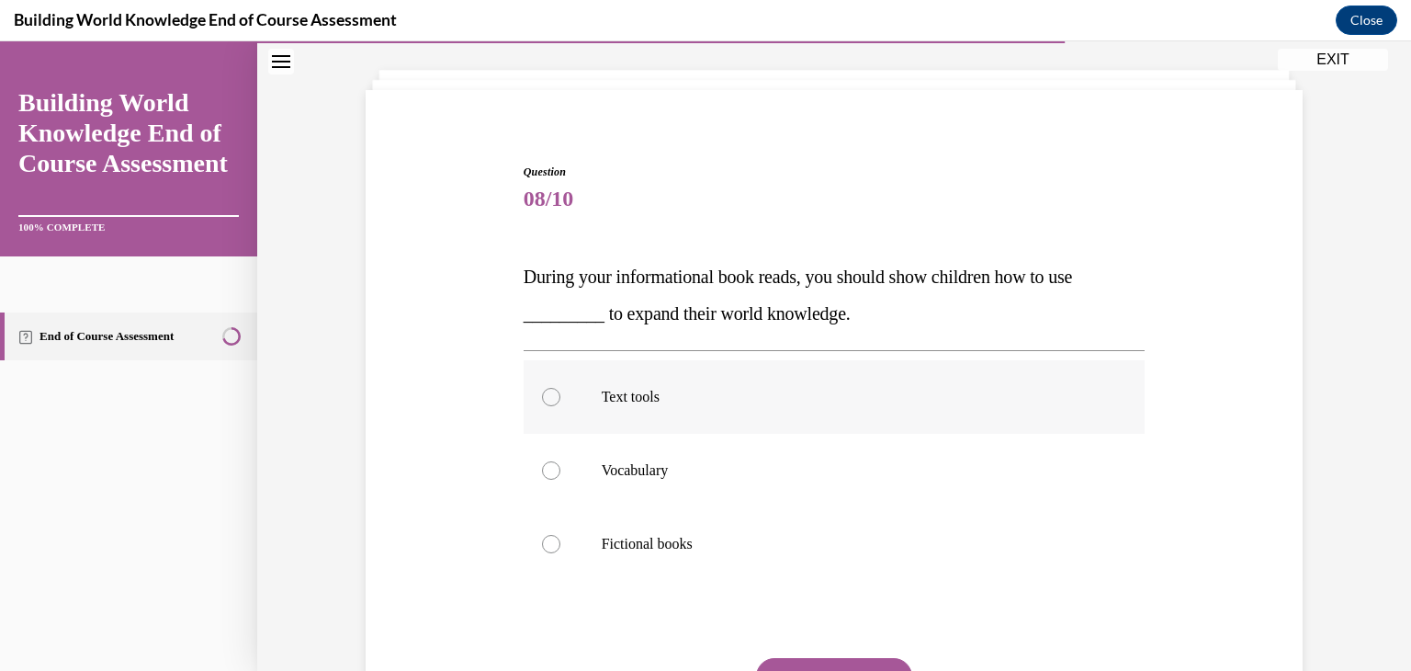
click at [542, 395] on div at bounding box center [551, 397] width 18 height 18
click at [542, 395] on input "Text tools" at bounding box center [551, 397] width 18 height 18
radio input "true"
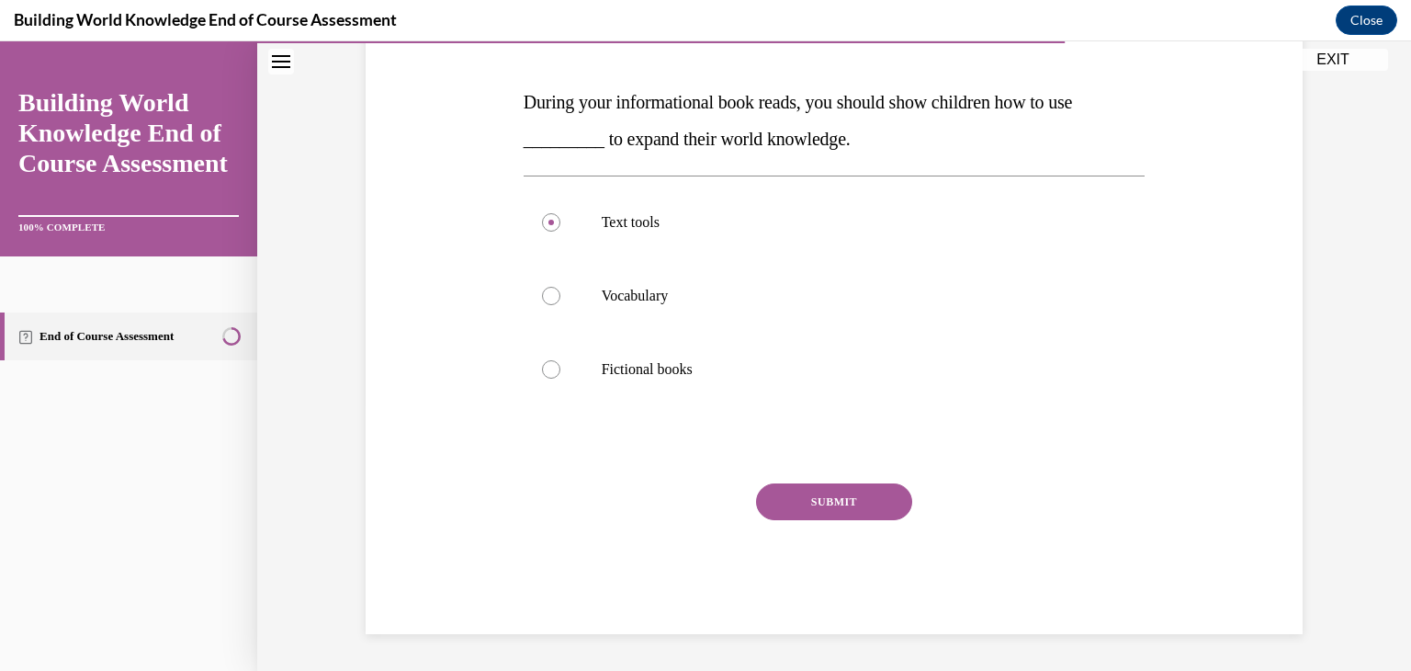
click at [772, 503] on button "SUBMIT" at bounding box center [834, 501] width 156 height 37
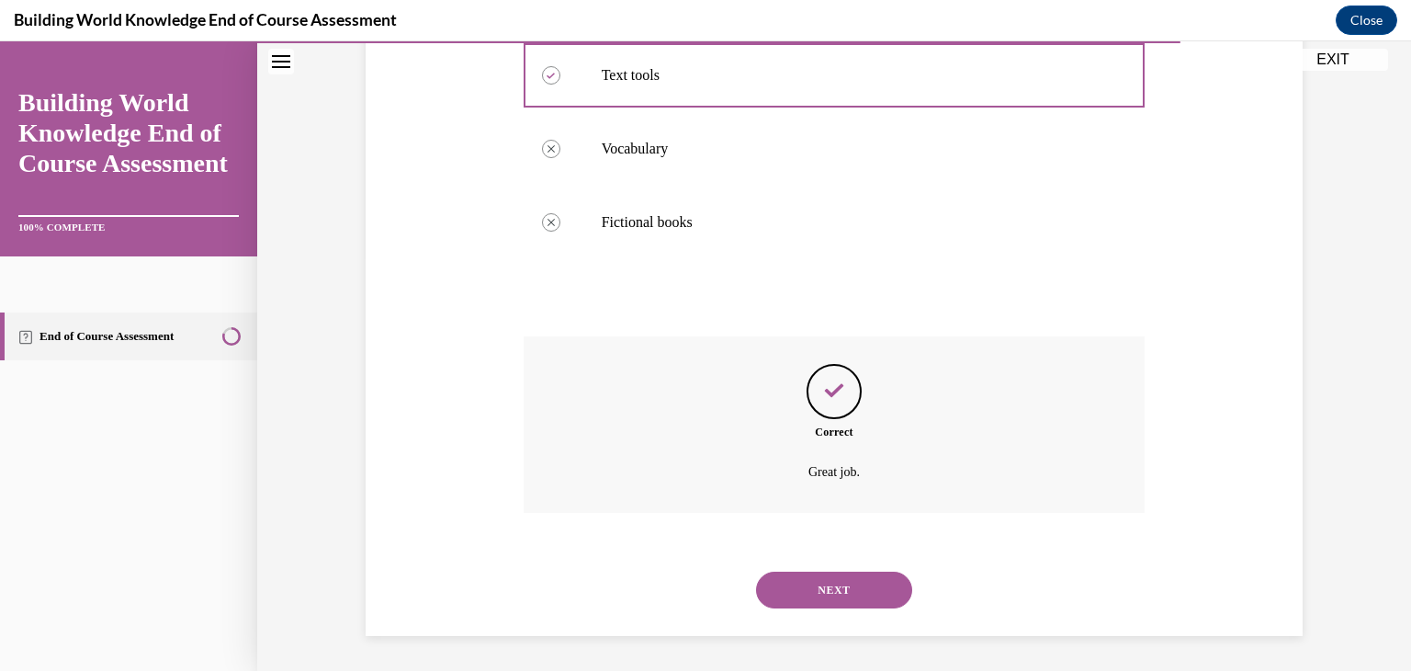
scroll to position [415, 0]
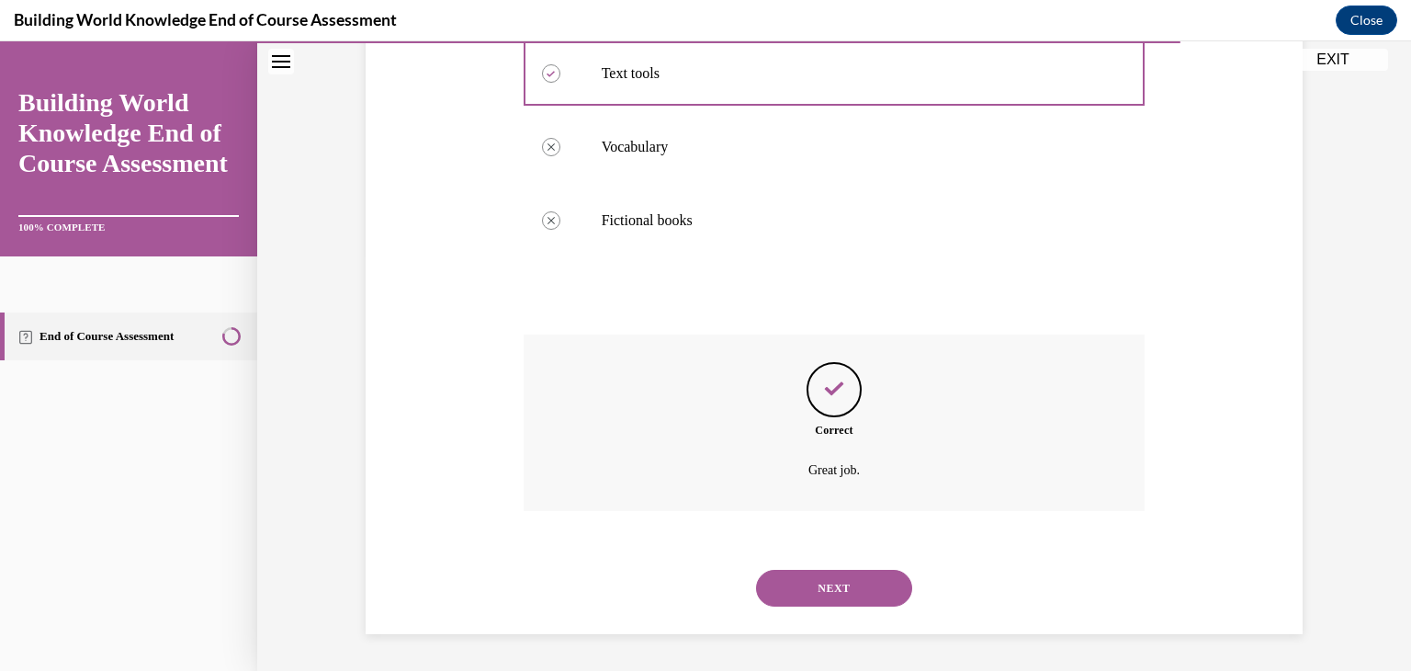
click at [853, 577] on button "NEXT" at bounding box center [834, 588] width 156 height 37
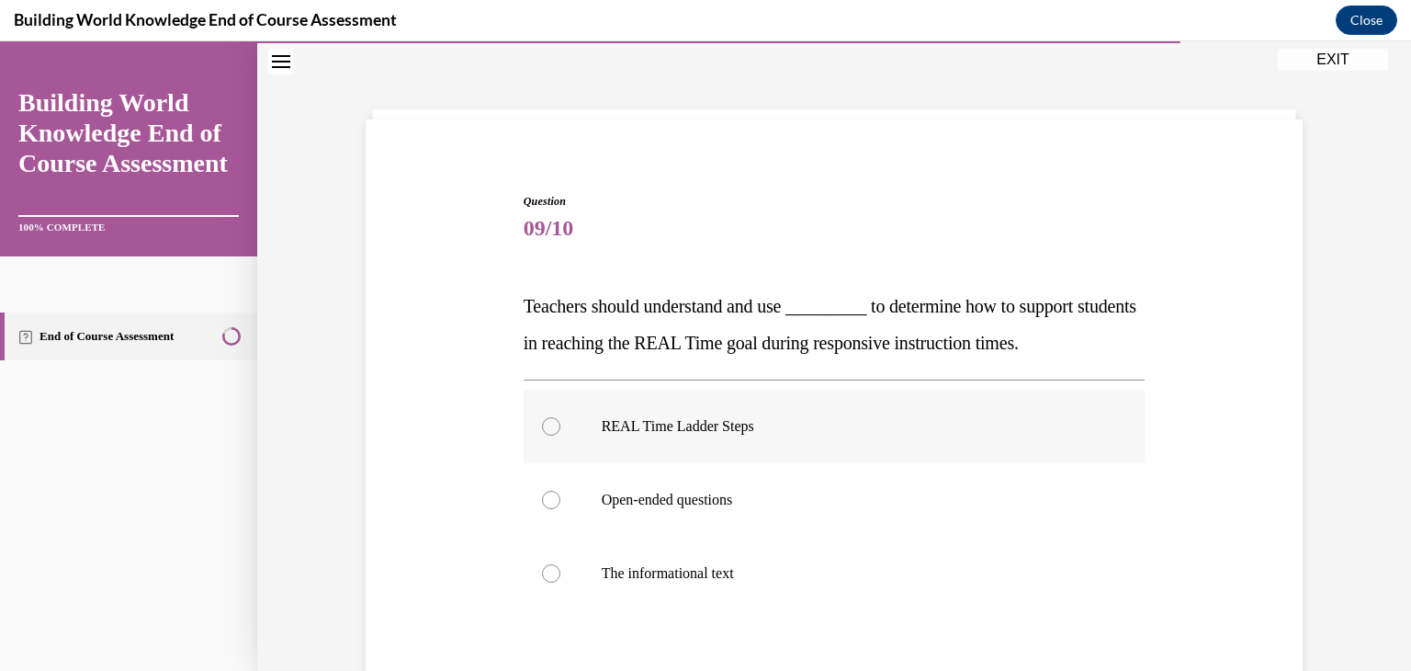
scroll to position [92, 0]
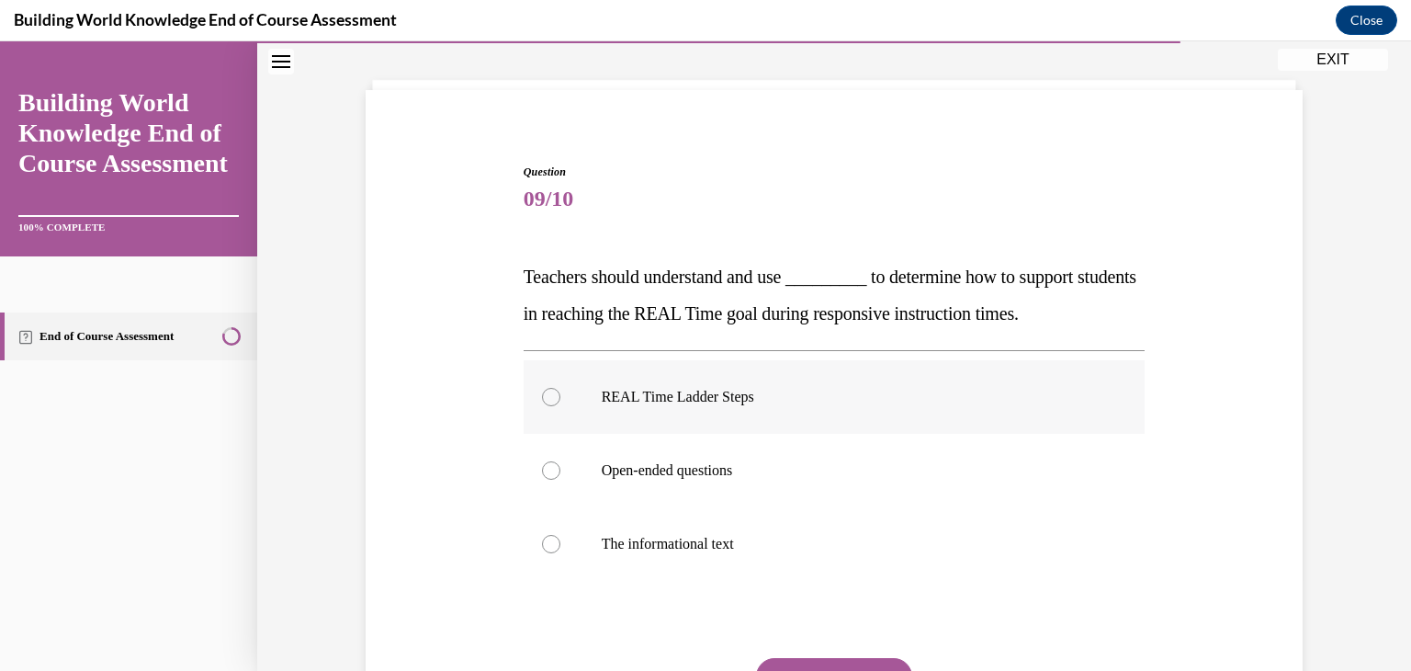
click at [547, 392] on div at bounding box center [551, 397] width 18 height 18
click at [547, 392] on input "REAL Time Ladder Steps" at bounding box center [551, 397] width 18 height 18
radio input "true"
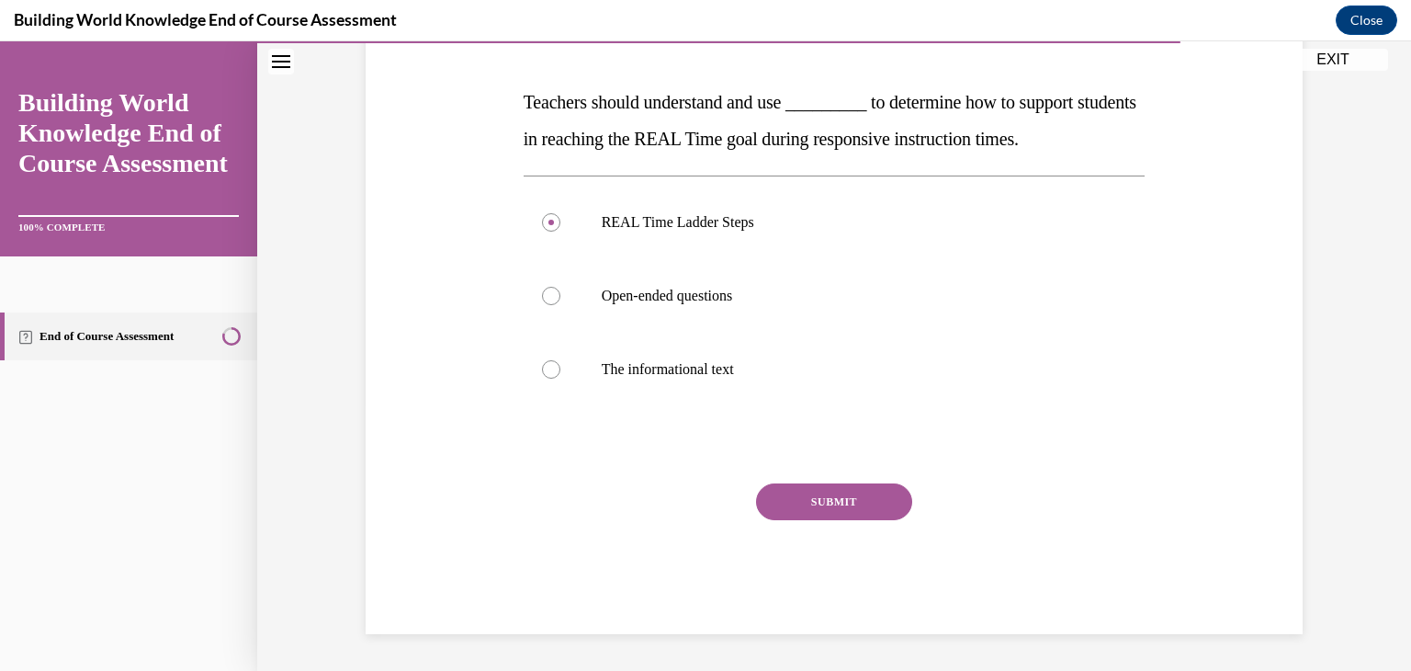
click at [795, 503] on button "SUBMIT" at bounding box center [834, 501] width 156 height 37
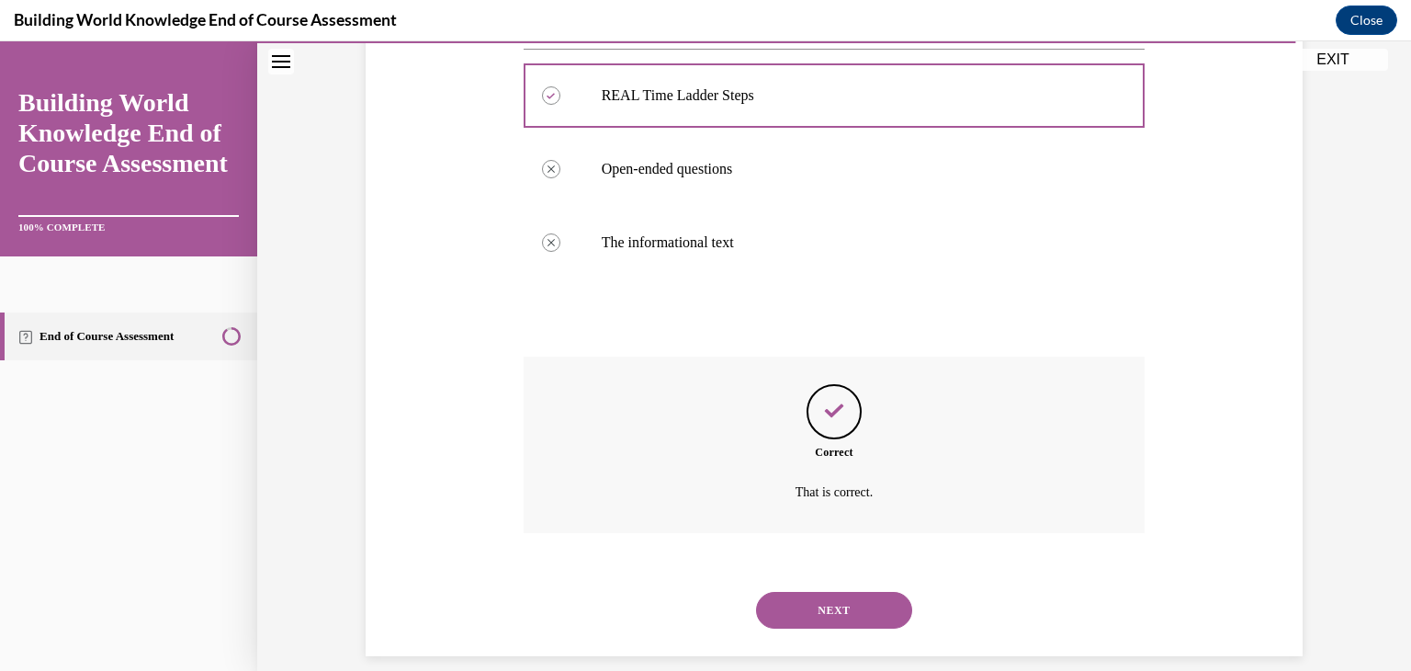
scroll to position [415, 0]
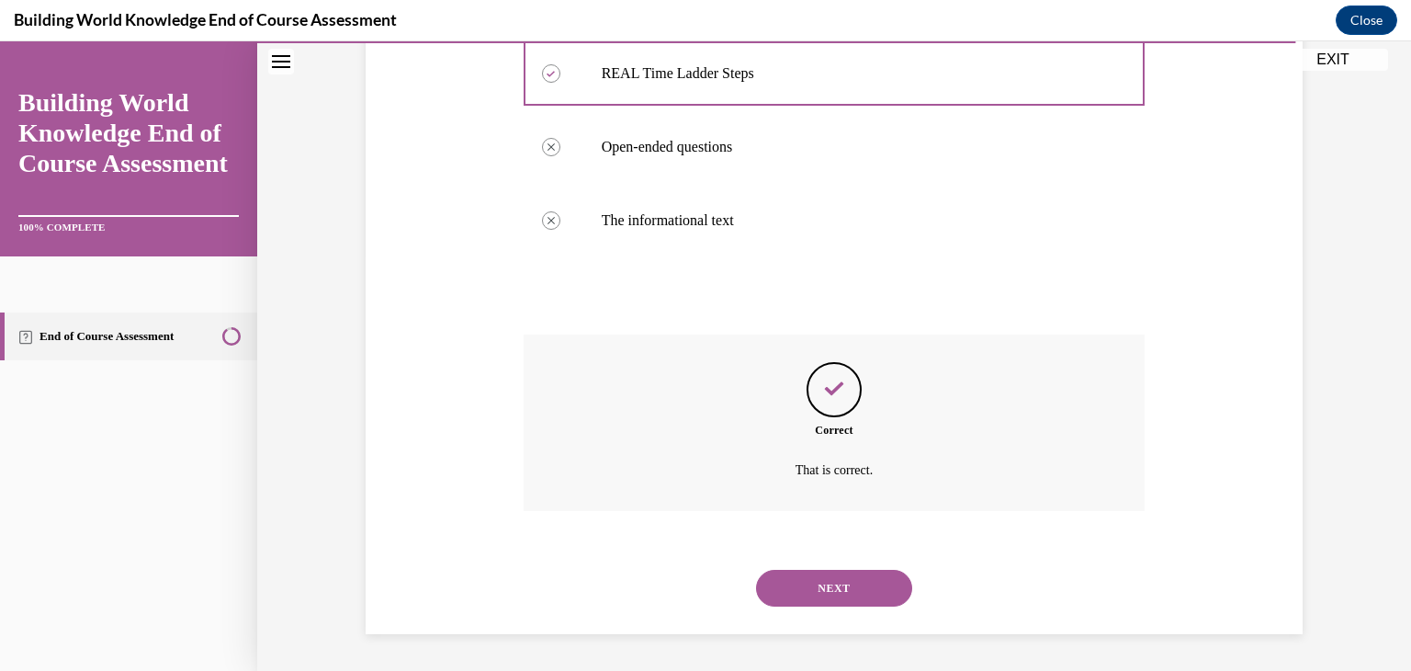
click at [807, 584] on button "NEXT" at bounding box center [834, 588] width 156 height 37
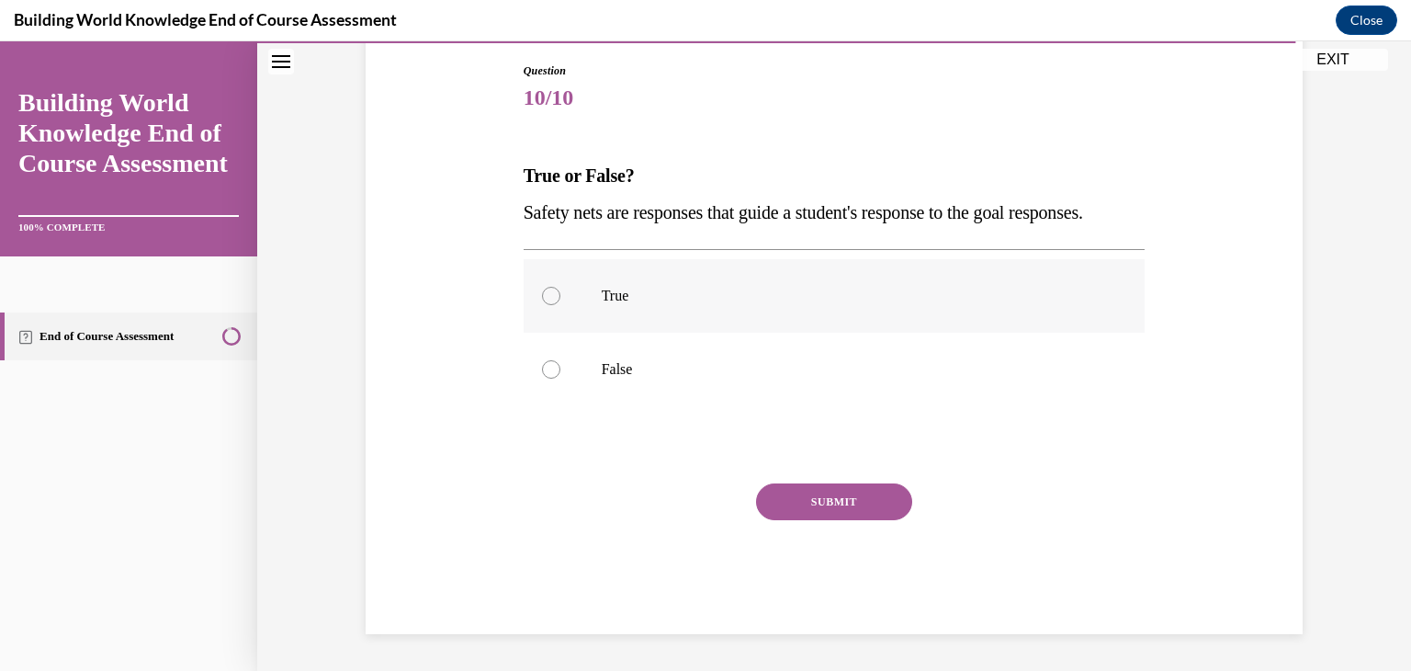
click at [542, 305] on div at bounding box center [551, 296] width 18 height 18
click at [542, 305] on input "True" at bounding box center [551, 296] width 18 height 18
radio input "true"
click at [760, 520] on button "SUBMIT" at bounding box center [834, 501] width 156 height 37
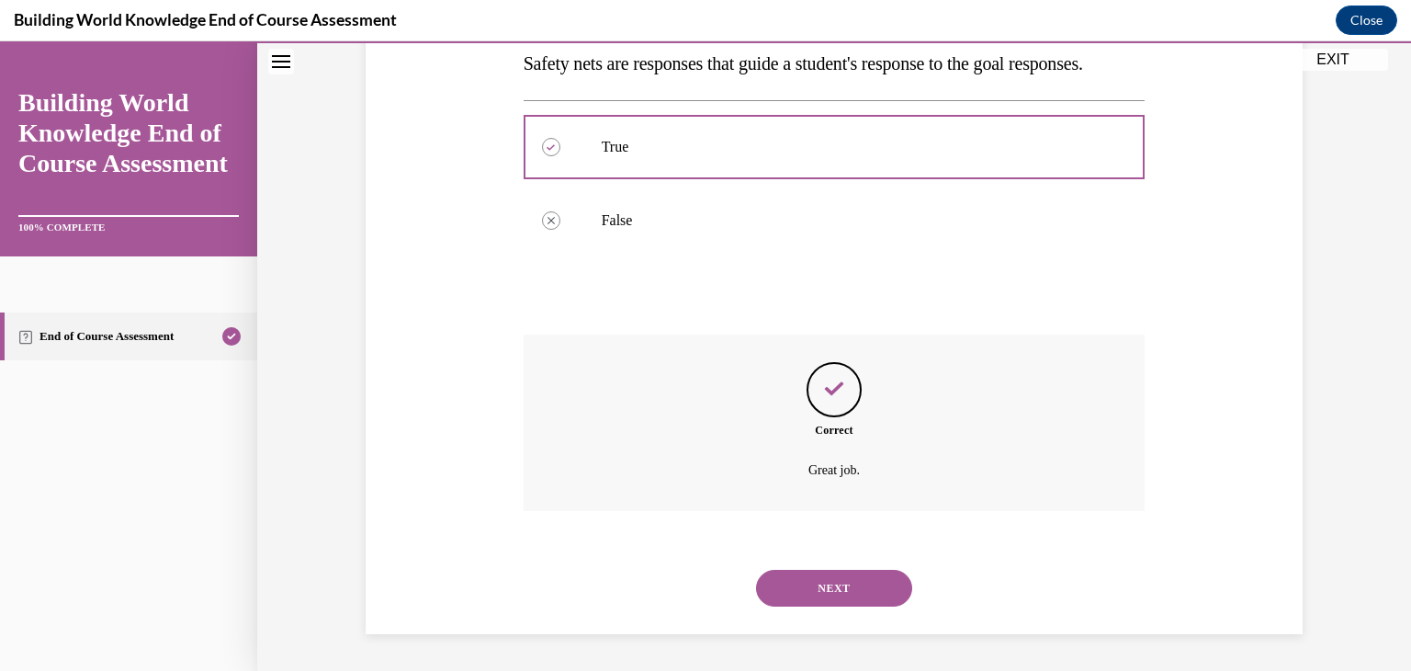
scroll to position [378, 0]
click at [860, 585] on button "NEXT" at bounding box center [834, 588] width 156 height 37
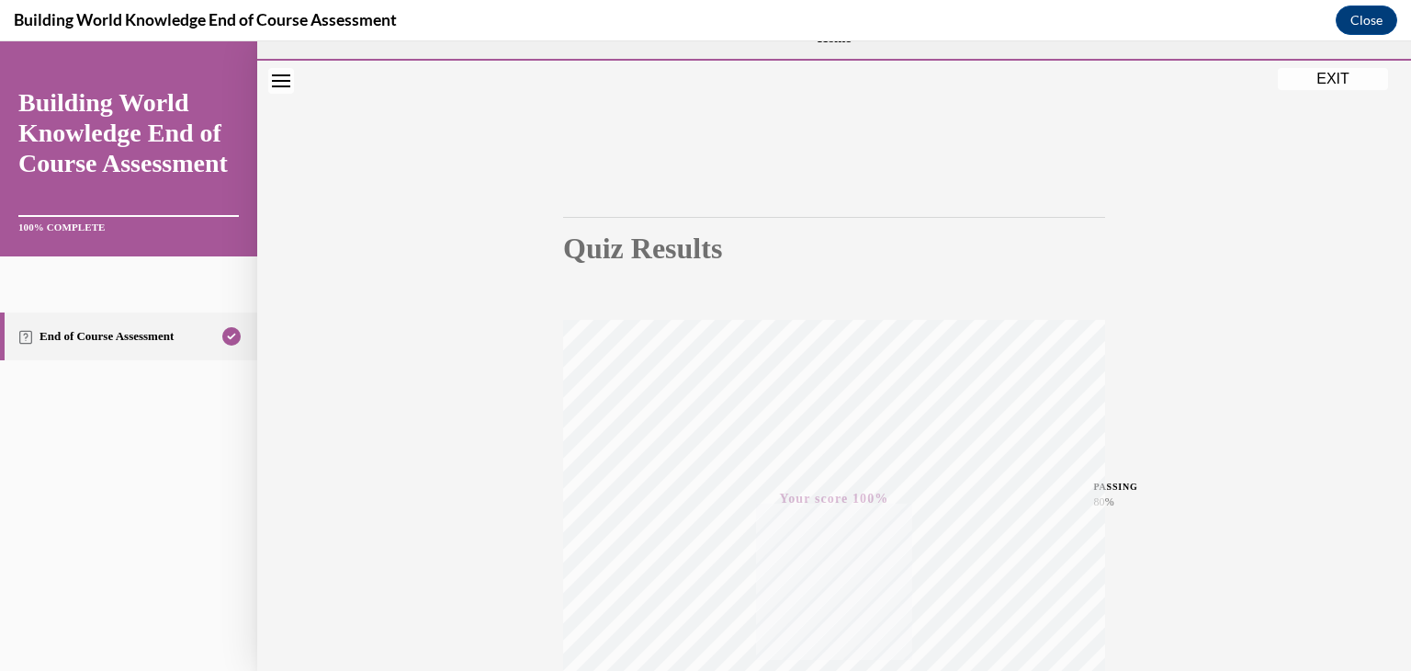
scroll to position [37, 0]
click at [1321, 82] on button "EXIT" at bounding box center [1333, 79] width 110 height 22
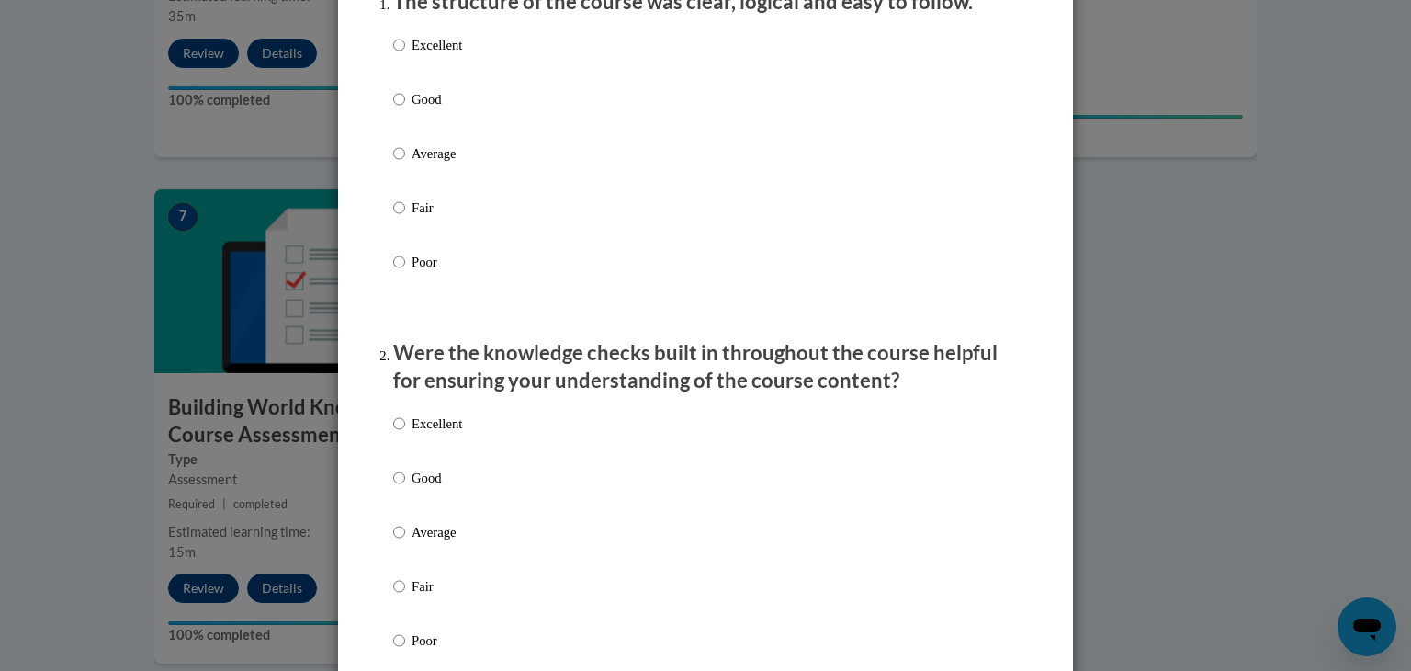
scroll to position [276, 0]
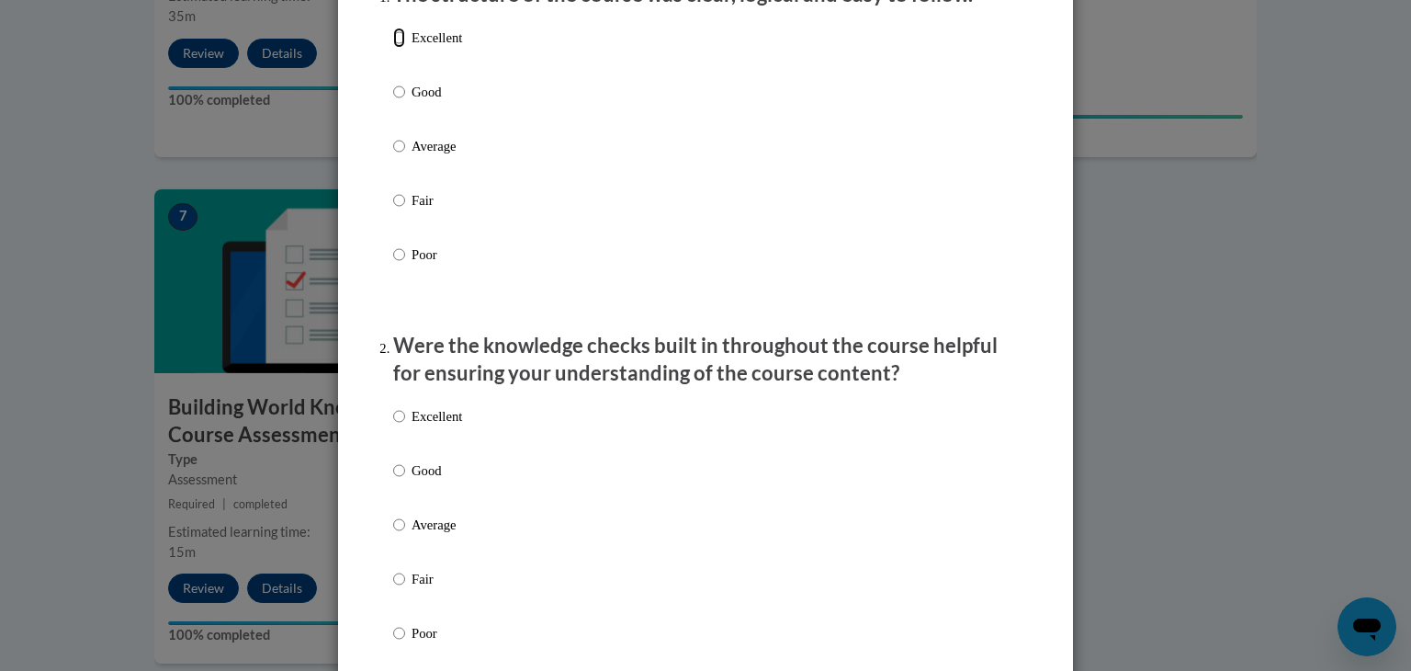
click at [395, 48] on input "Excellent" at bounding box center [399, 38] width 12 height 20
radio input "true"
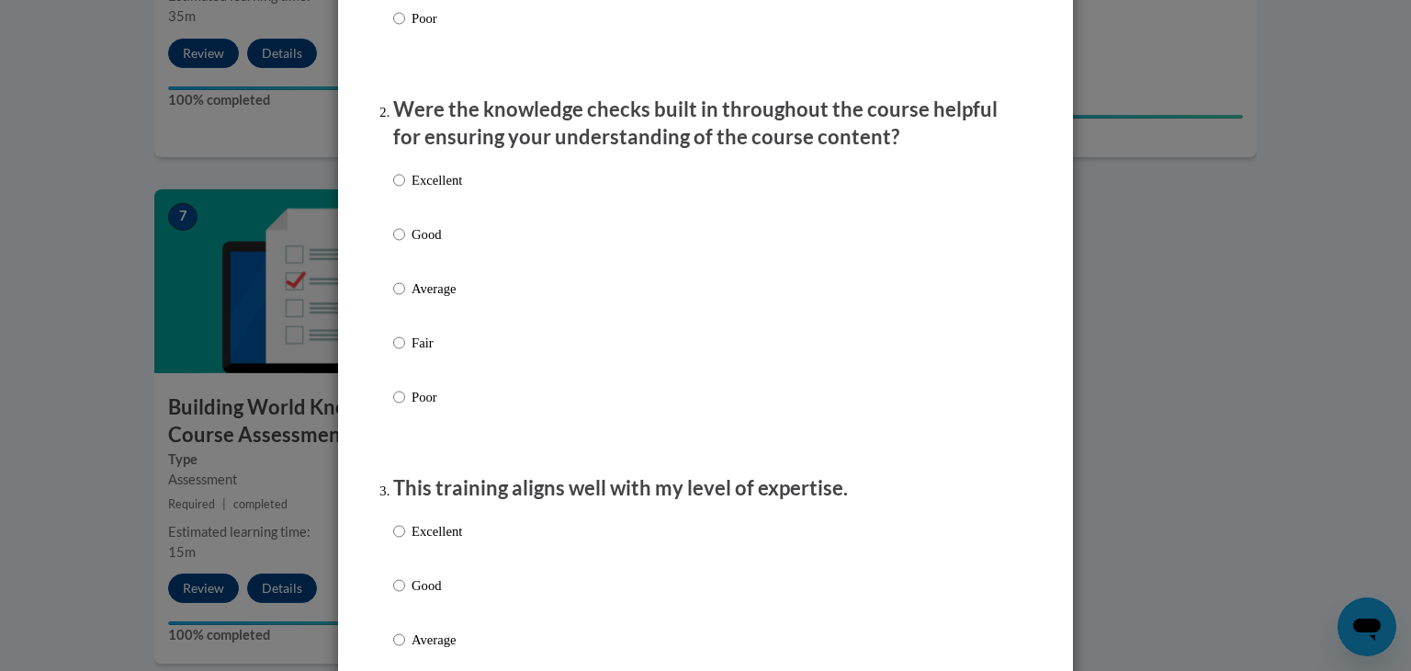
scroll to position [551, 0]
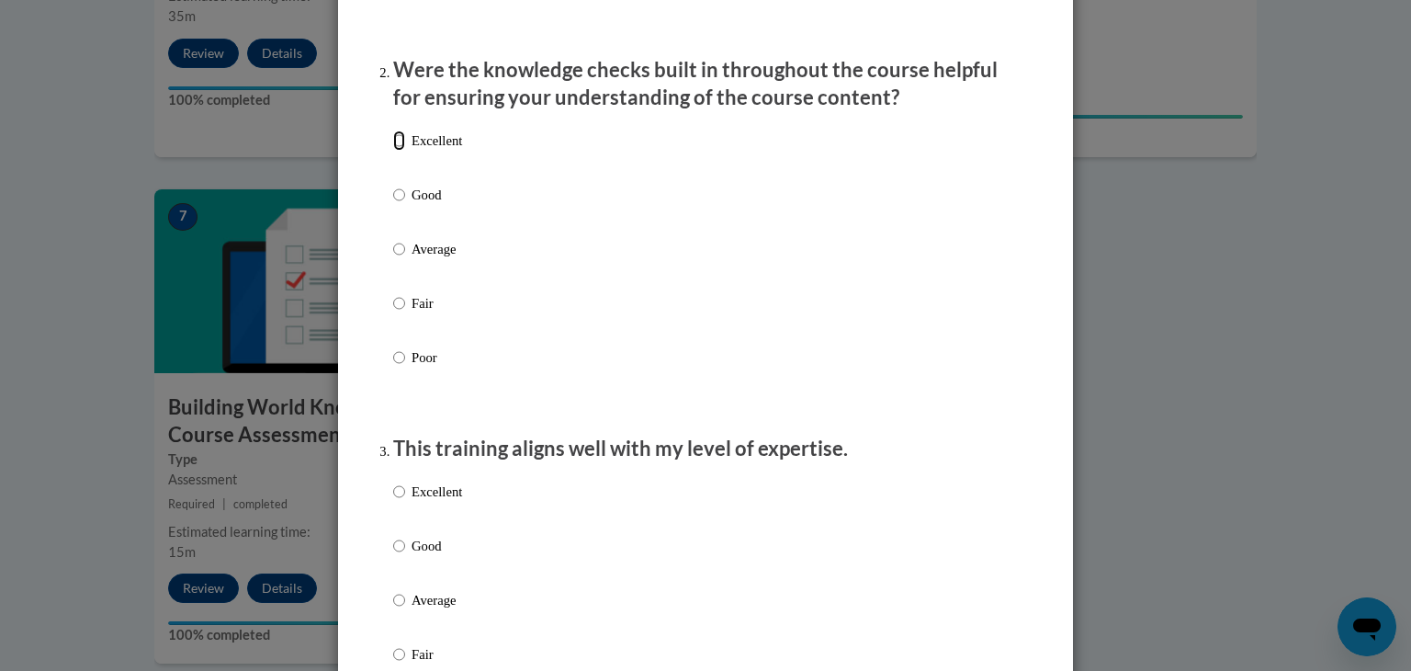
click at [393, 151] on input "Excellent" at bounding box center [399, 140] width 12 height 20
radio input "true"
click at [394, 502] on input "Excellent" at bounding box center [399, 491] width 12 height 20
radio input "true"
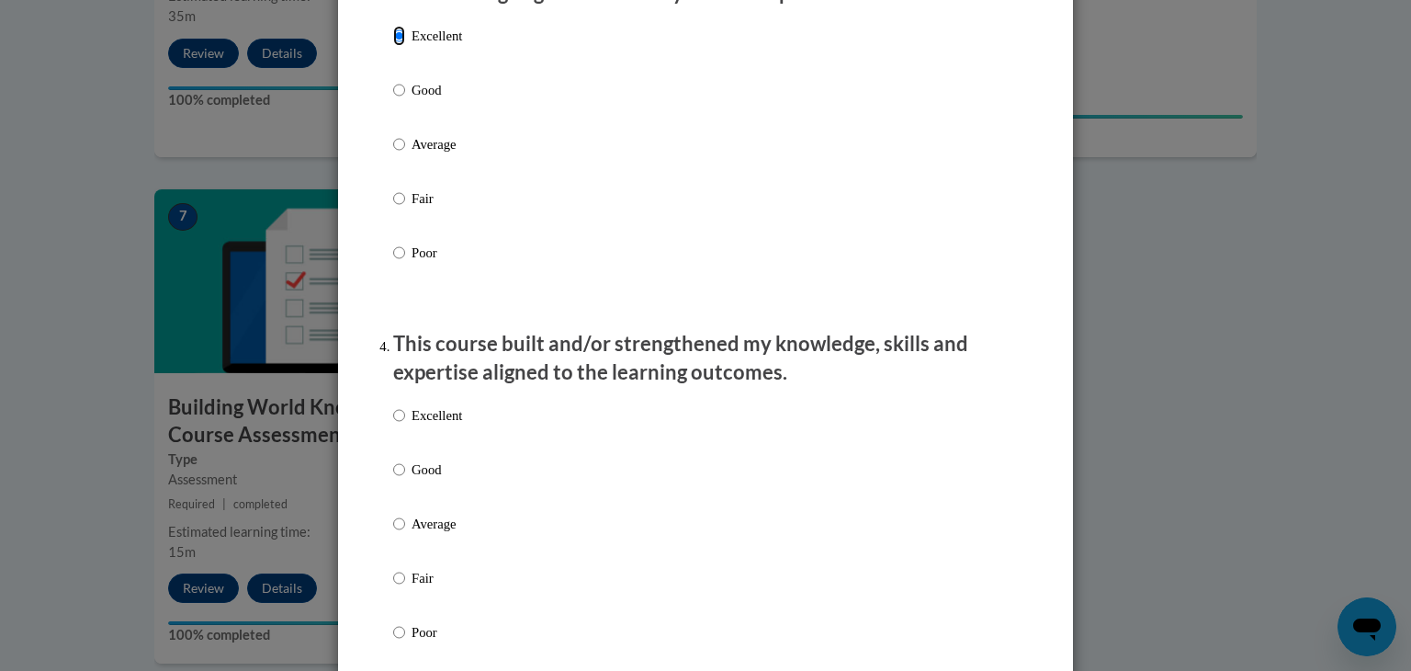
scroll to position [1102, 0]
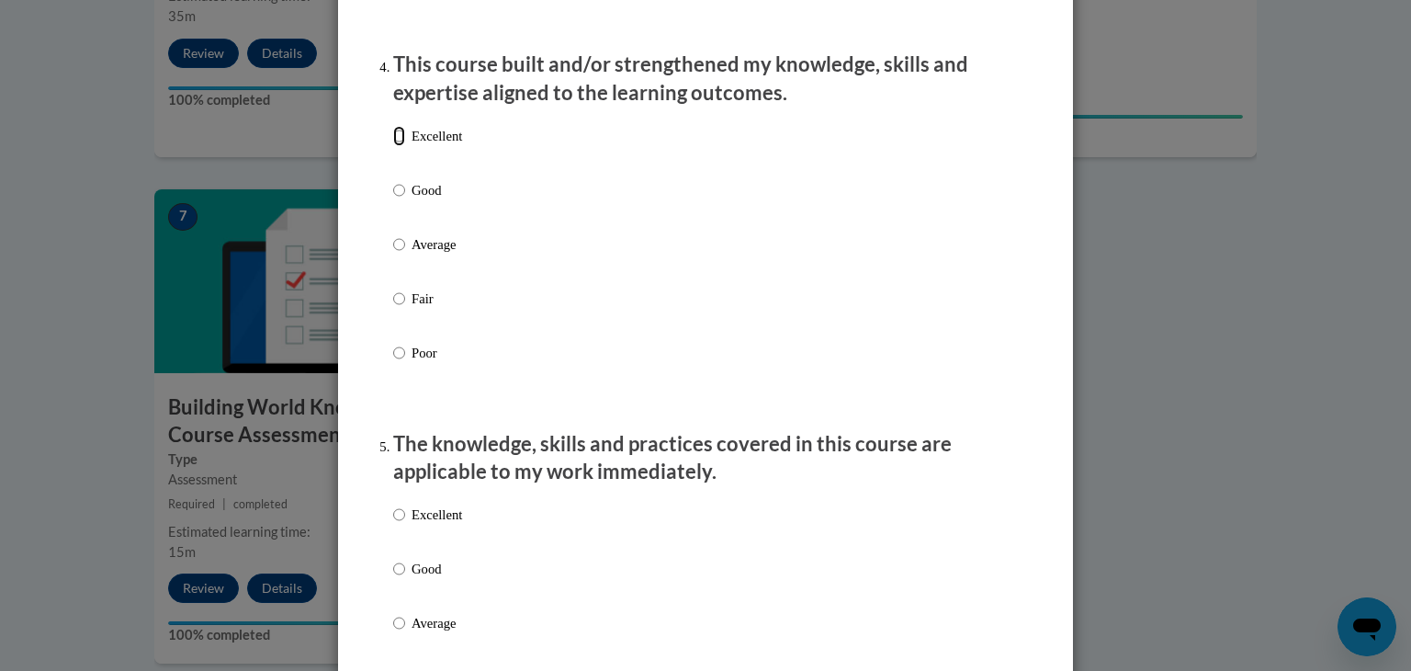
click at [394, 146] on input "Excellent" at bounding box center [399, 136] width 12 height 20
radio input "true"
click at [393, 525] on input "Excellent" at bounding box center [399, 514] width 12 height 20
radio input "true"
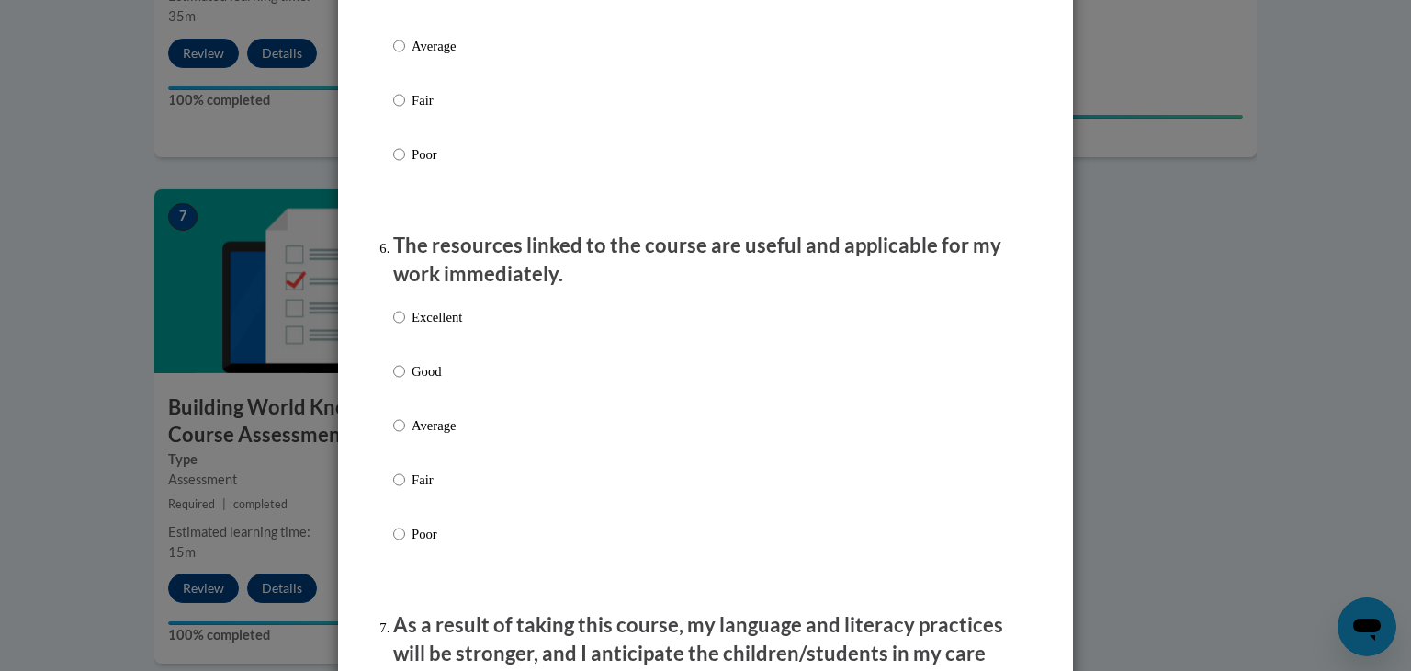
scroll to position [1929, 0]
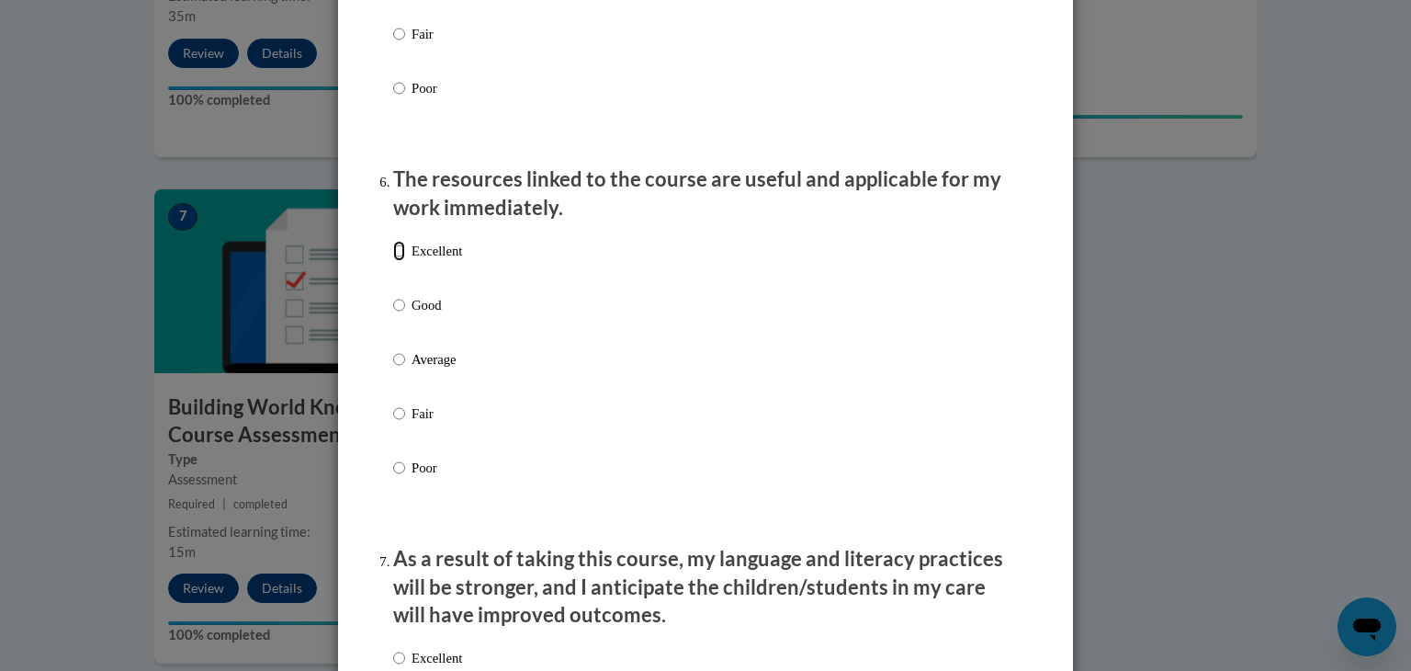
click at [393, 261] on input "Excellent" at bounding box center [399, 251] width 12 height 20
radio input "true"
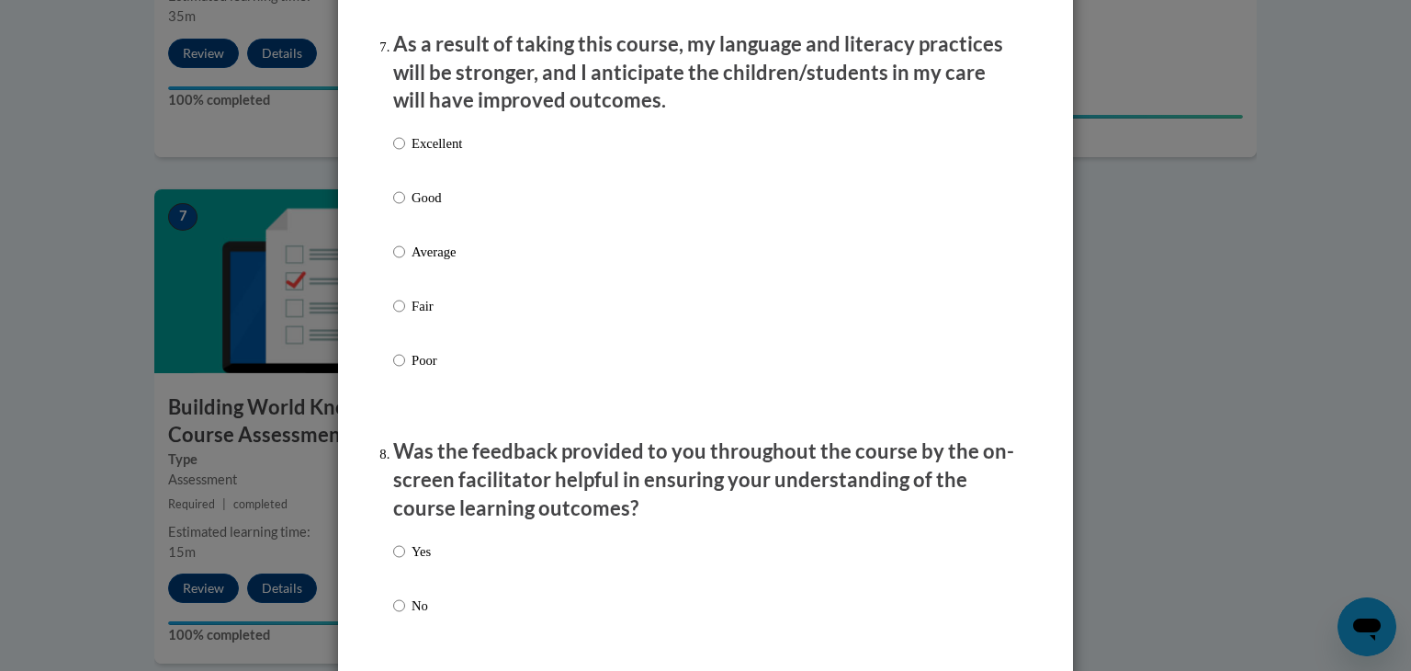
scroll to position [2480, 0]
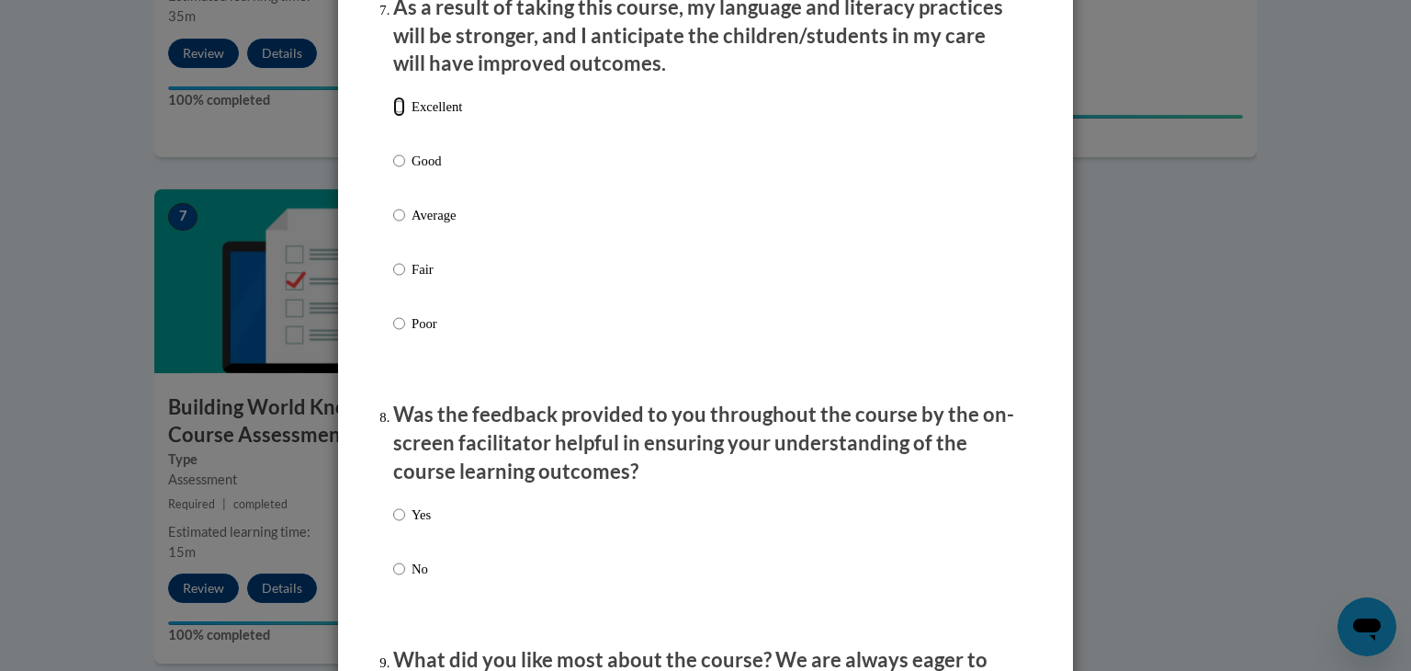
click at [393, 117] on input "Excellent" at bounding box center [399, 106] width 12 height 20
radio input "true"
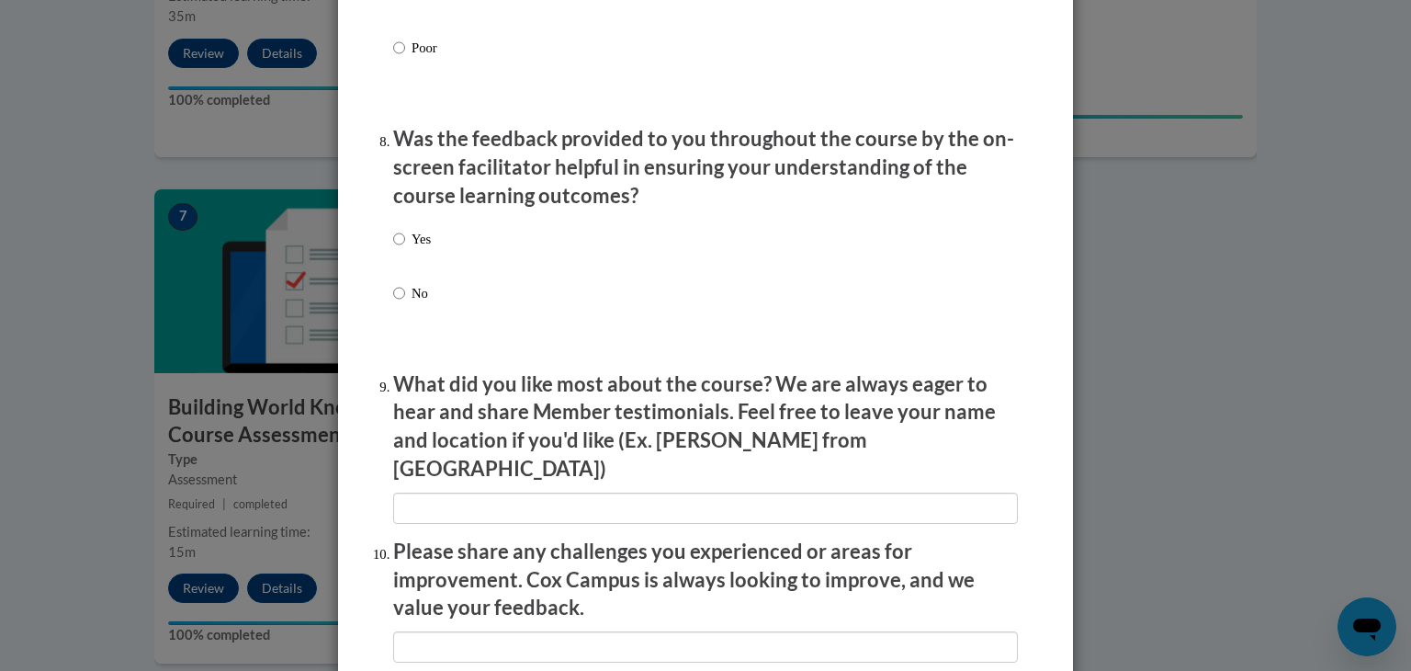
scroll to position [2848, 0]
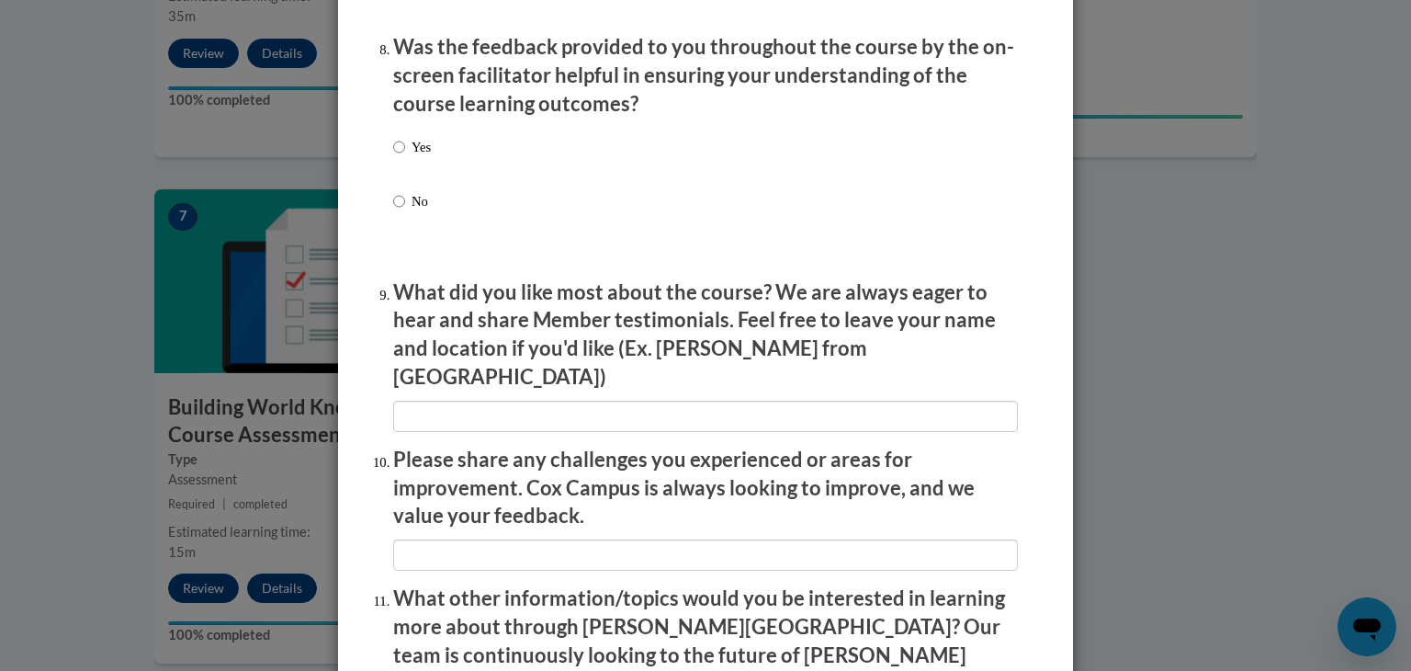
click at [402, 176] on label "Yes" at bounding box center [412, 162] width 38 height 50
click at [402, 157] on input "Yes" at bounding box center [399, 147] width 12 height 20
radio input "true"
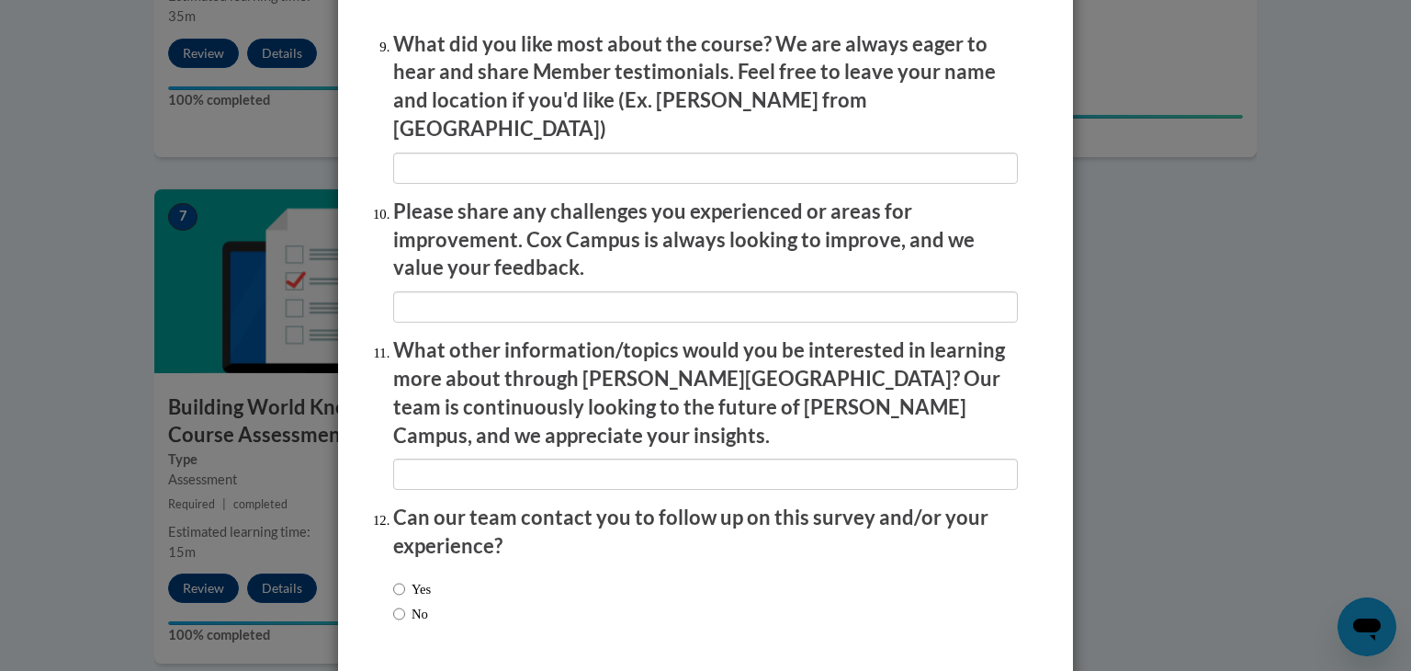
scroll to position [3123, 0]
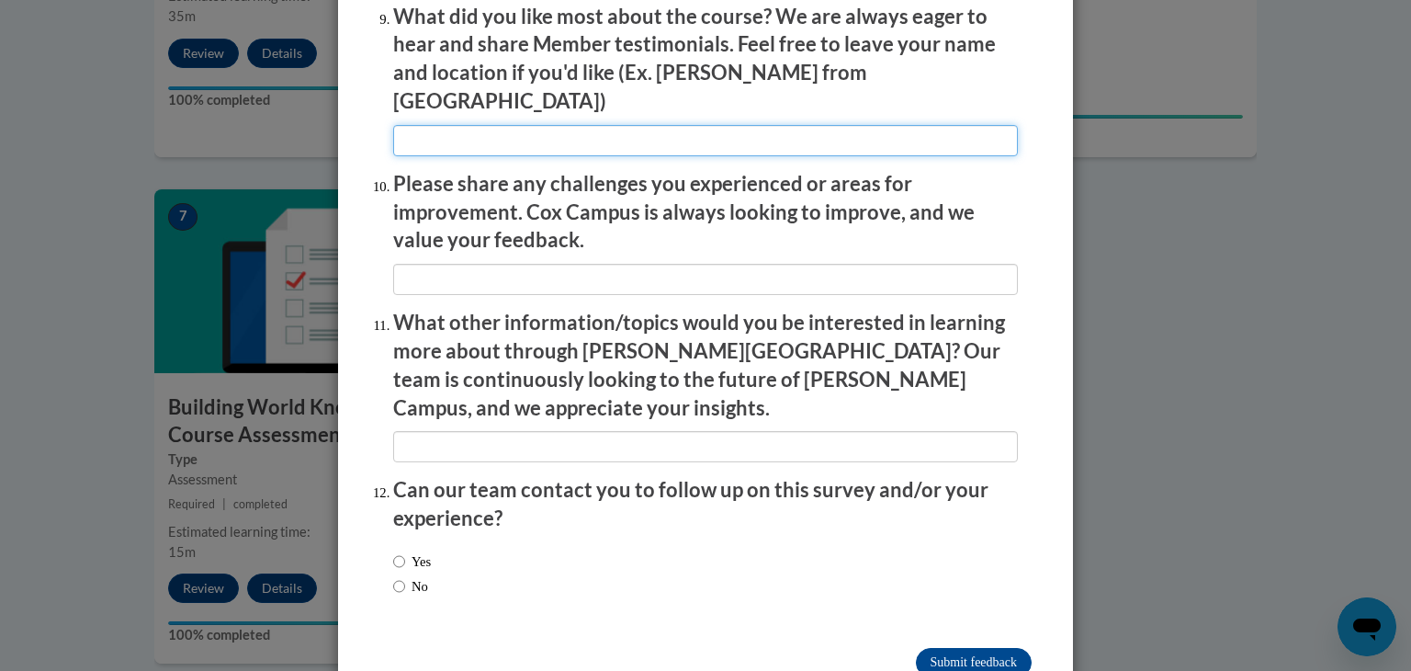
click at [552, 129] on input "textbox" at bounding box center [705, 140] width 625 height 31
type input "H"
type input "Having speakers and not just having to read all the information for myself"
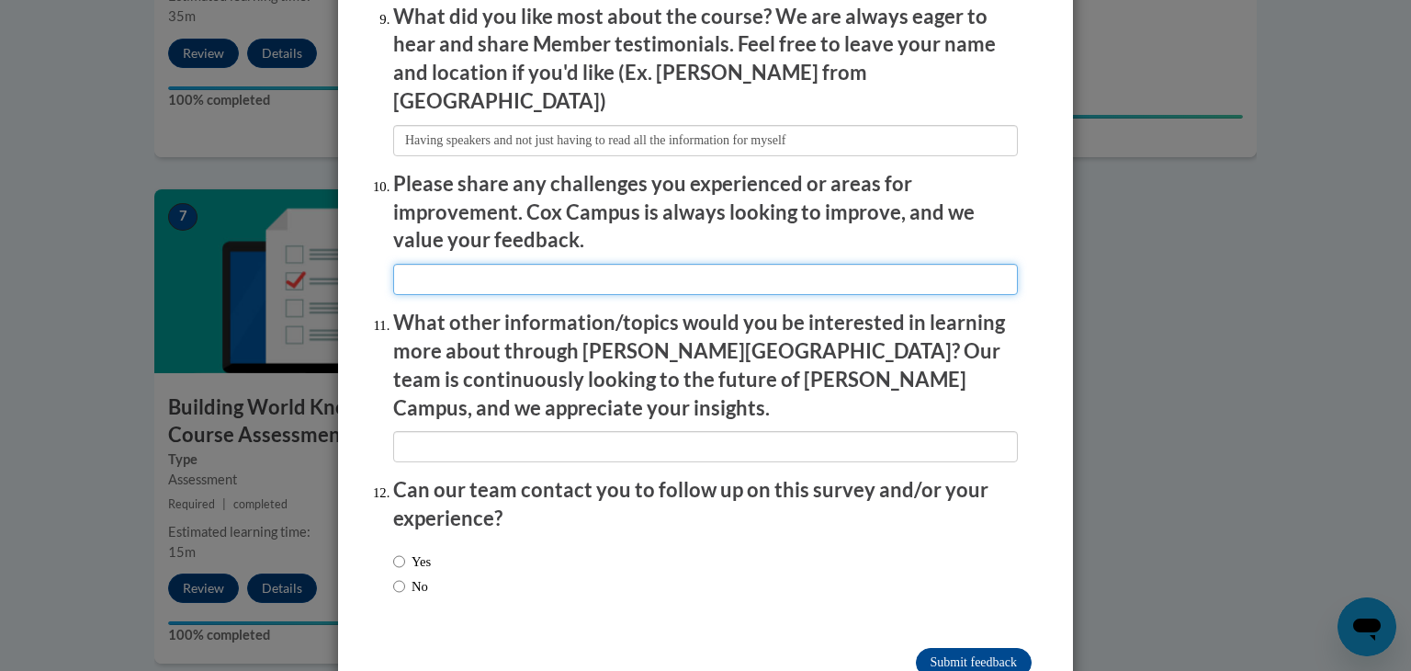
click at [566, 274] on input "textbox" at bounding box center [705, 279] width 625 height 31
type input "N/A"
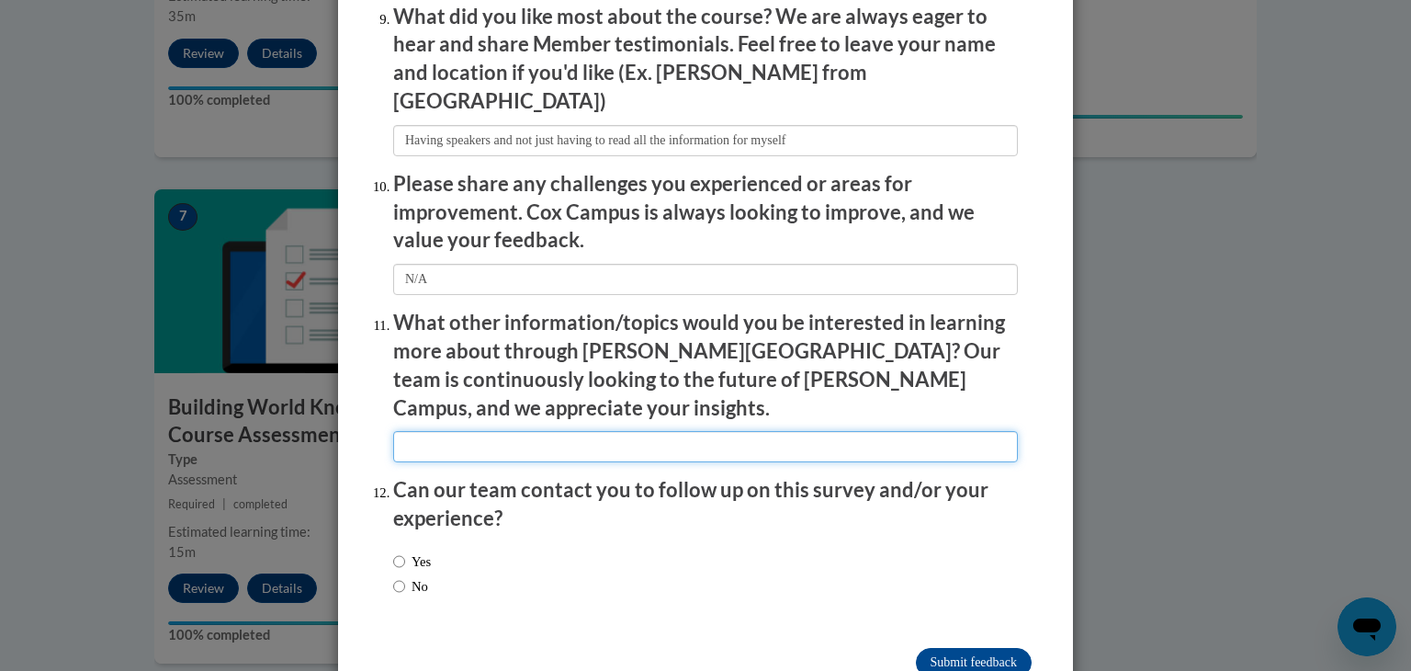
click at [474, 431] on input "textbox" at bounding box center [705, 446] width 625 height 31
type input "N/A"
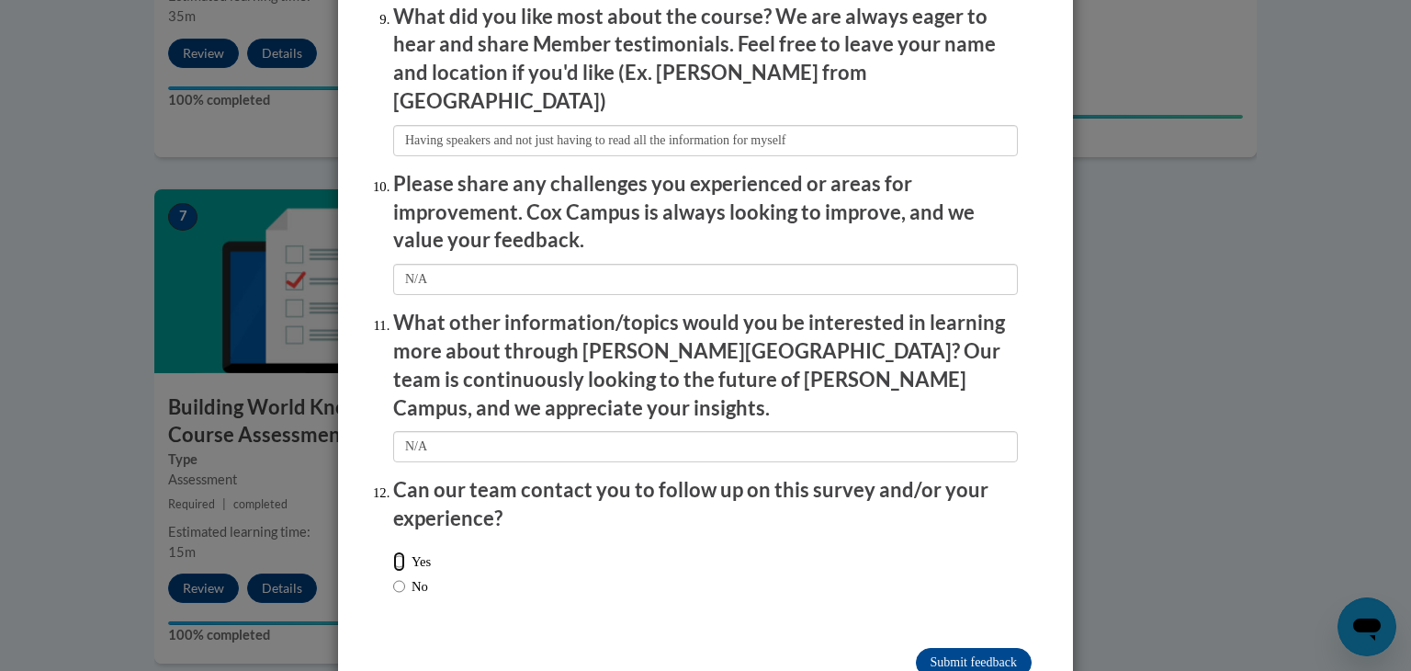
click at [393, 551] on input "Yes" at bounding box center [399, 561] width 12 height 20
radio input "true"
click at [1016, 648] on input "Submit feedback" at bounding box center [974, 662] width 116 height 29
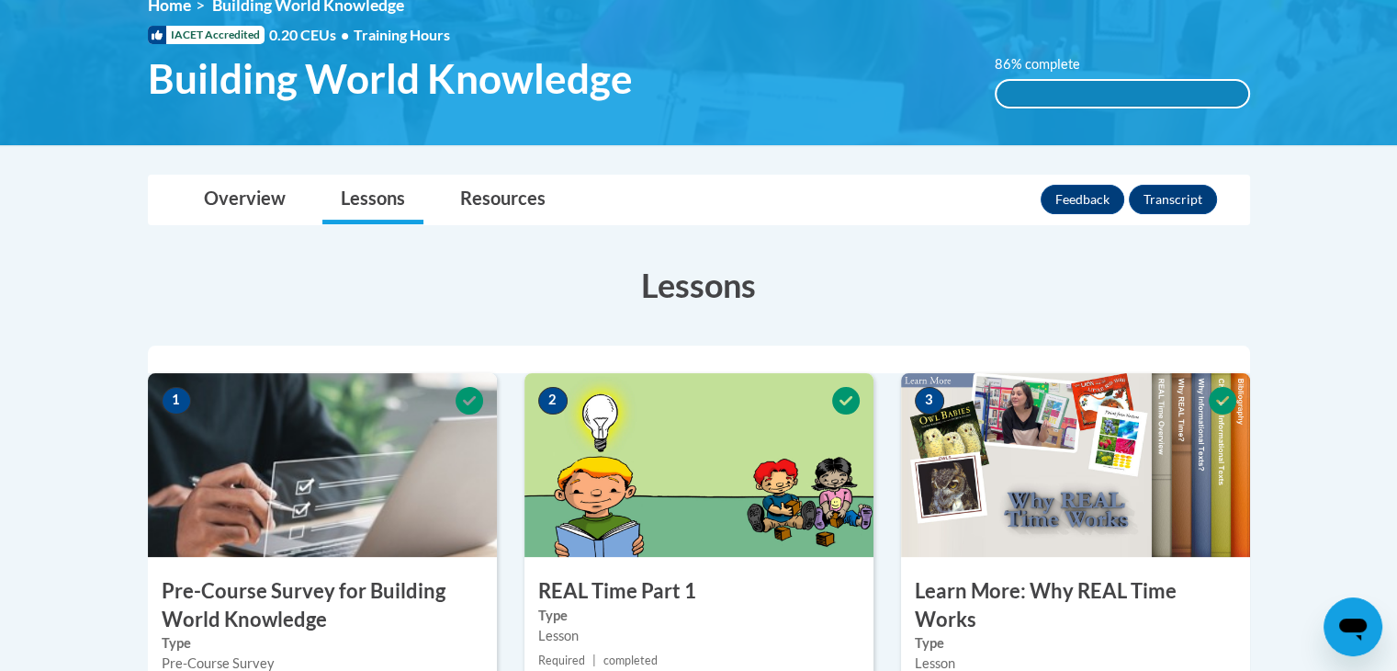
scroll to position [276, 0]
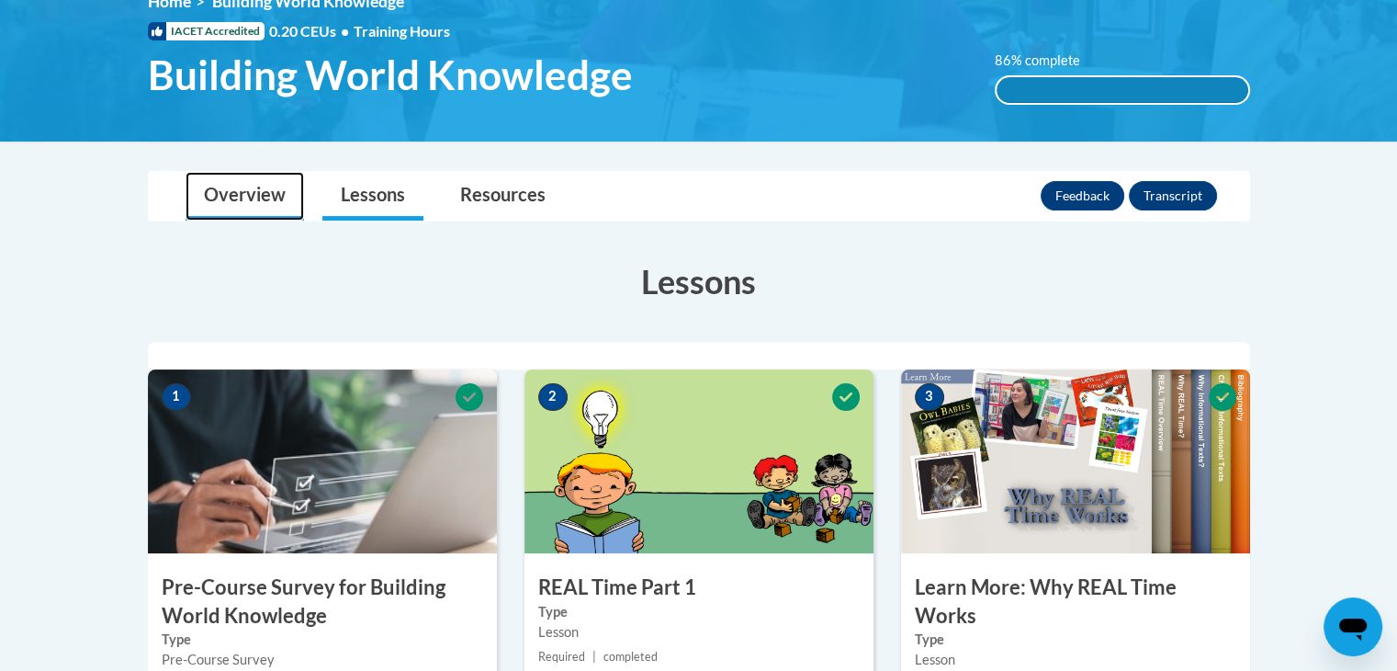
click at [261, 196] on link "Overview" at bounding box center [245, 196] width 118 height 49
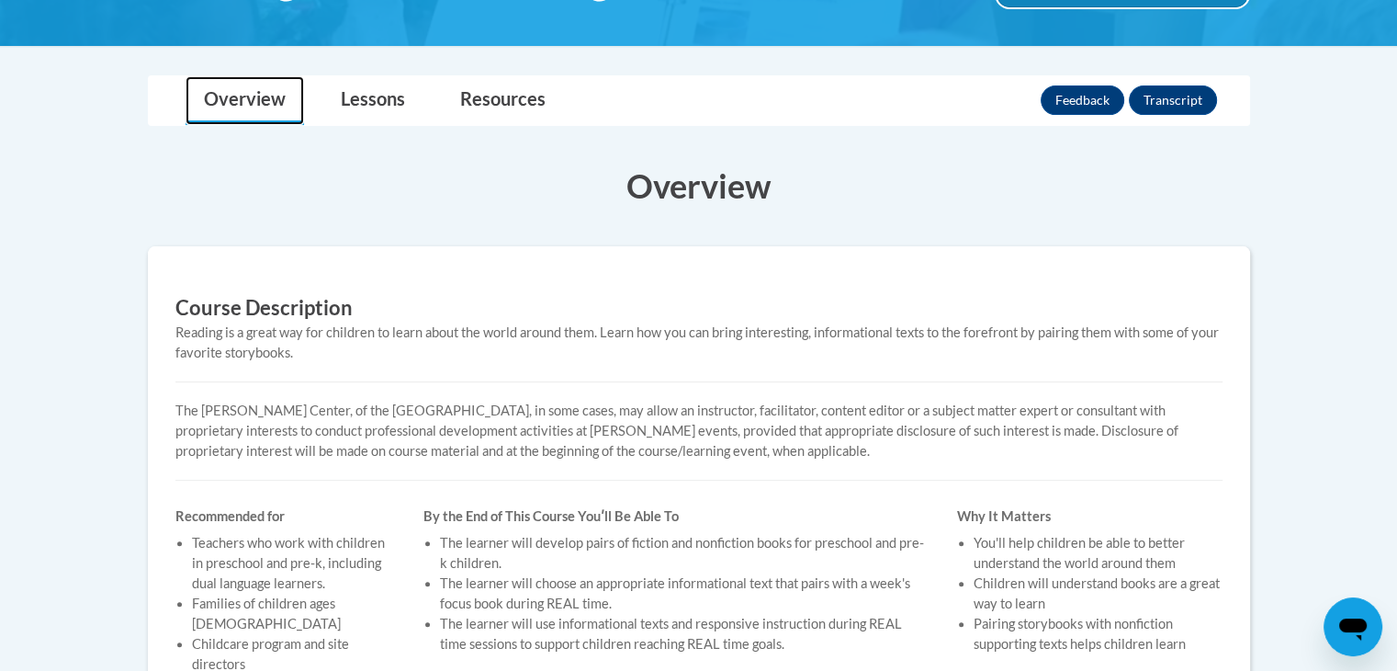
scroll to position [0, 0]
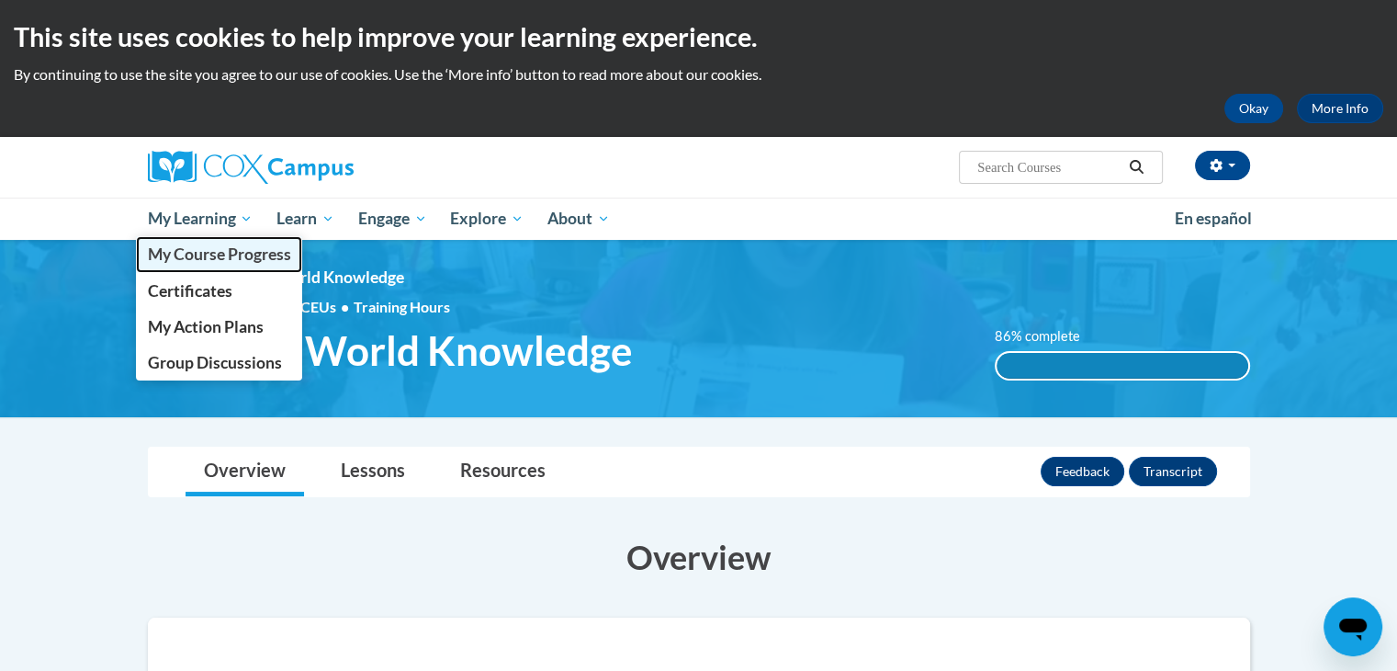
click at [187, 251] on span "My Course Progress" at bounding box center [218, 253] width 143 height 19
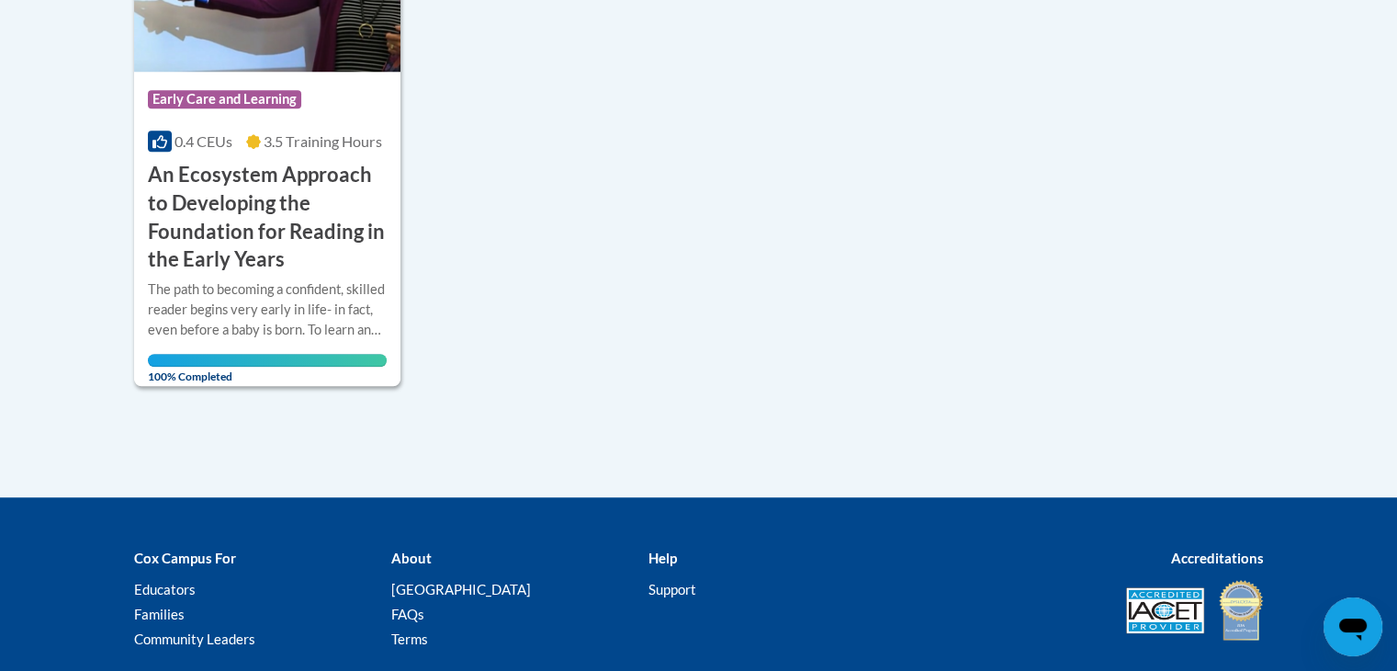
scroll to position [1562, 0]
